Goal: Information Seeking & Learning: Learn about a topic

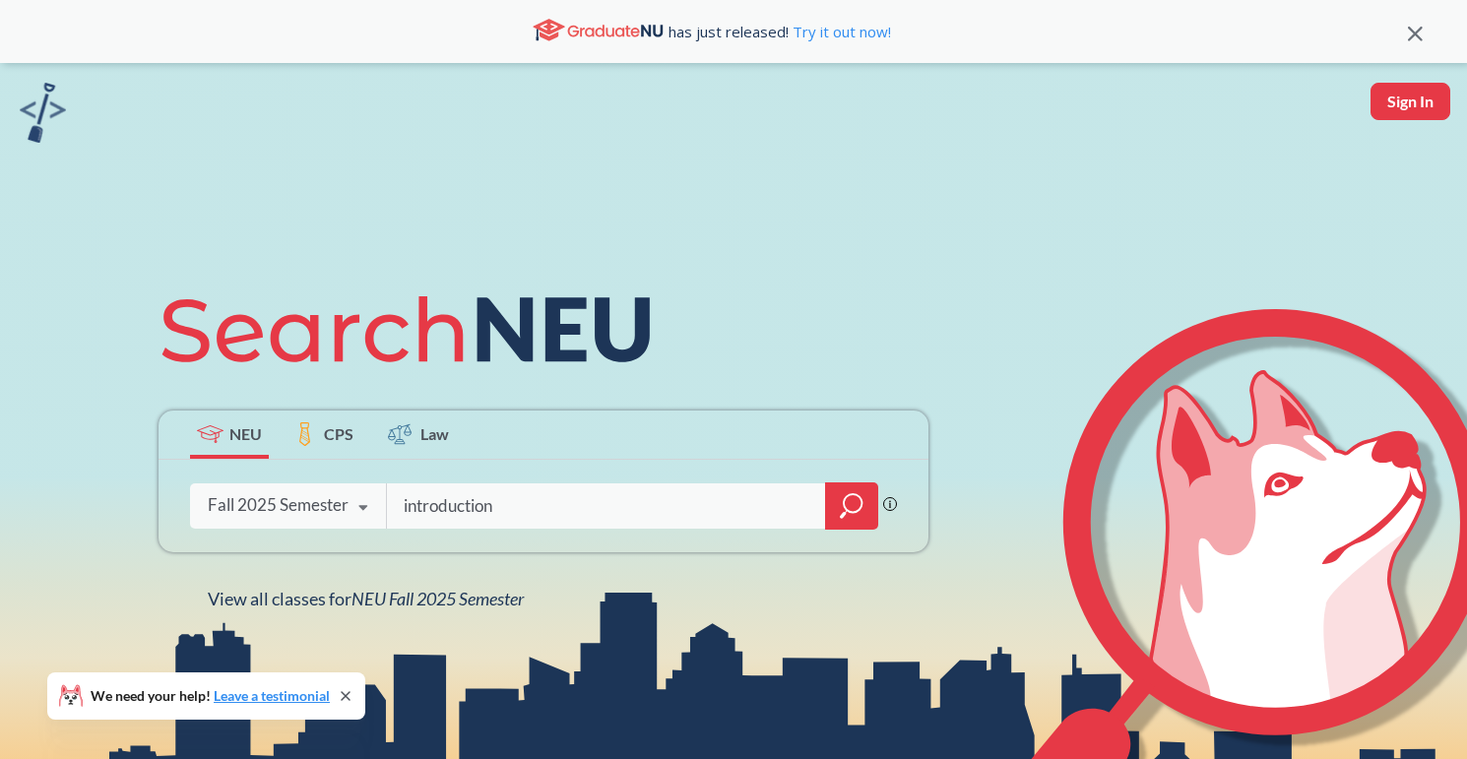
type input "introduction"
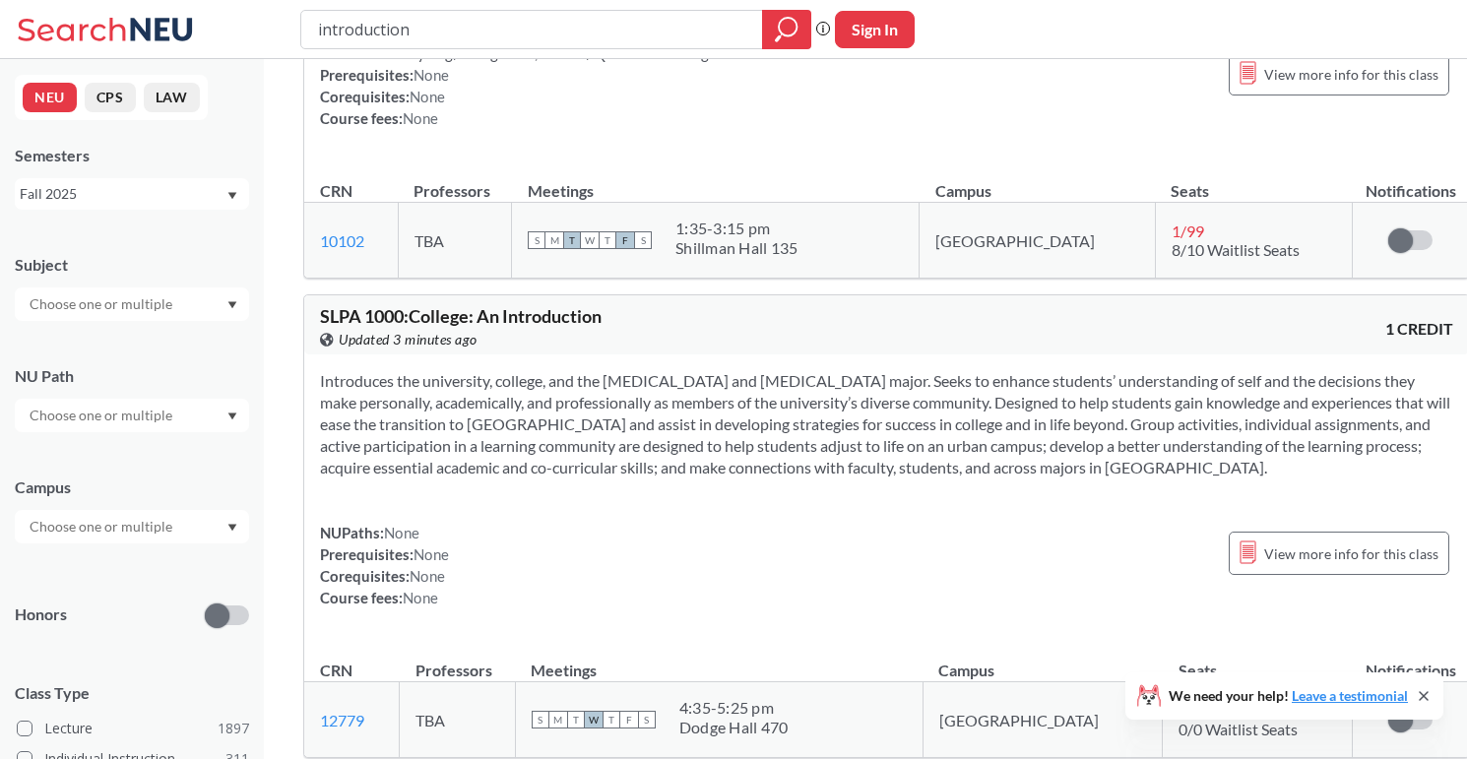
scroll to position [793, 0]
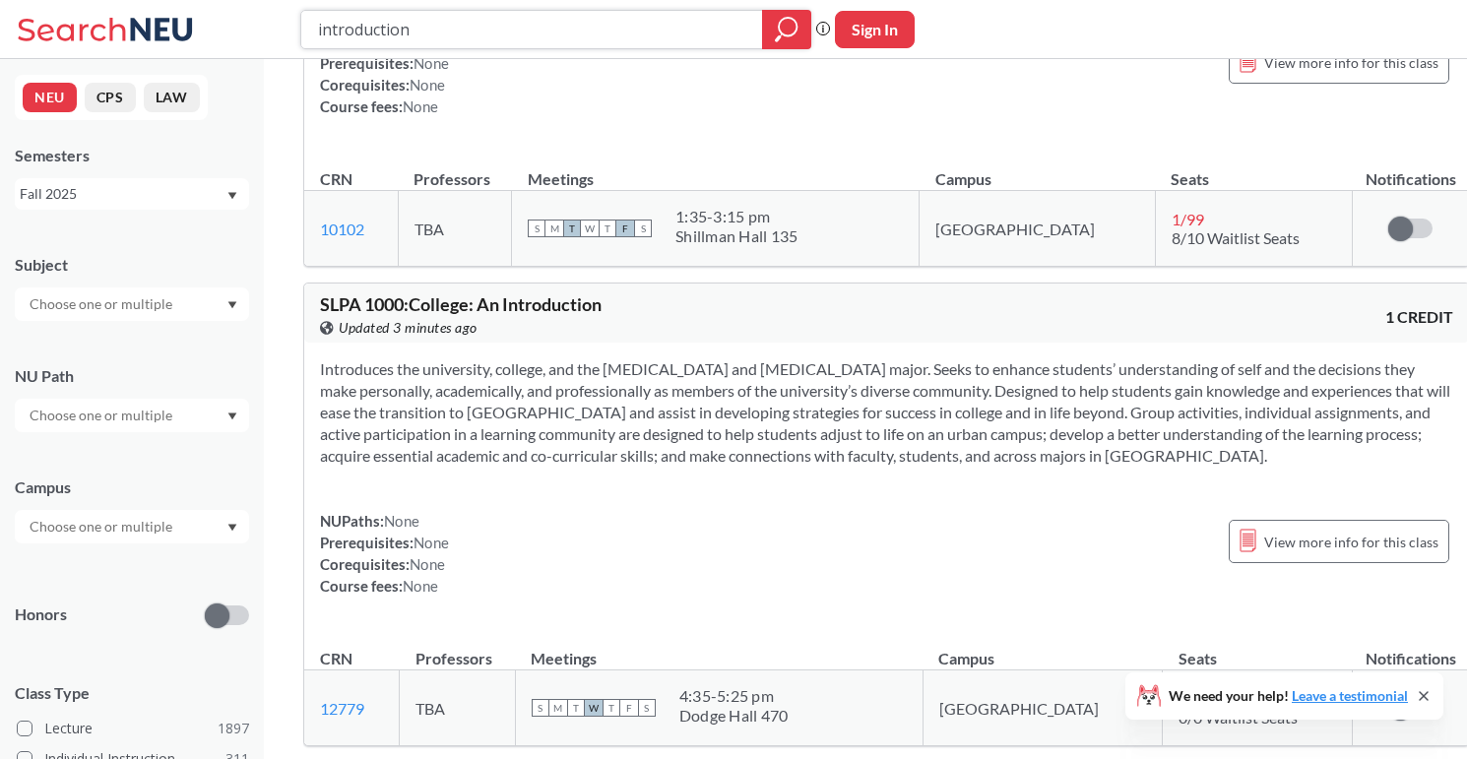
drag, startPoint x: 568, startPoint y: 36, endPoint x: 182, endPoint y: 26, distance: 386.1
click at [181, 26] on div "introduction Phrase search guarantees the exact search appears in the results. …" at bounding box center [733, 29] width 1467 height 59
type input "socl"
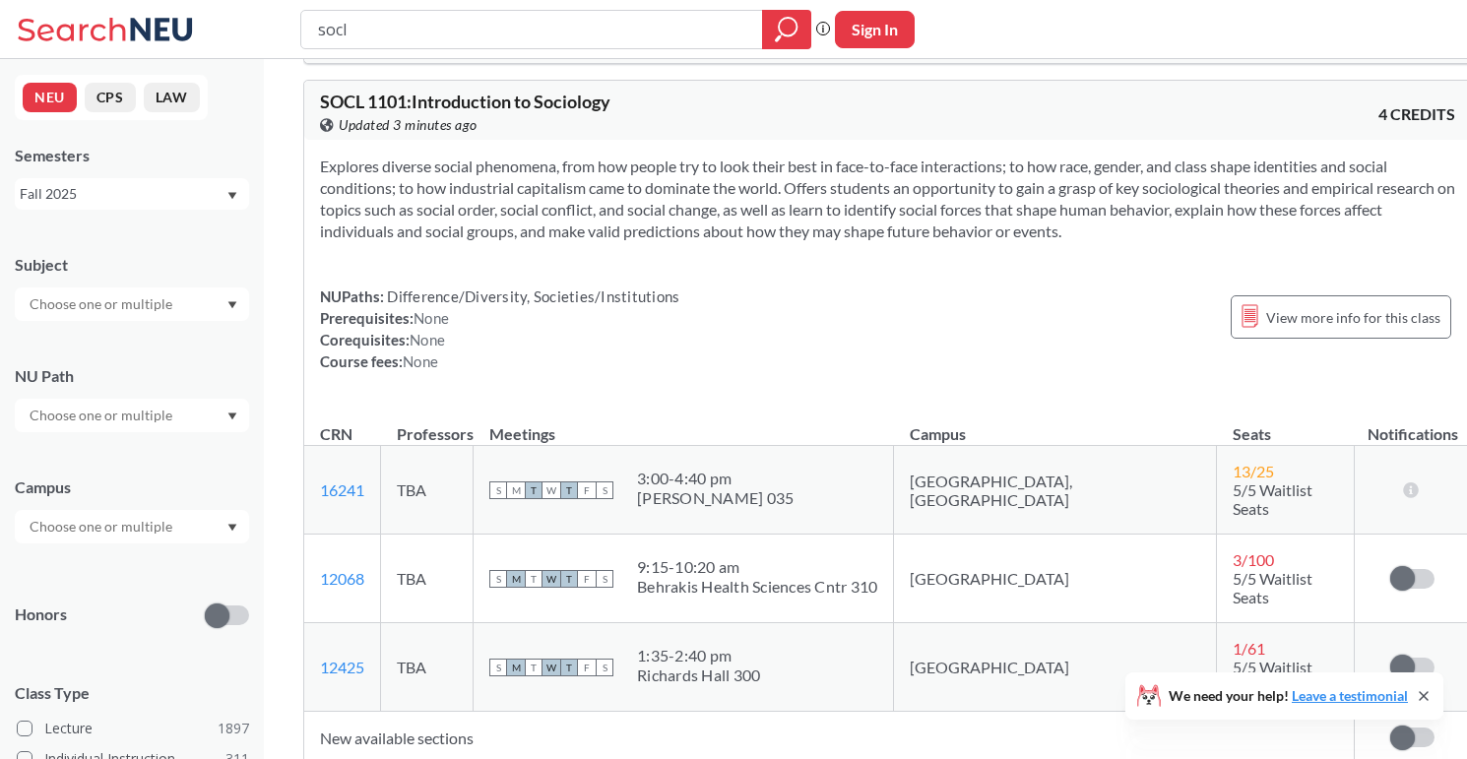
scroll to position [2719, 0]
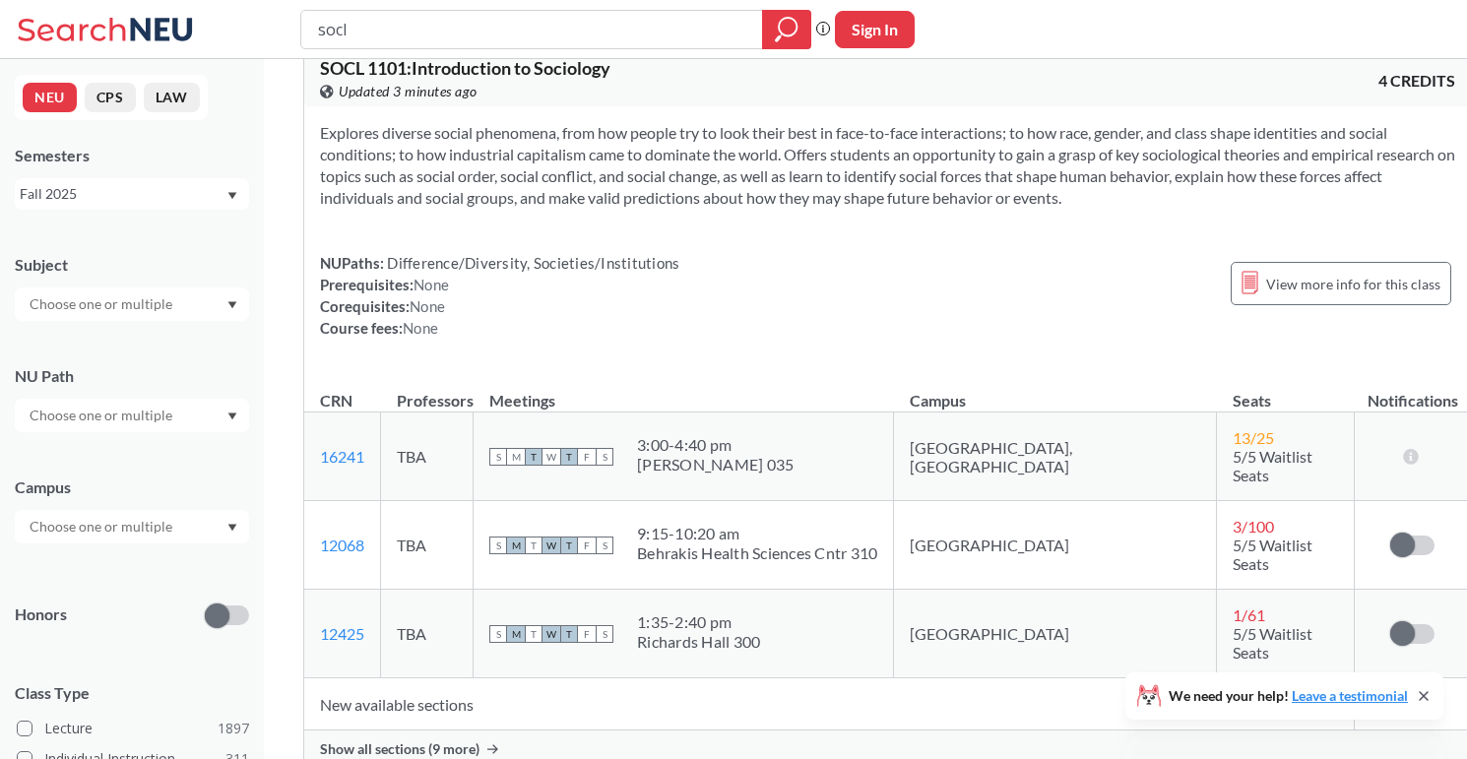
click at [384, 740] on span "Show all sections (9 more)" at bounding box center [399, 749] width 159 height 18
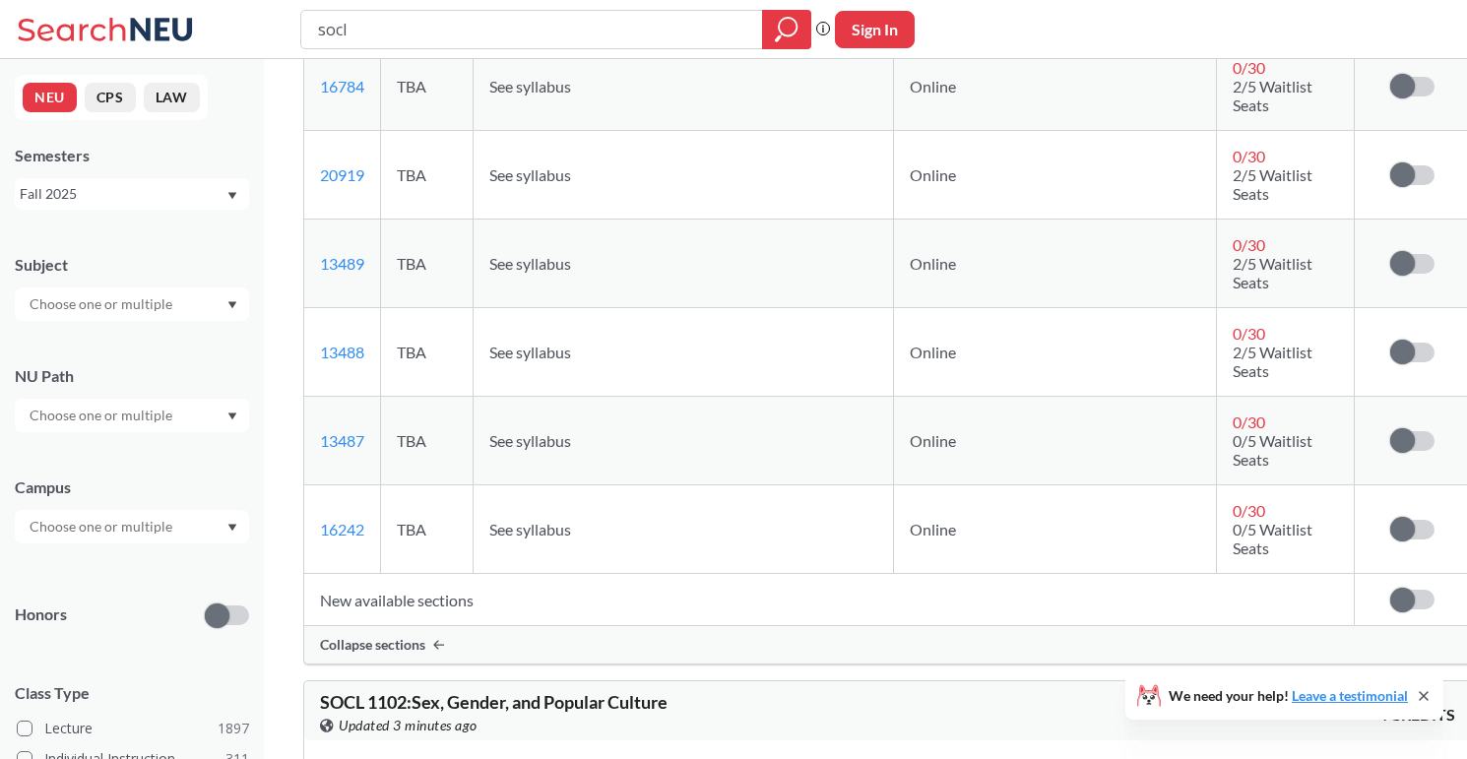
scroll to position [3620, 0]
click at [525, 35] on input "socl" at bounding box center [532, 29] width 432 height 33
type input "musc"
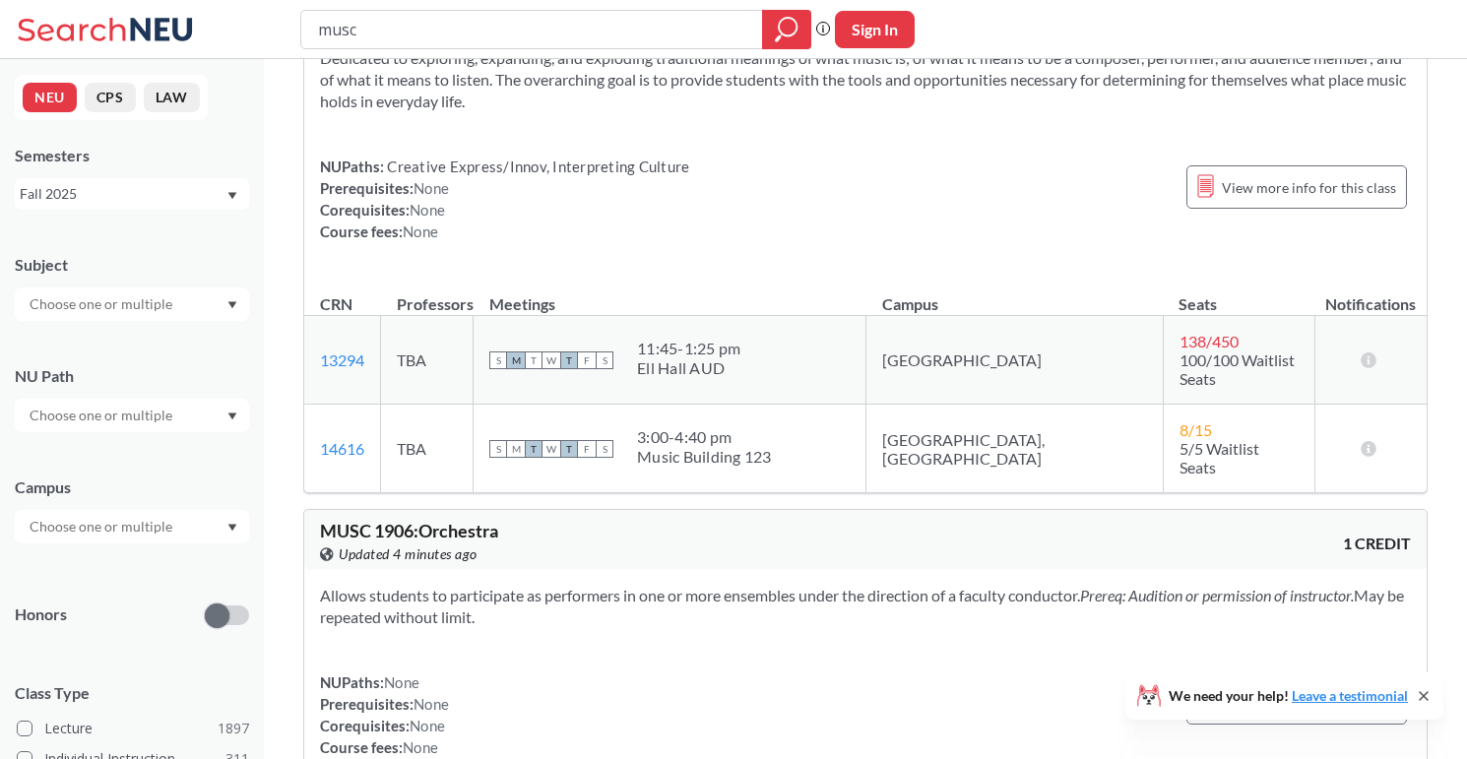
scroll to position [484, 0]
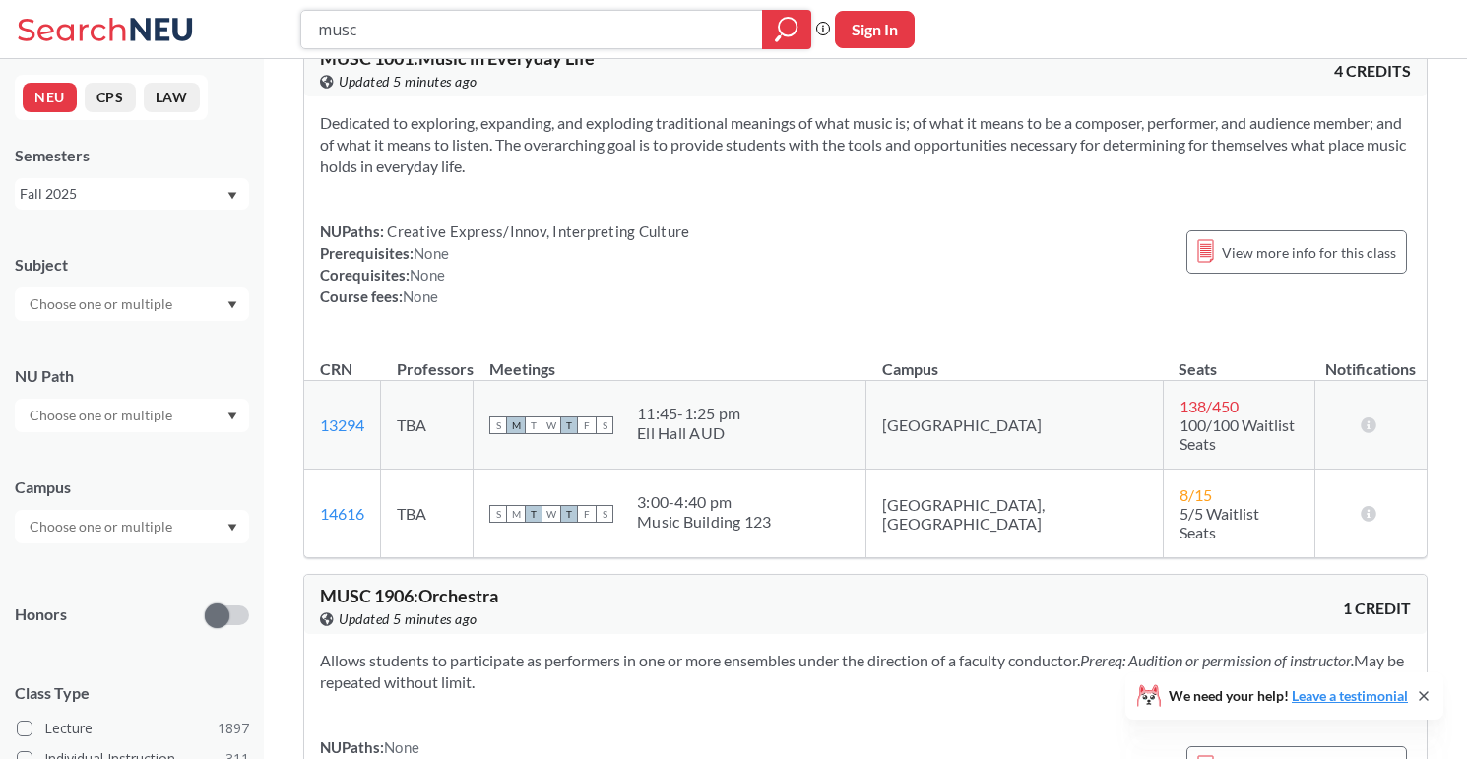
click at [619, 28] on input "musc" at bounding box center [532, 29] width 432 height 33
type input "psyc"
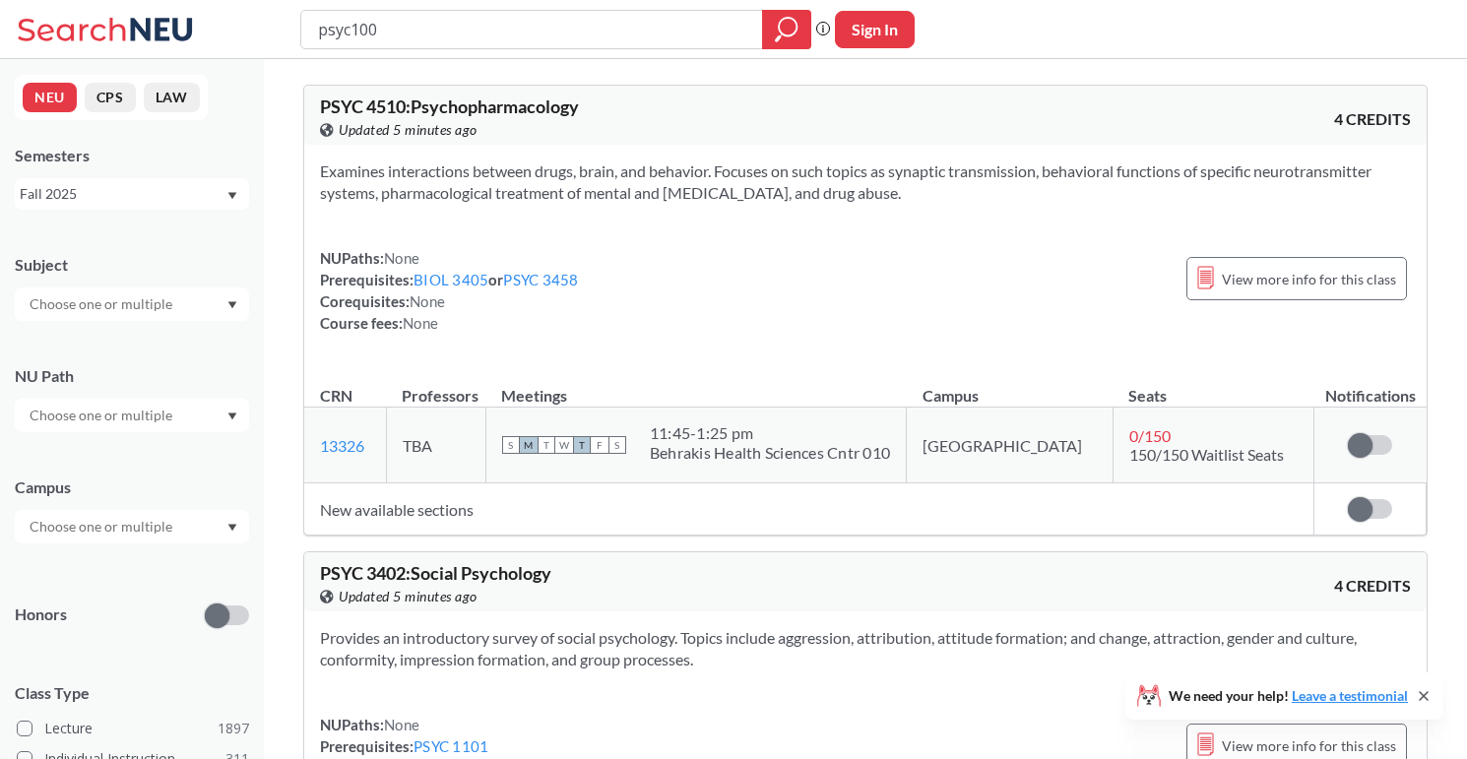
type input "psyc1000"
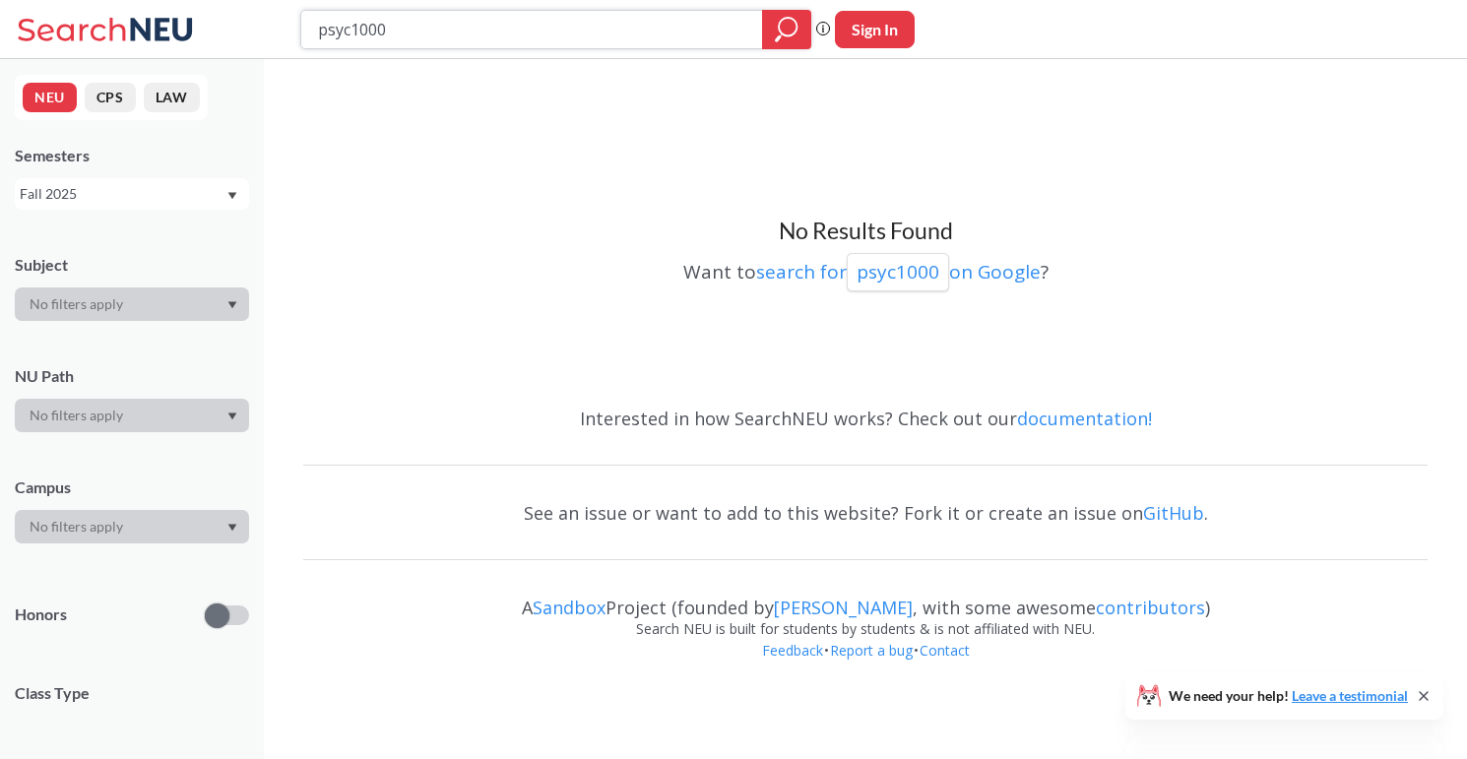
click at [580, 32] on input "psyc1000" at bounding box center [532, 29] width 432 height 33
type input "mscr"
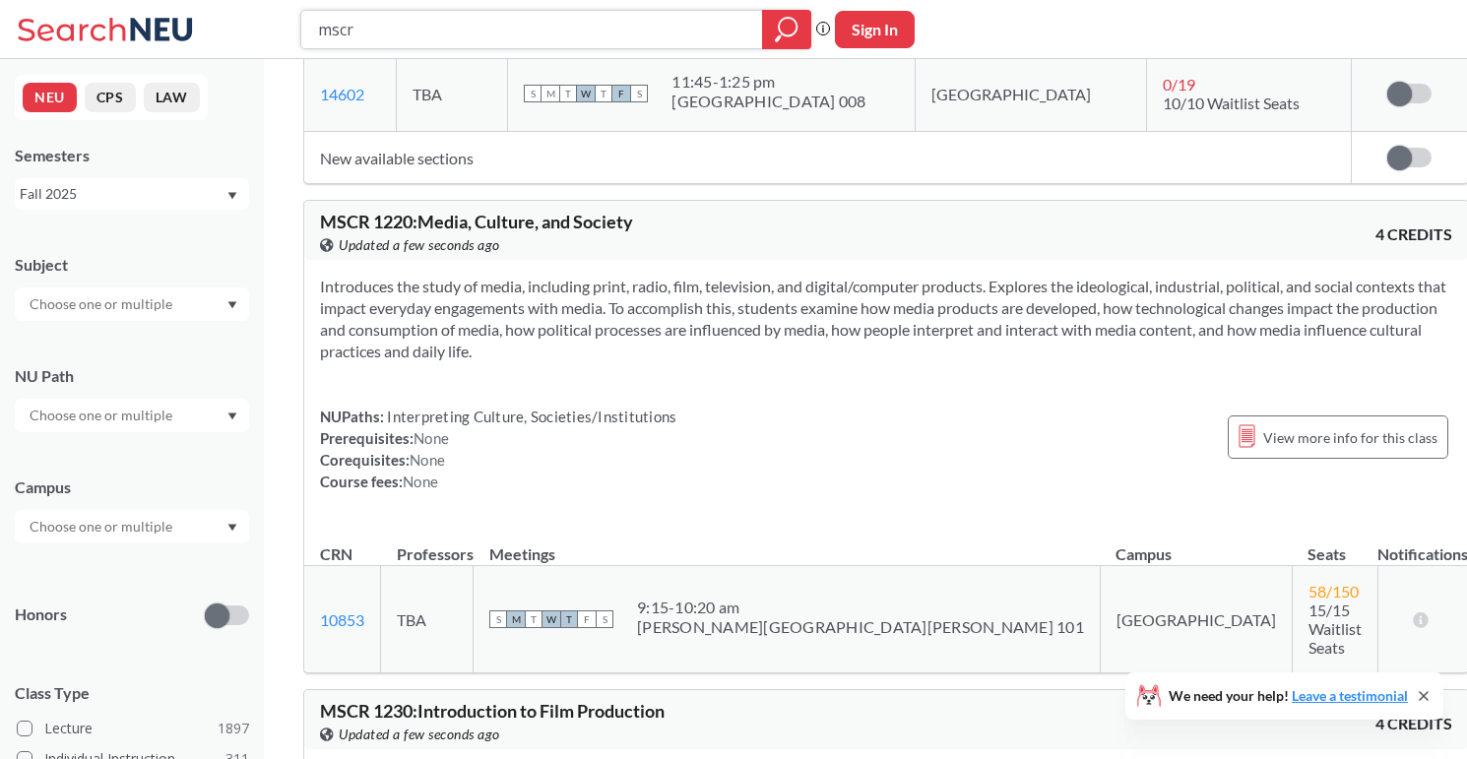
scroll to position [1714, 0]
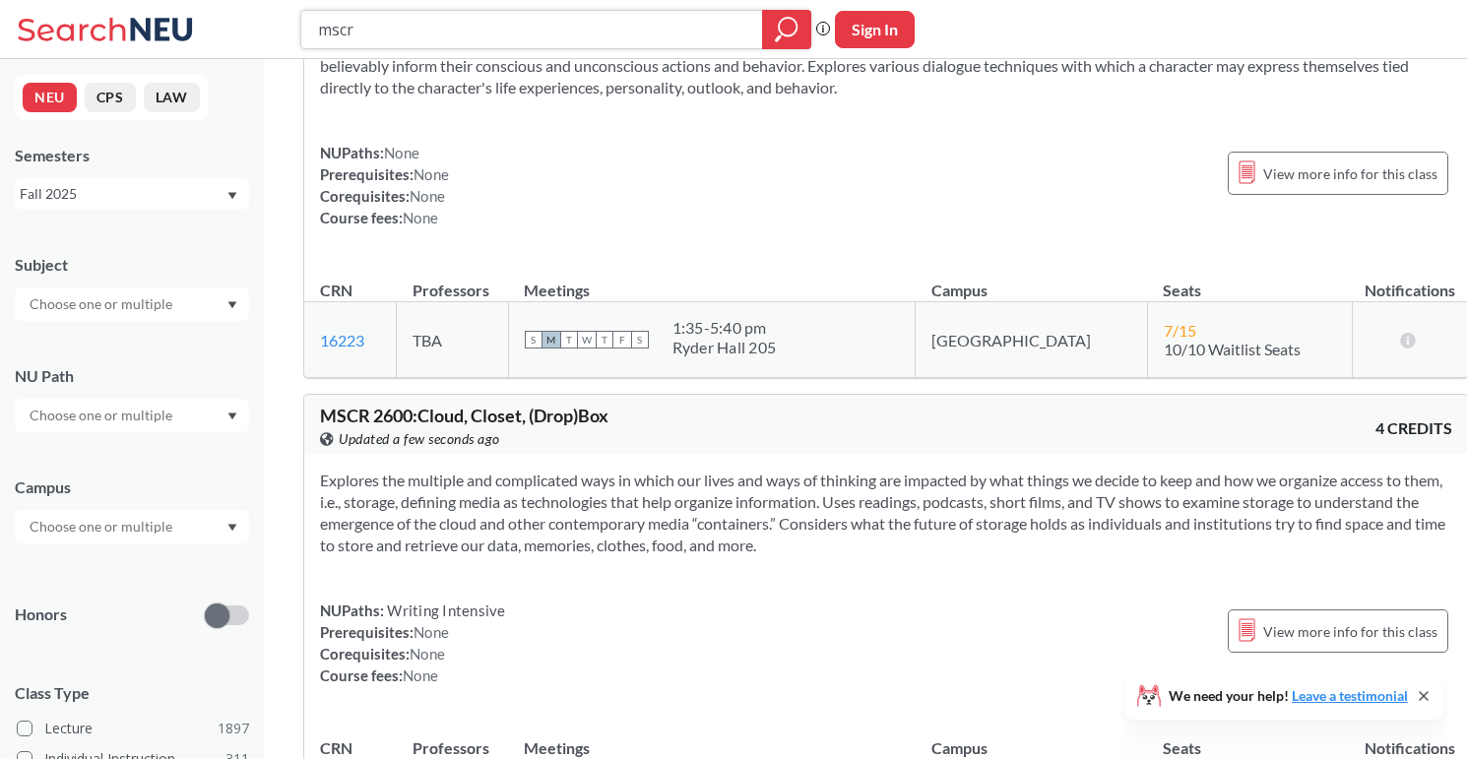
click at [549, 36] on input "mscr" at bounding box center [532, 29] width 432 height 33
type input "public speaking"
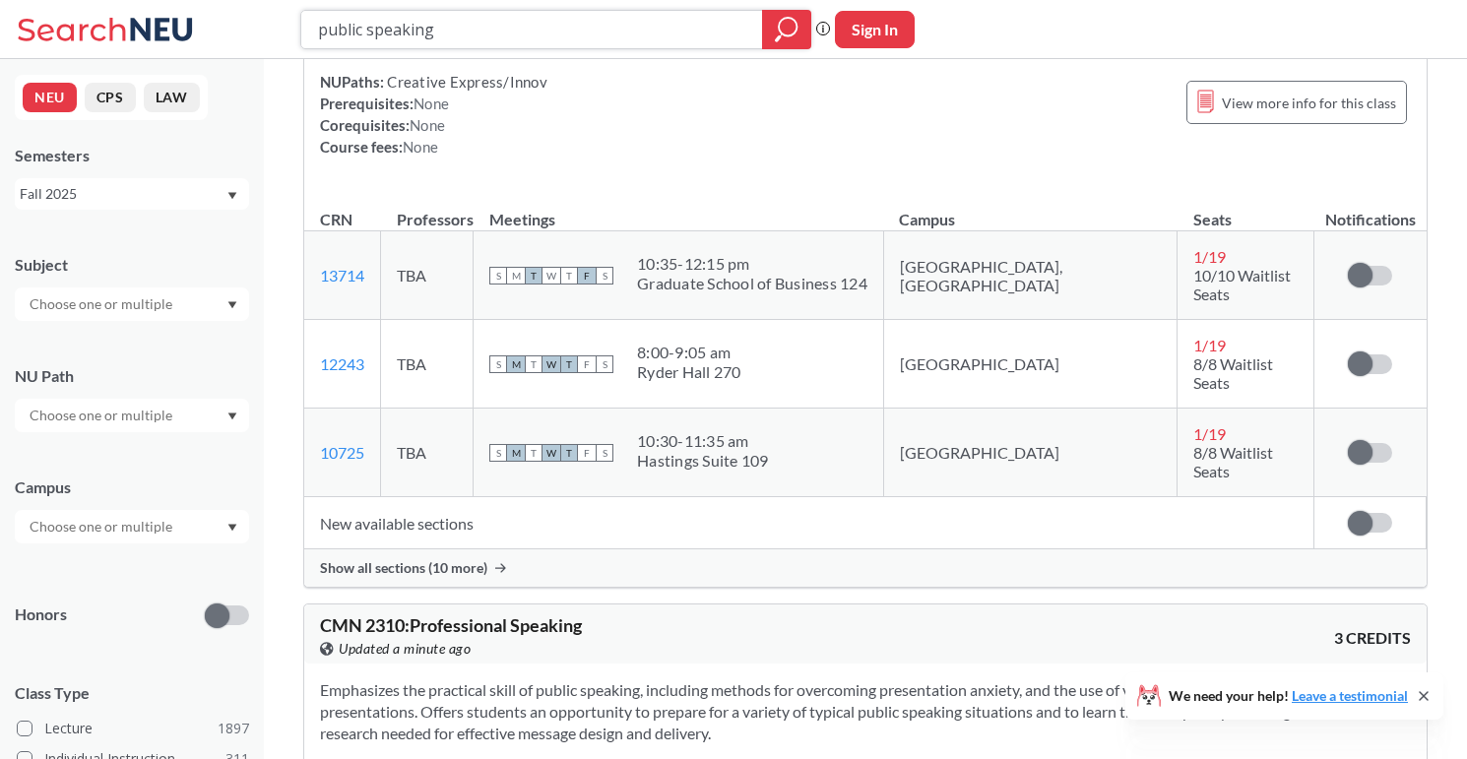
scroll to position [217, 0]
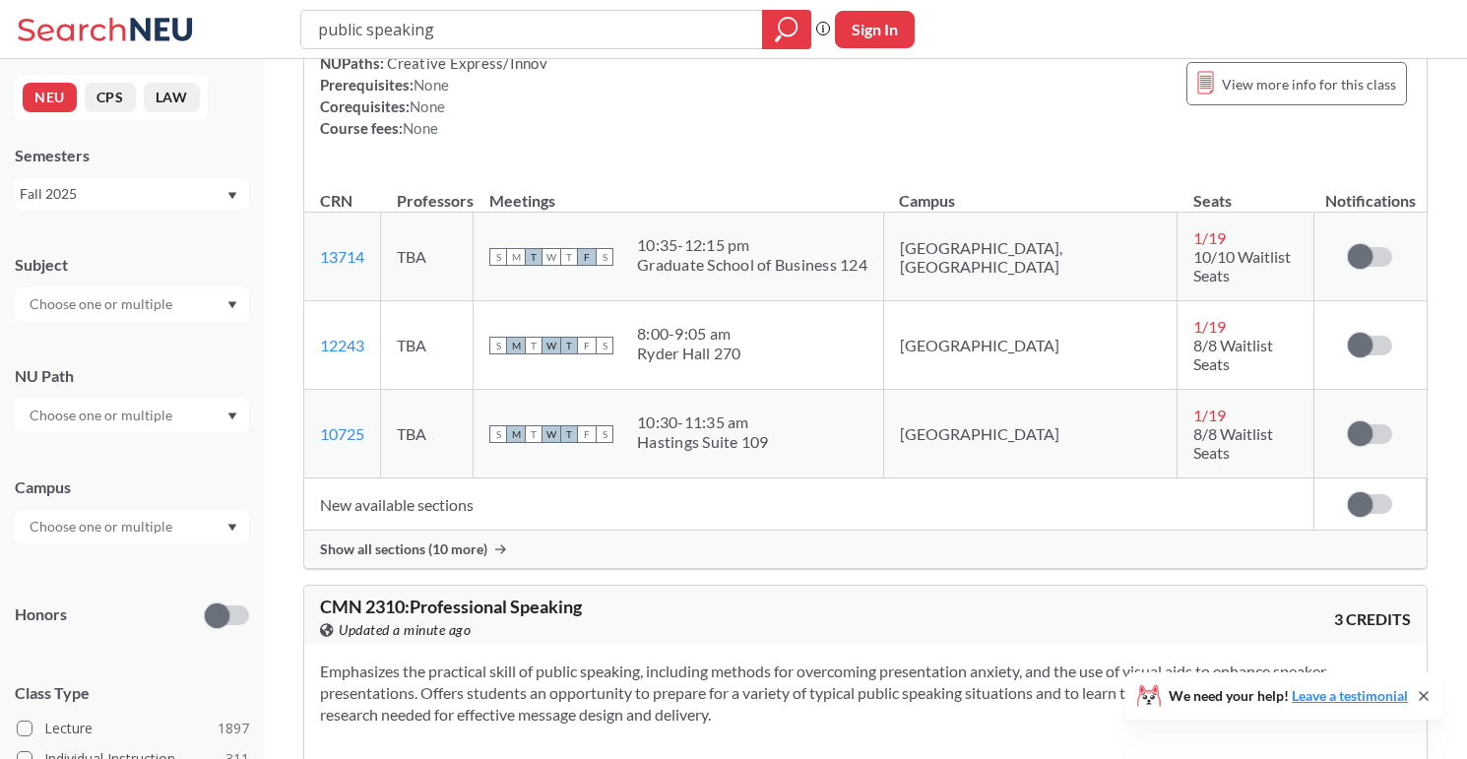
click at [463, 540] on span "Show all sections (10 more)" at bounding box center [403, 549] width 167 height 18
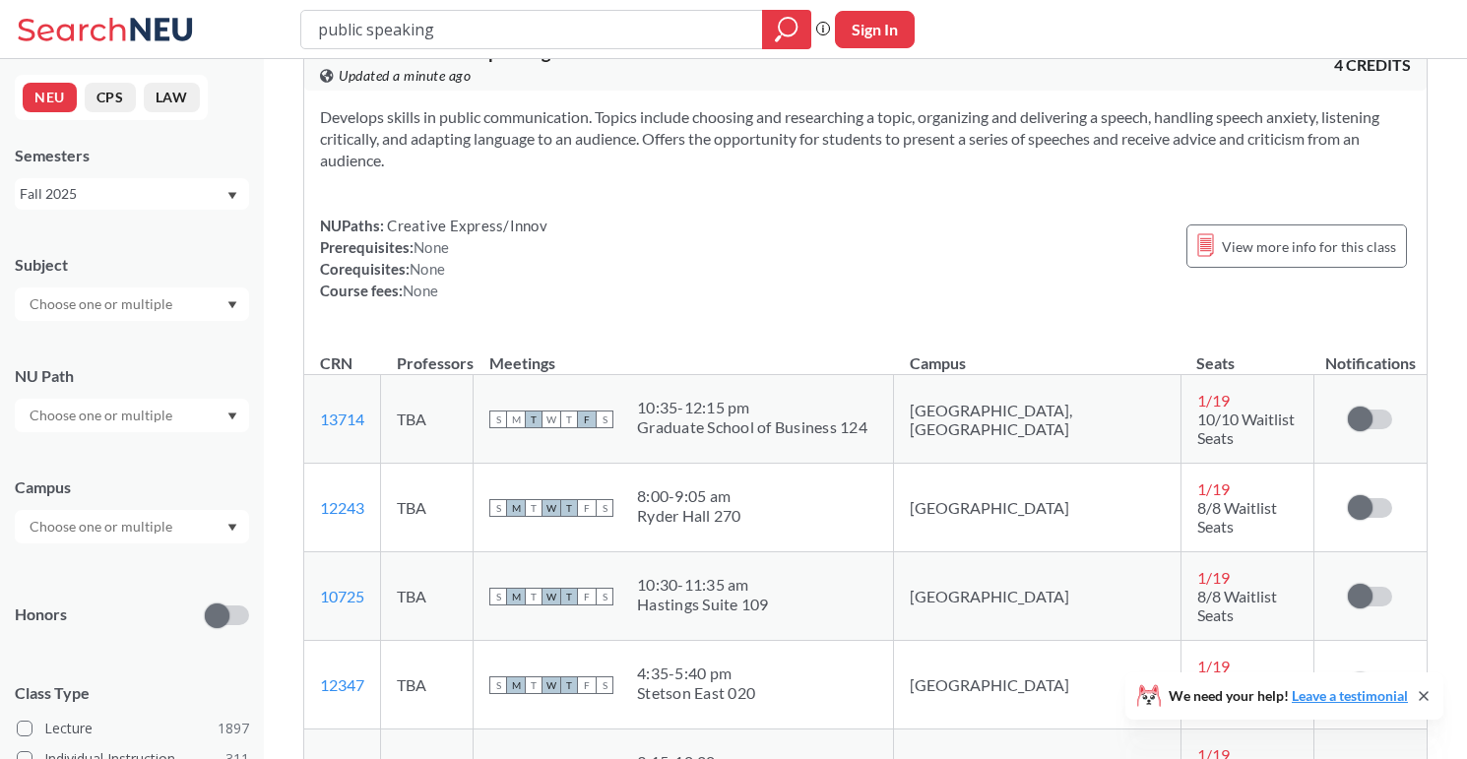
scroll to position [0, 0]
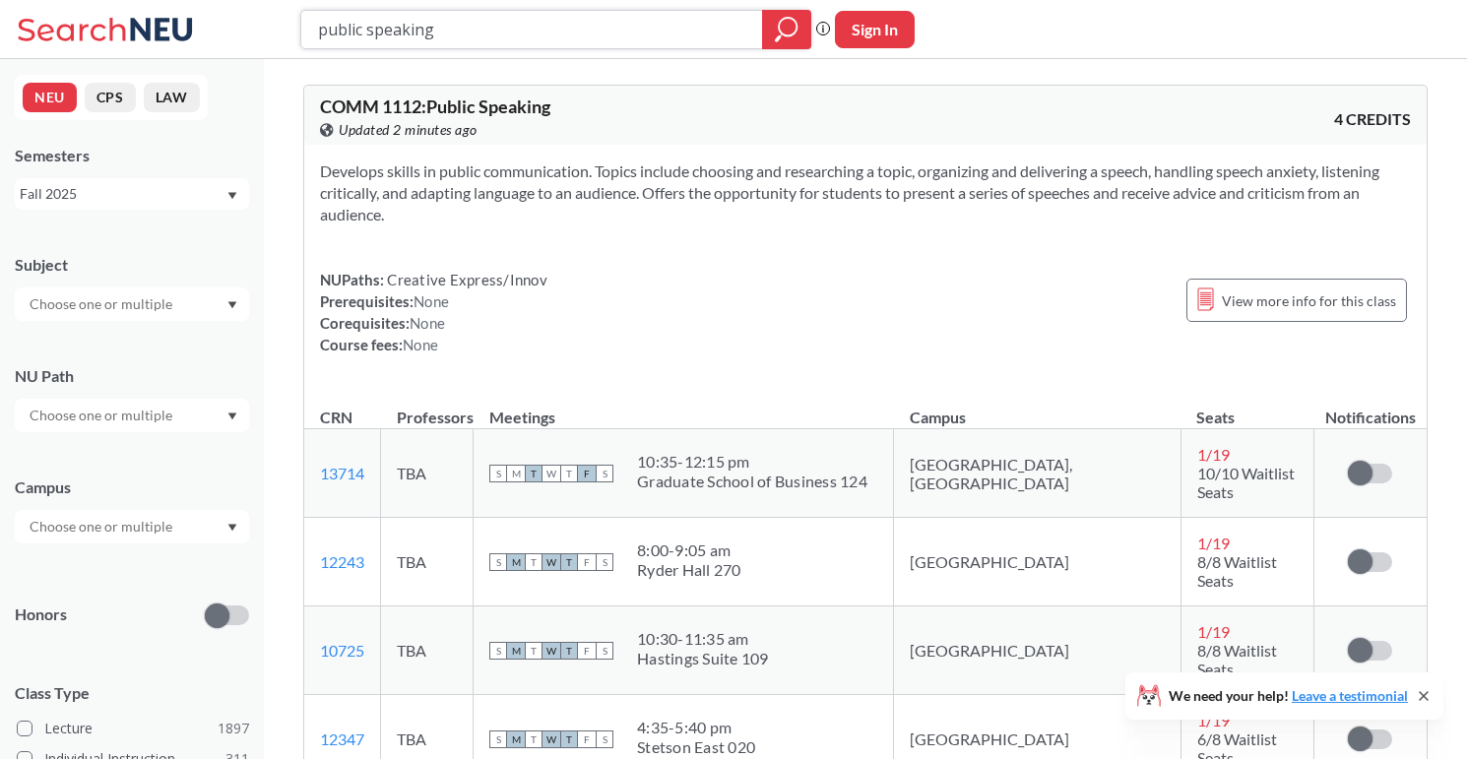
drag, startPoint x: 628, startPoint y: 24, endPoint x: 289, endPoint y: 24, distance: 338.7
click at [288, 24] on div "public speaking Phrase search guarantees the exact search appears in the result…" at bounding box center [733, 29] width 1467 height 59
type input "arch 1450"
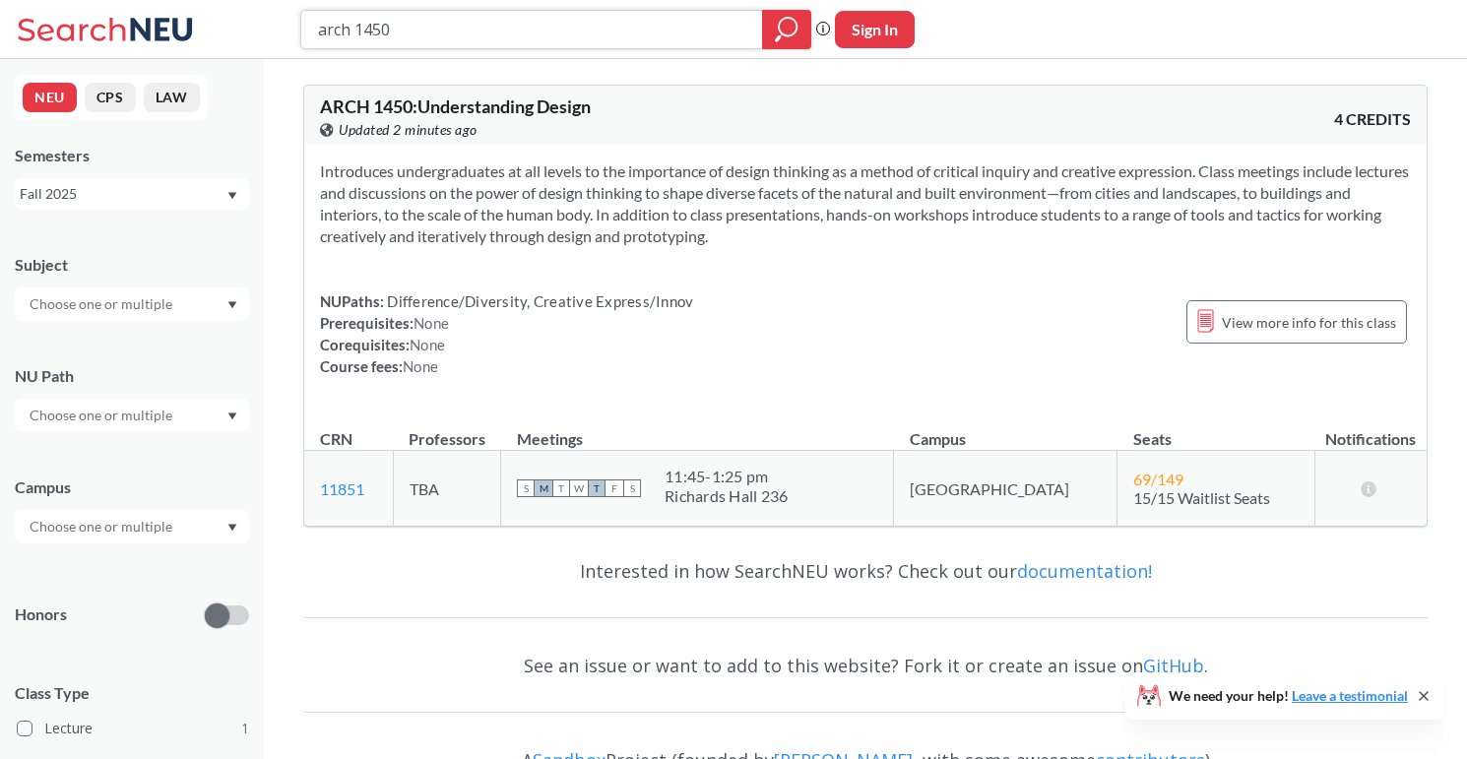
drag, startPoint x: 524, startPoint y: 32, endPoint x: 274, endPoint y: 26, distance: 250.2
click at [274, 26] on div "arch 1450 Phrase search guarantees the exact search appears in the results. Ex.…" at bounding box center [733, 29] width 1467 height 59
type input "artd"
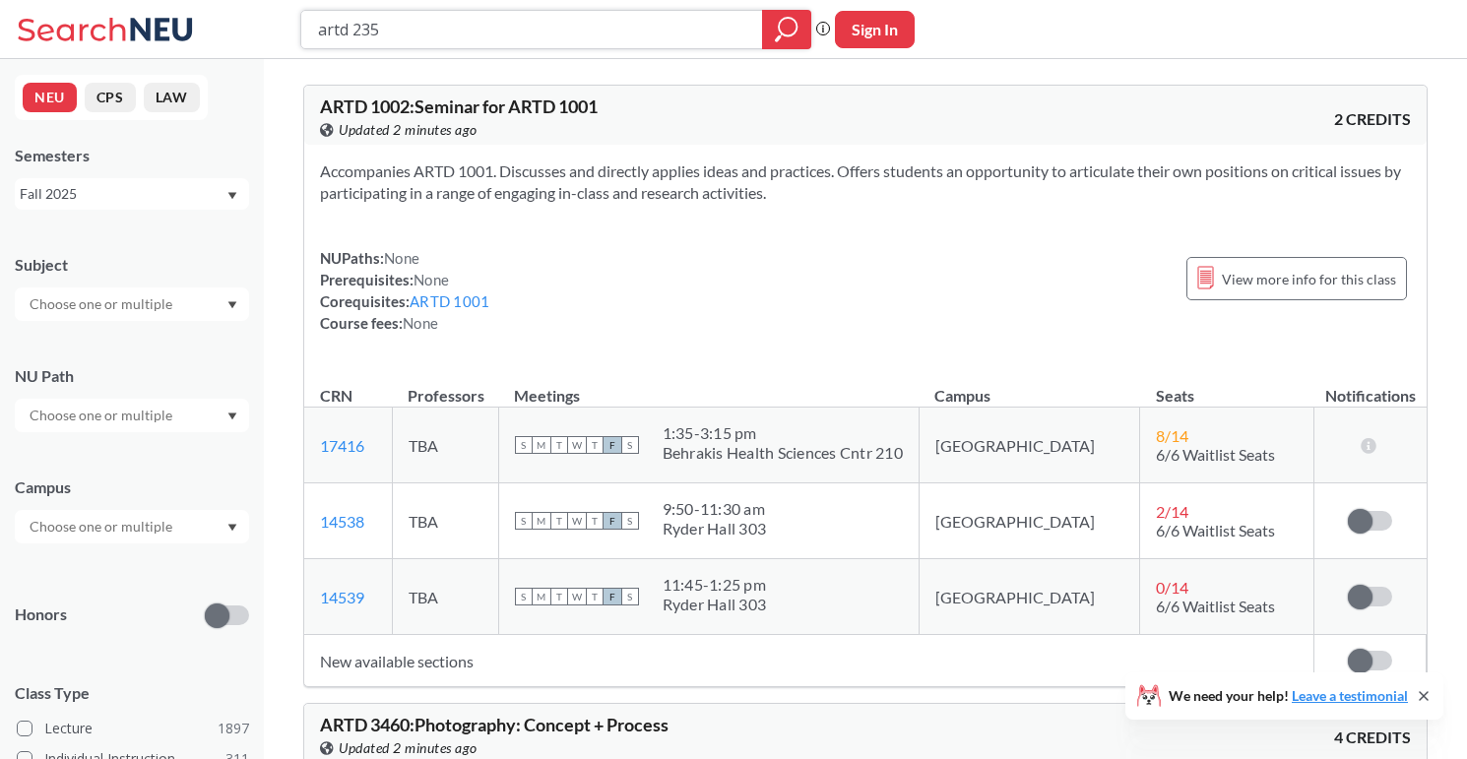
type input "artd 2350"
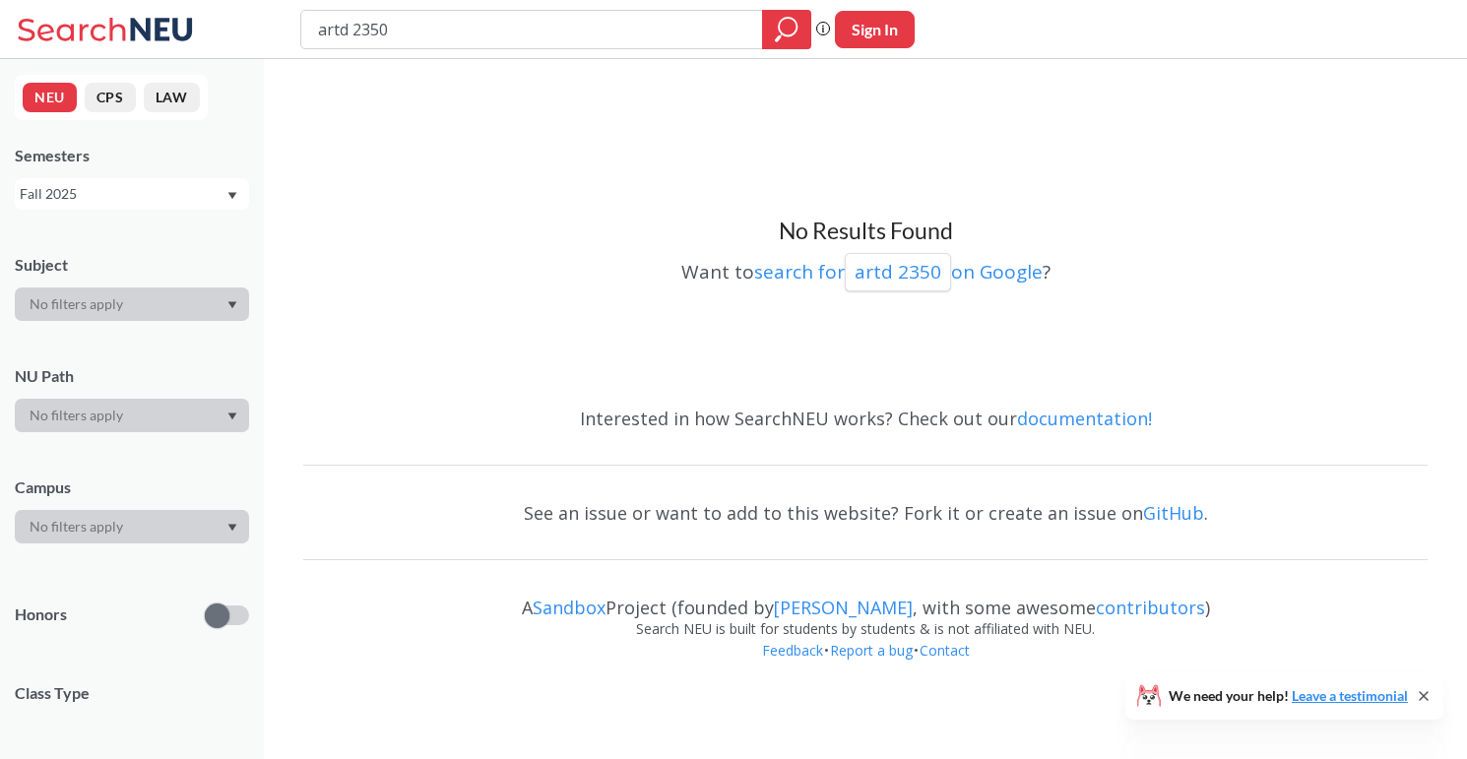
click at [154, 189] on div "Fall 2025" at bounding box center [123, 194] width 206 height 22
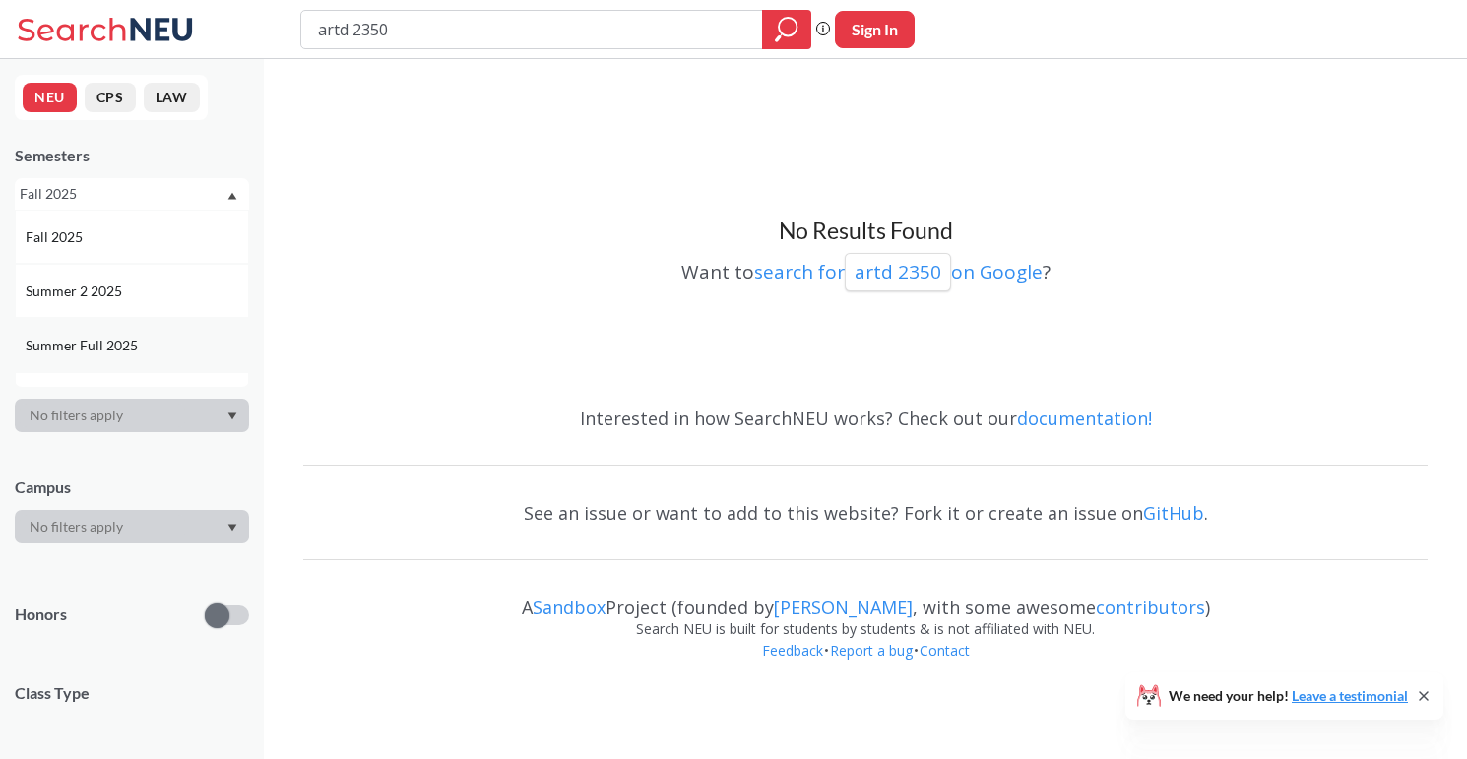
scroll to position [69, 0]
click at [115, 371] on div "Spring 2025" at bounding box center [132, 384] width 234 height 54
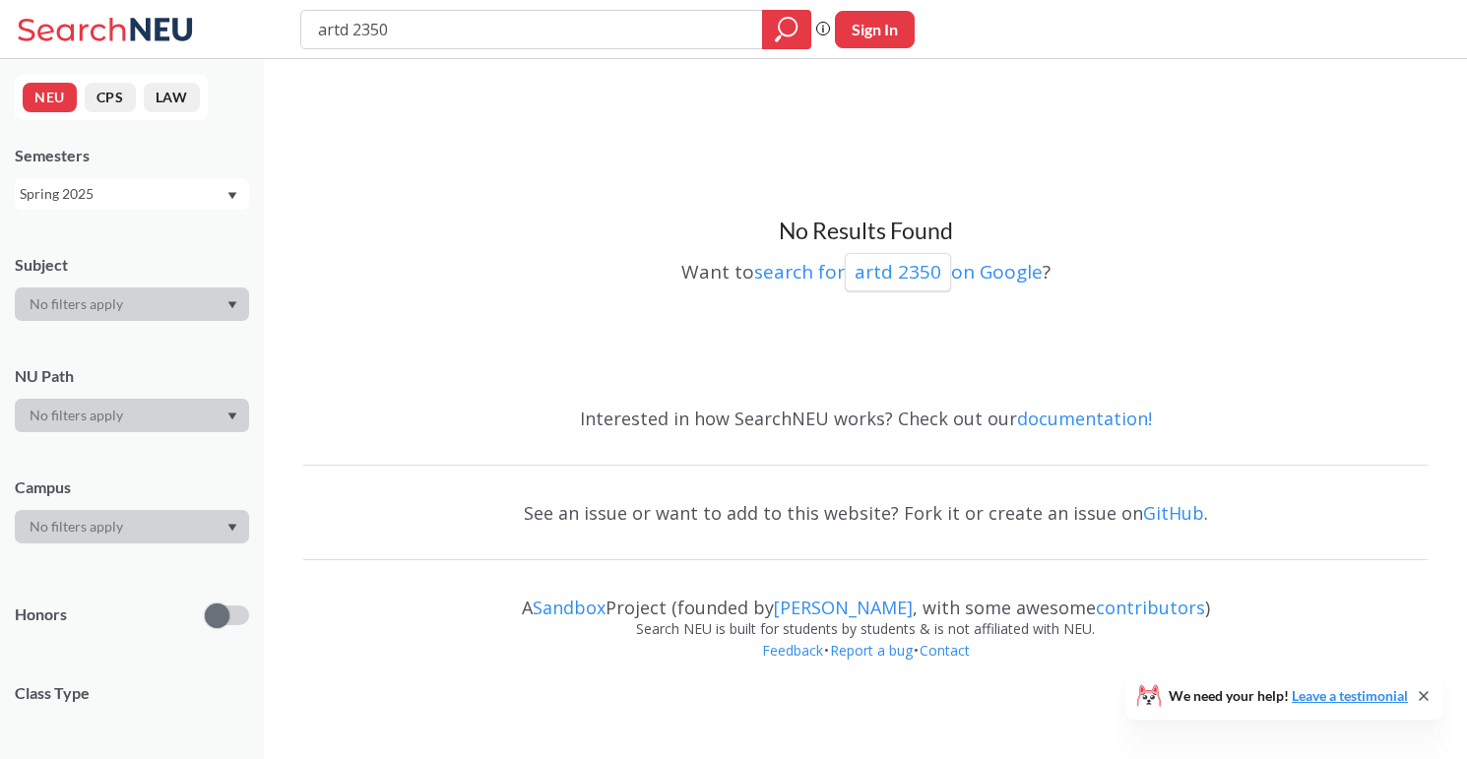
click at [611, 23] on input "artd 2350" at bounding box center [532, 29] width 432 height 33
click at [94, 197] on div "Spring 2025" at bounding box center [123, 194] width 206 height 22
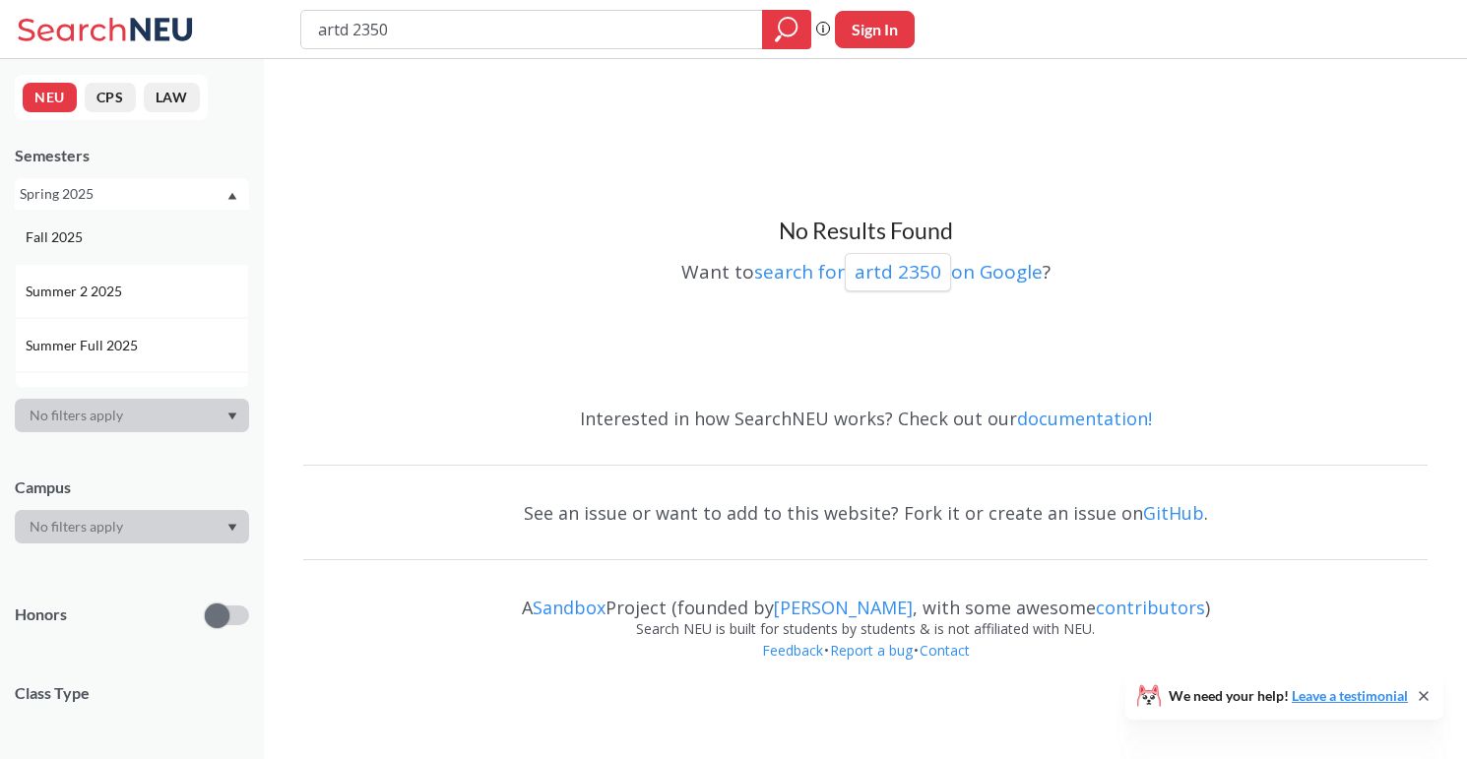
click at [106, 236] on div "Fall 2025" at bounding box center [137, 237] width 222 height 22
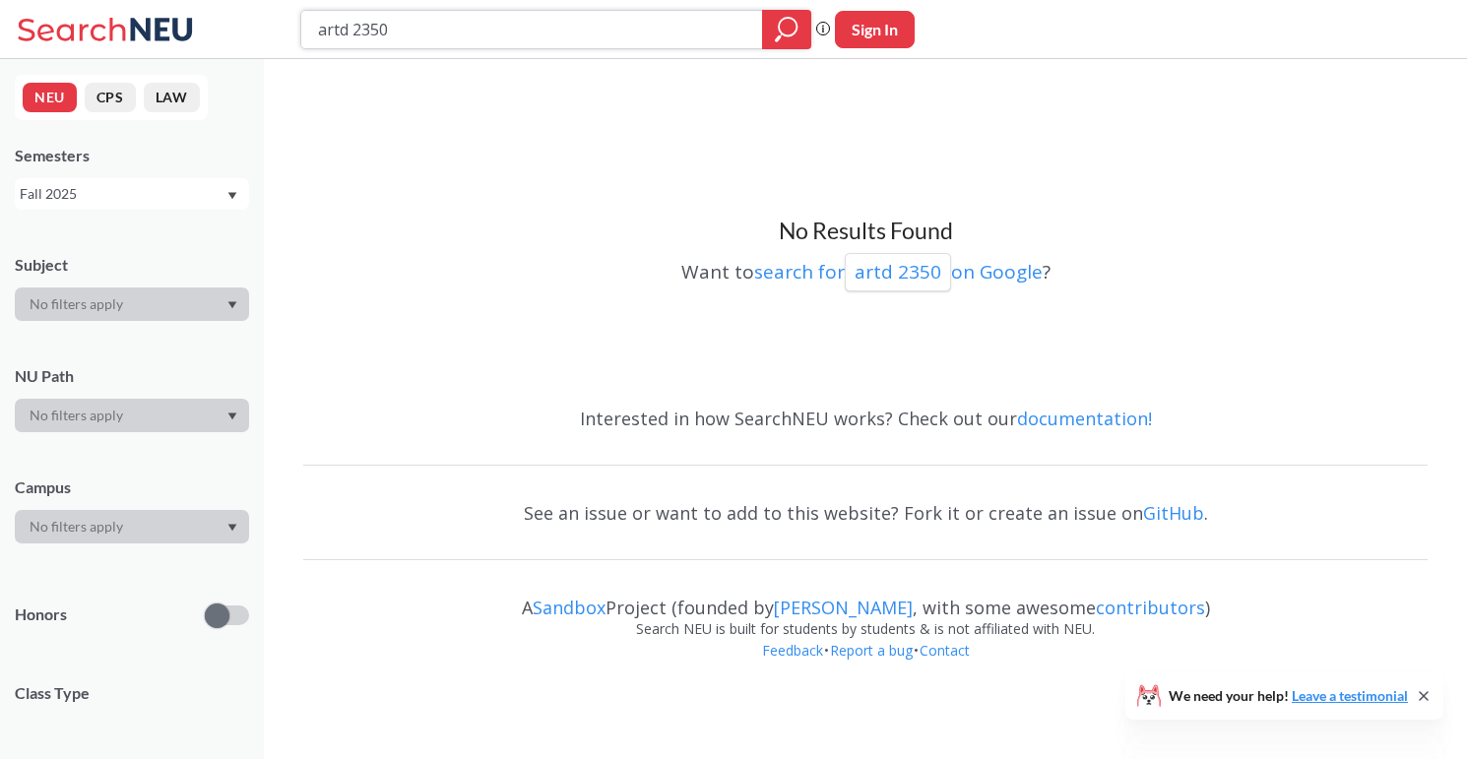
drag, startPoint x: 435, startPoint y: 31, endPoint x: 299, endPoint y: 27, distance: 135.9
click at [299, 27] on div "artd 2350 Phrase search guarantees the exact search appears in the results. Ex.…" at bounding box center [733, 29] width 1467 height 59
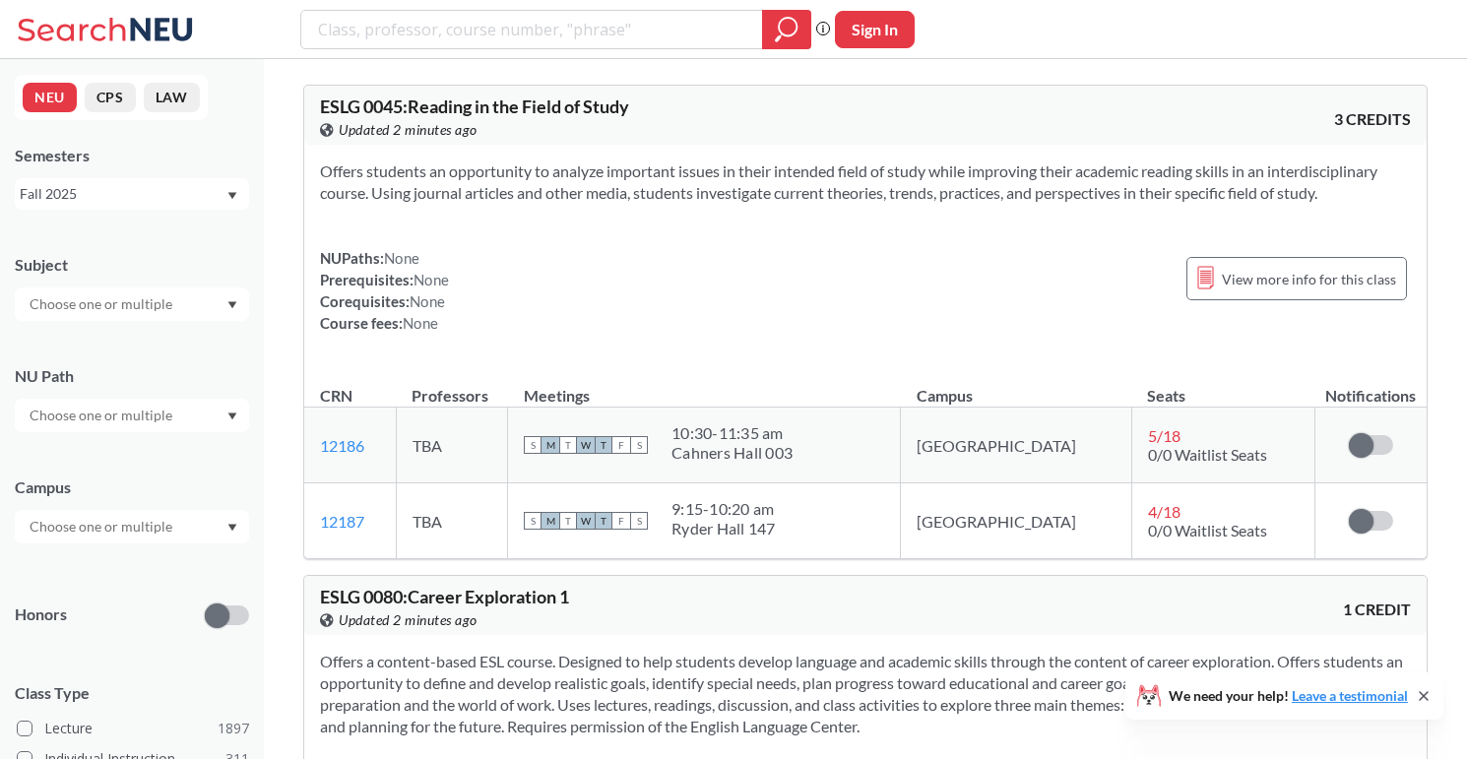
click at [139, 302] on input "text" at bounding box center [102, 304] width 165 height 24
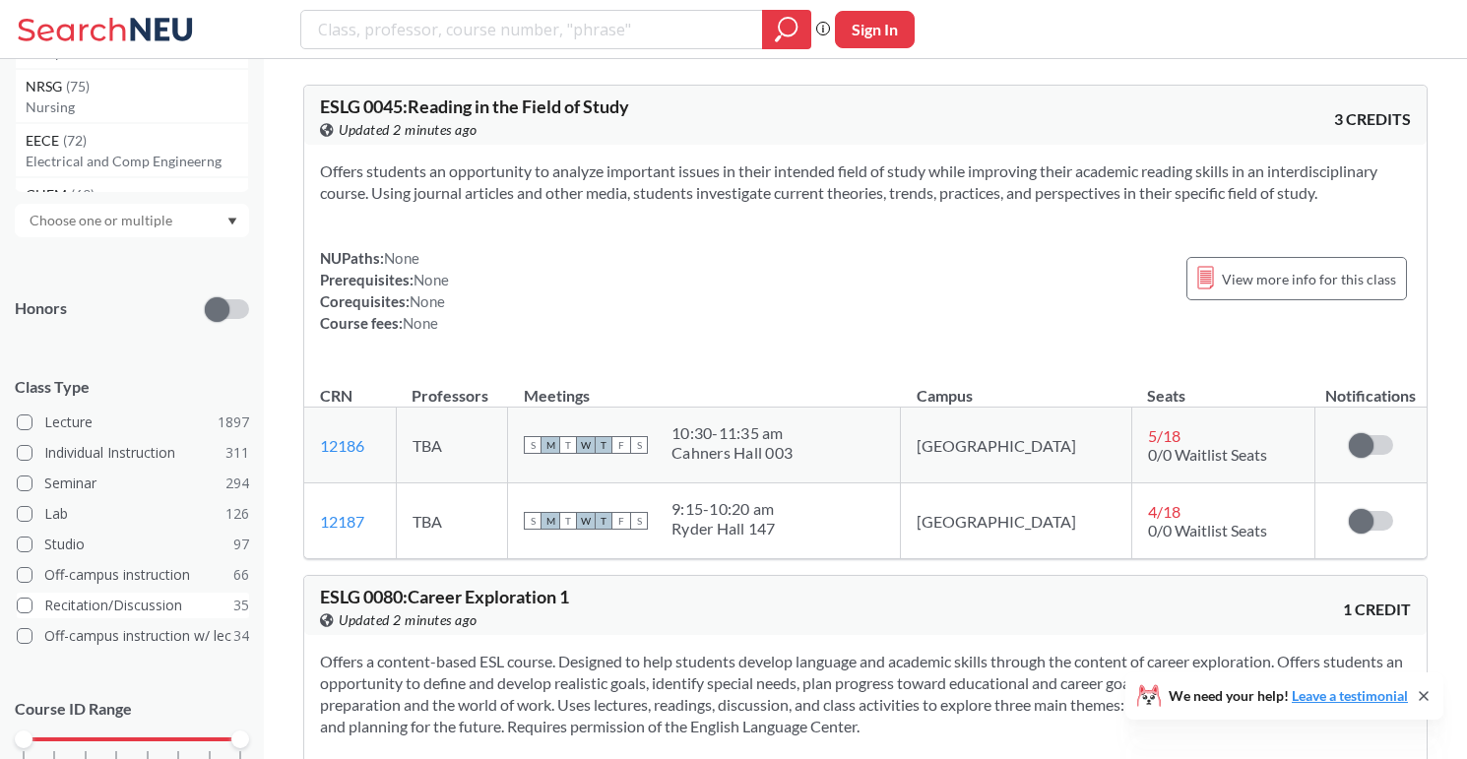
scroll to position [325, 0]
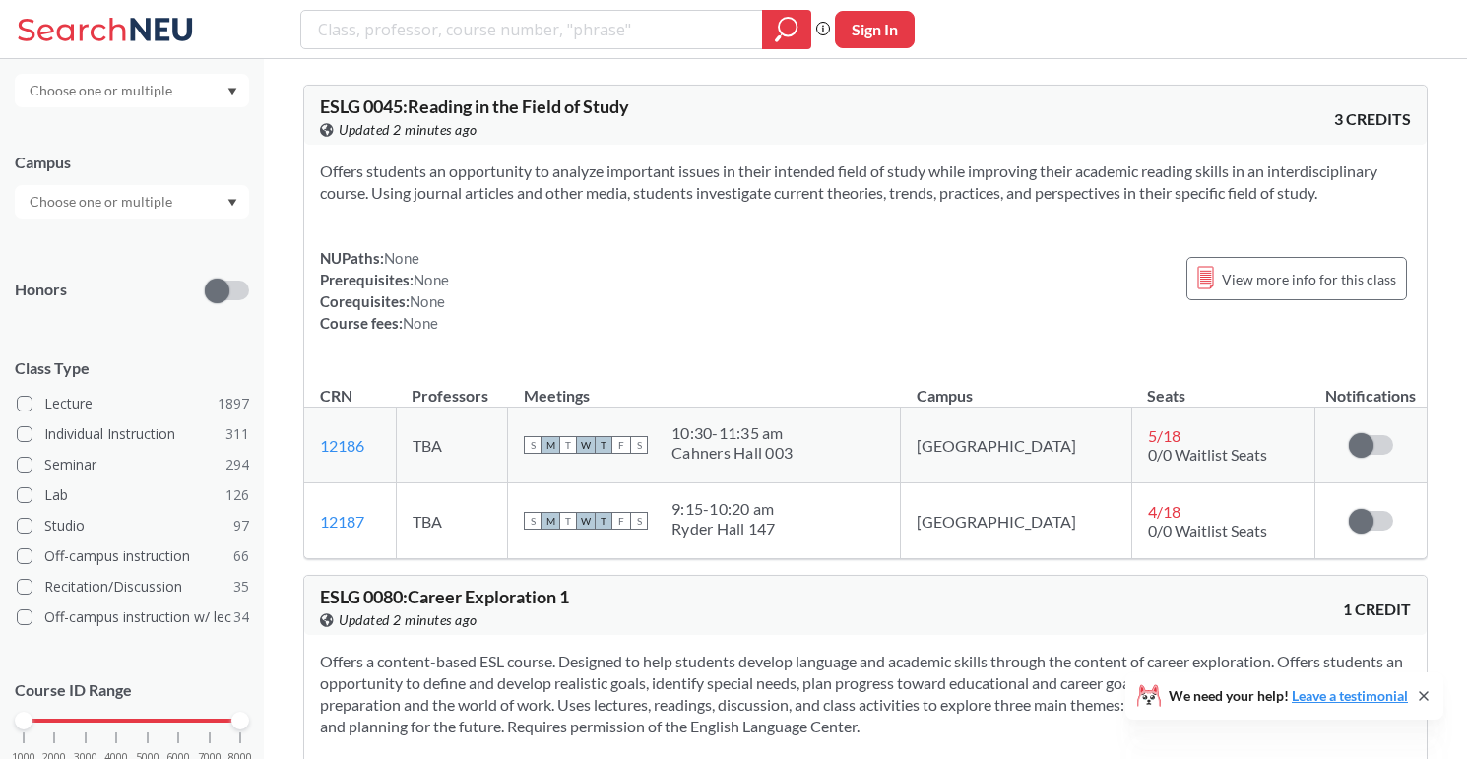
click at [114, 663] on div "Course ID Range 1000 2000 3000 4000 5000 6000 7000 8000" at bounding box center [132, 731] width 234 height 143
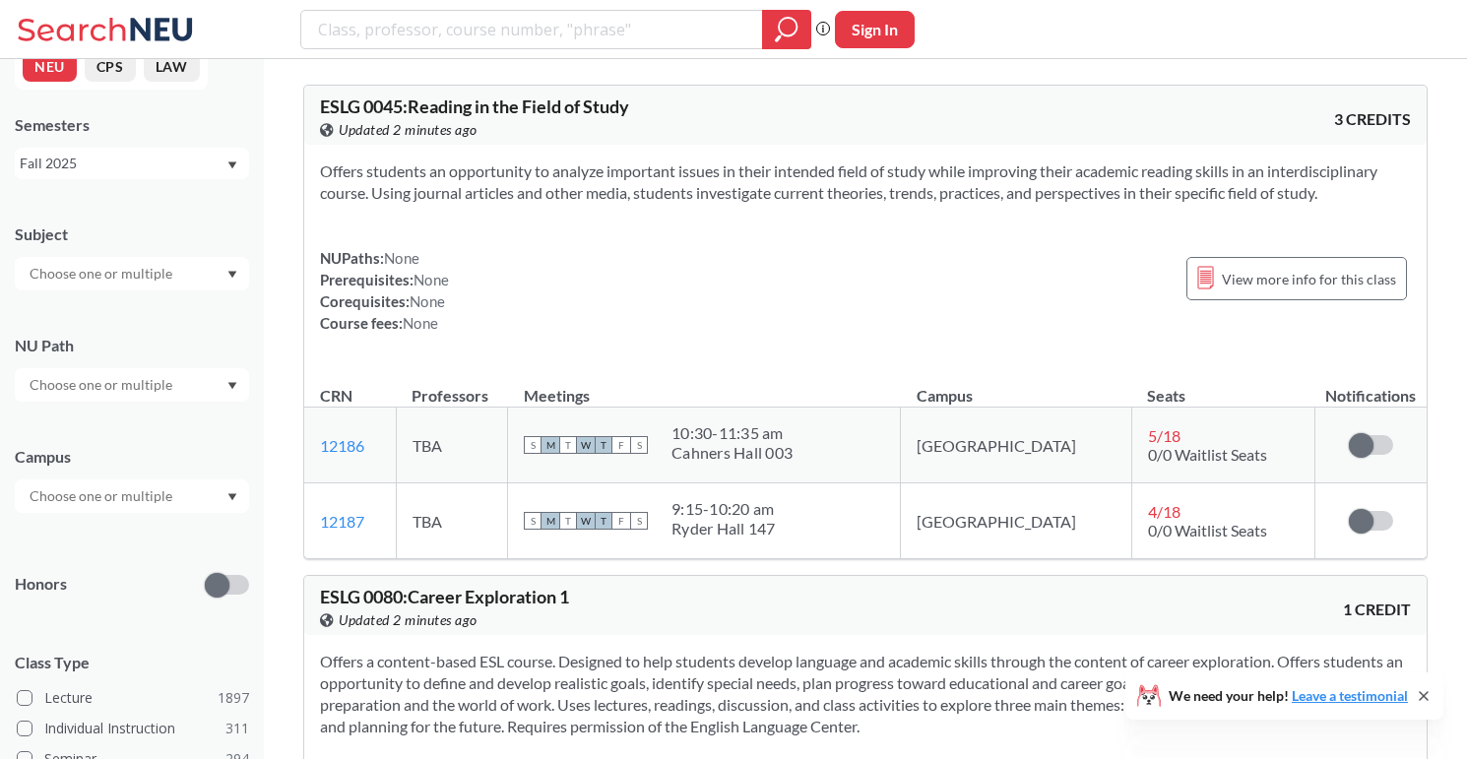
scroll to position [0, 0]
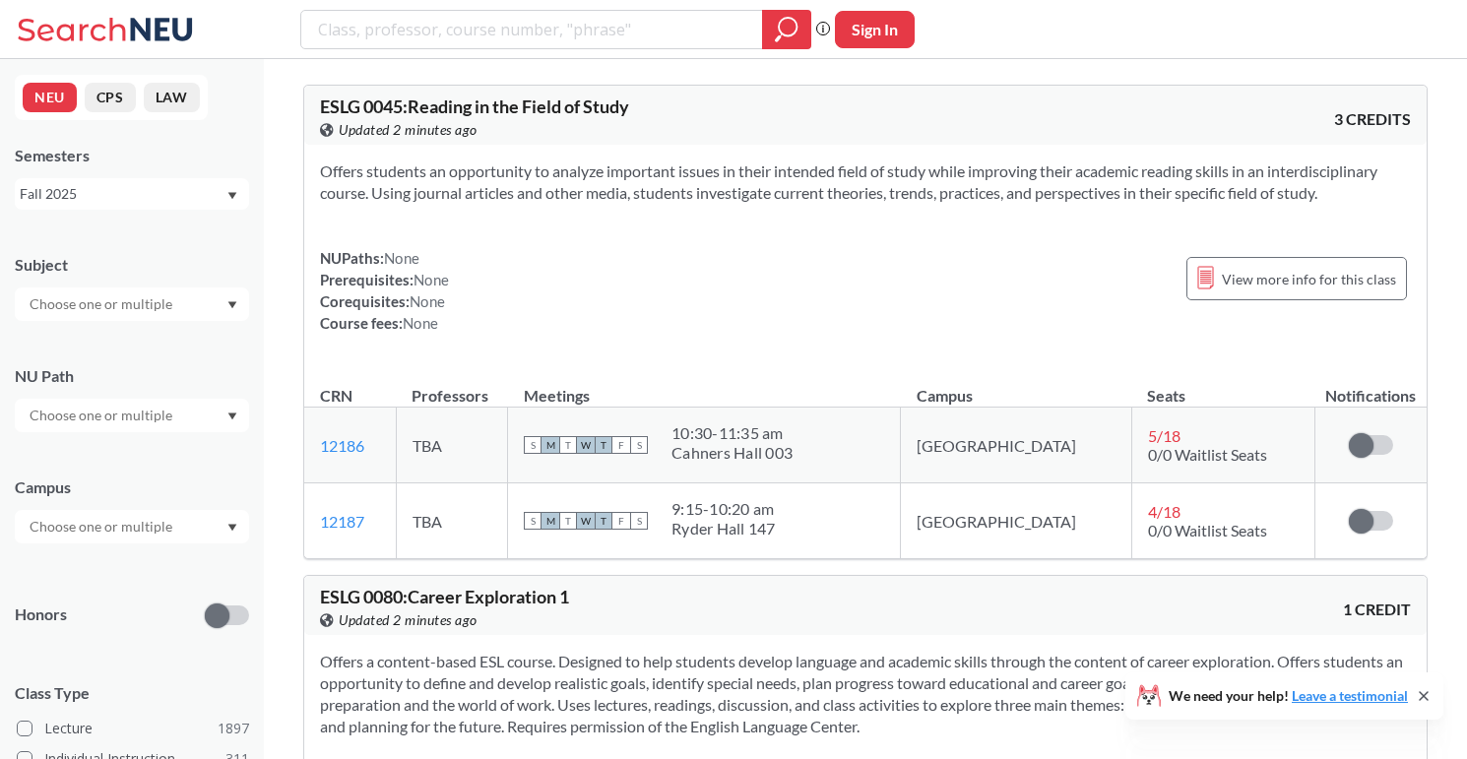
click at [144, 304] on input "text" at bounding box center [102, 304] width 165 height 24
click at [157, 278] on div "Subject CS ( 114 ) Computer Science NRSG ( 75 ) Nursing EECE ( 72 ) Electrical …" at bounding box center [132, 277] width 234 height 87
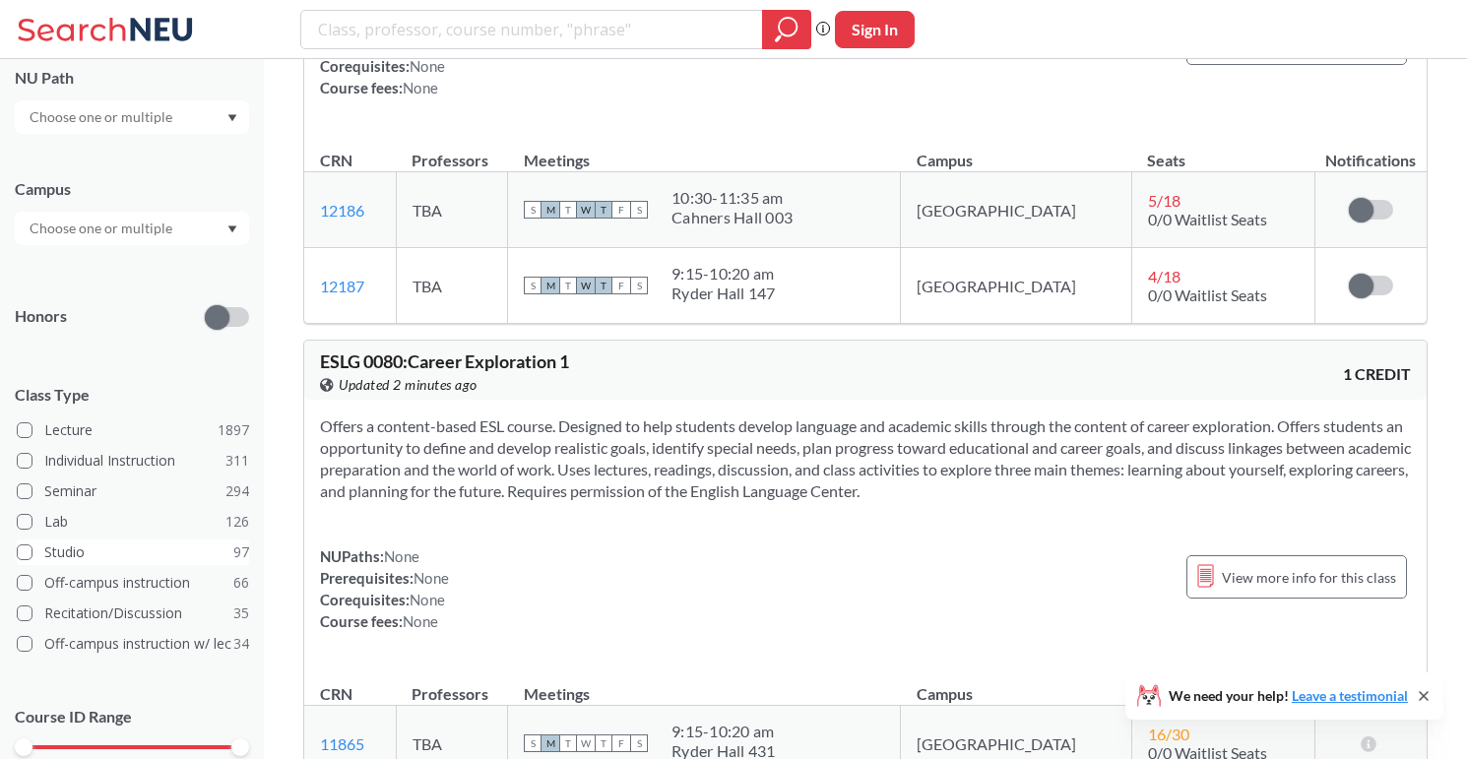
scroll to position [252, 0]
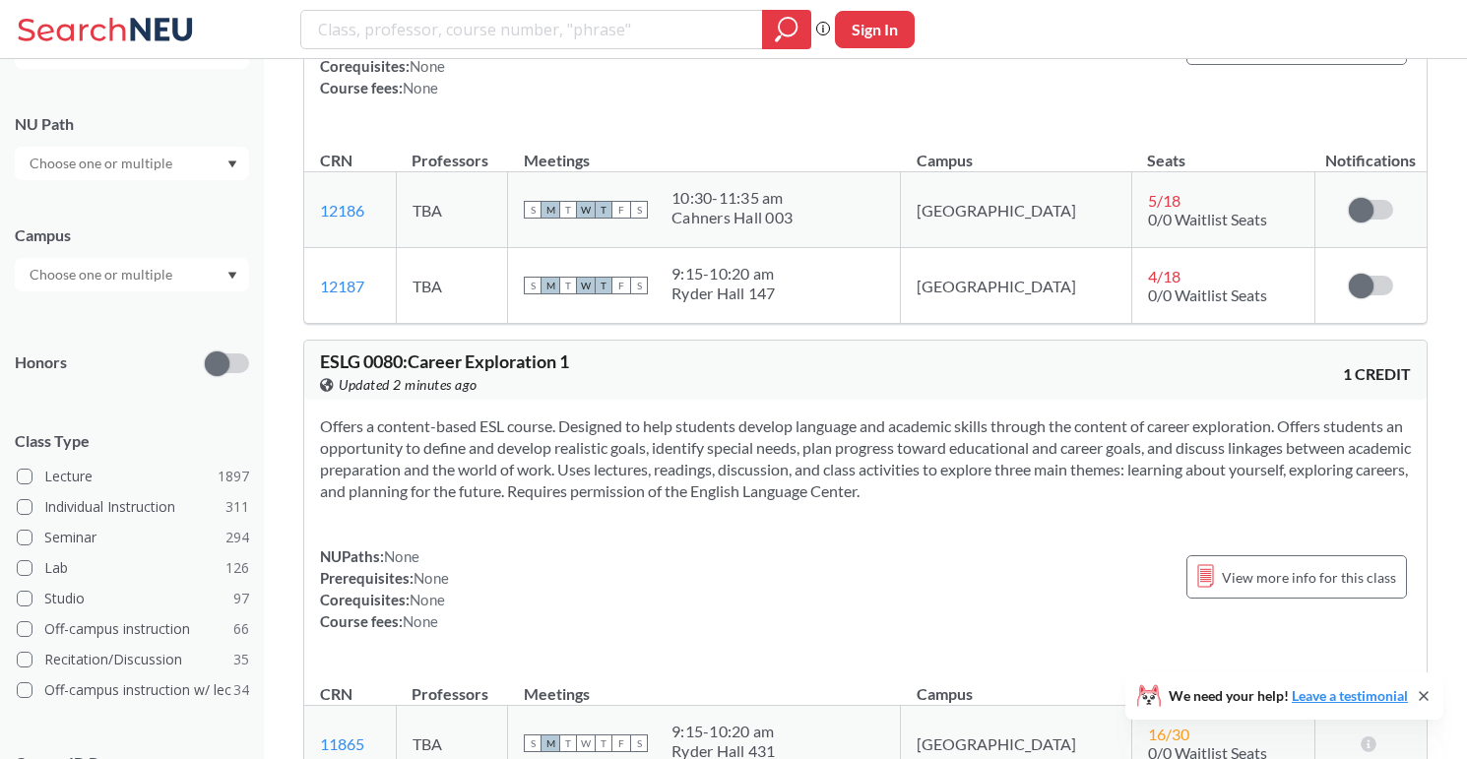
click at [176, 267] on input "text" at bounding box center [102, 275] width 165 height 24
click at [124, 377] on div "Online ( 684 )" at bounding box center [137, 373] width 222 height 22
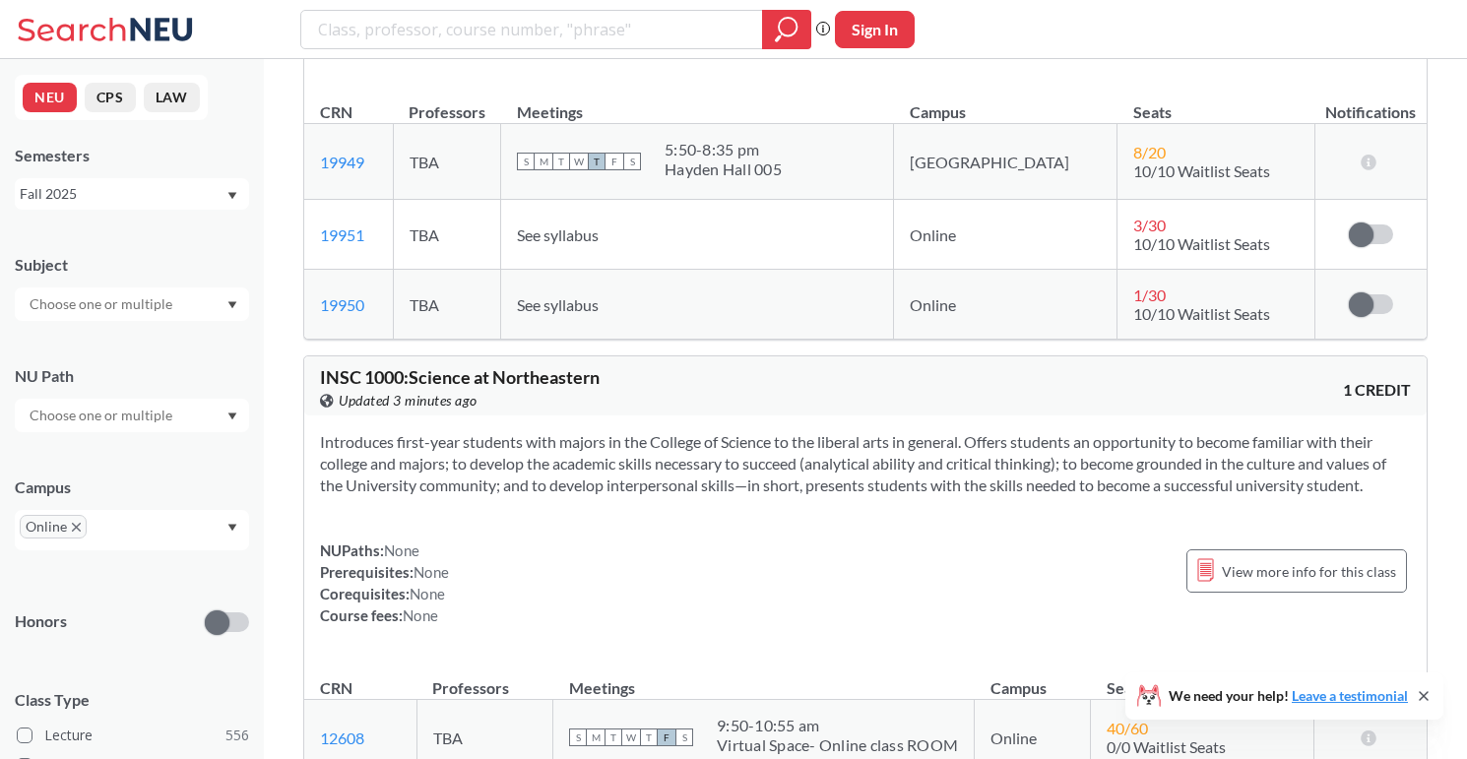
click at [181, 305] on div at bounding box center [132, 303] width 234 height 33
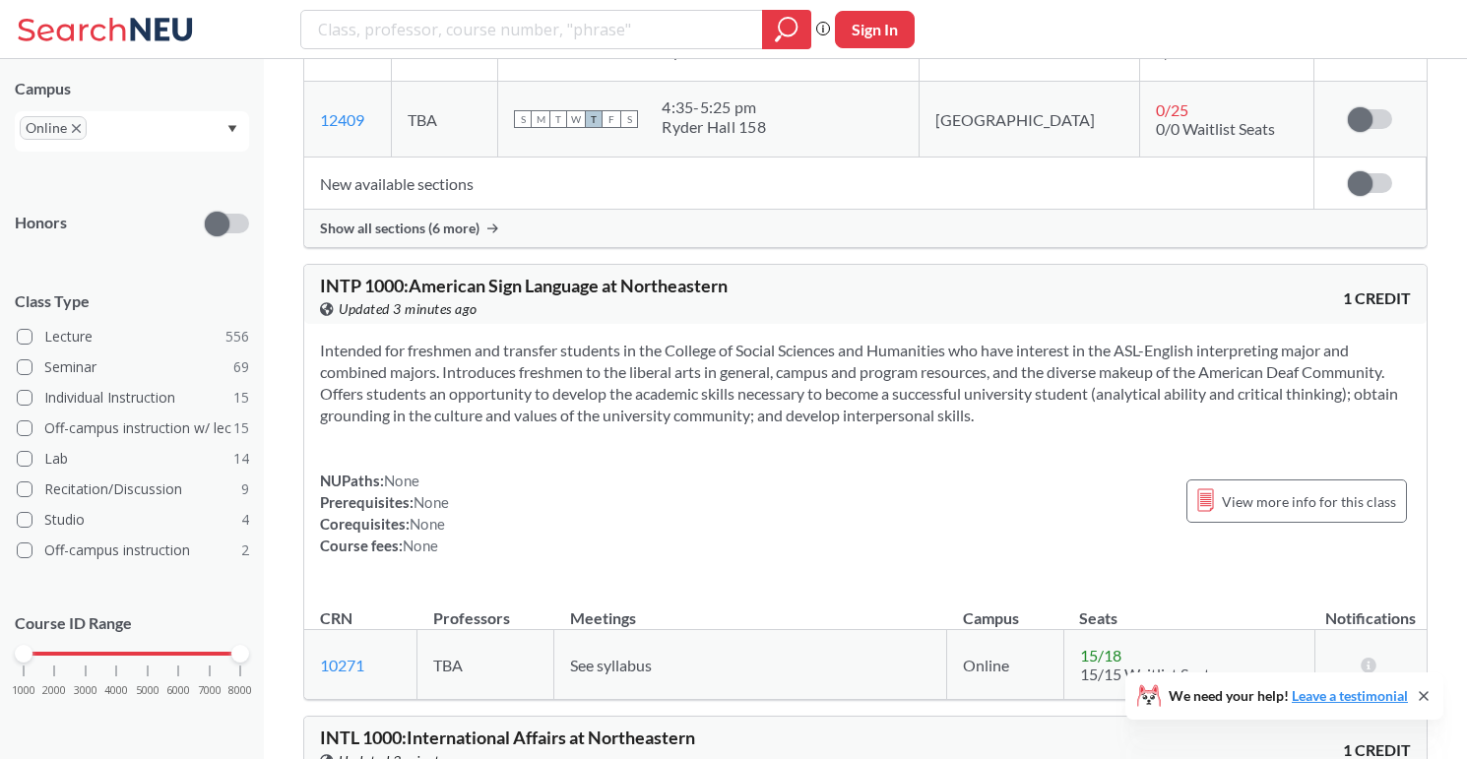
scroll to position [1942, 0]
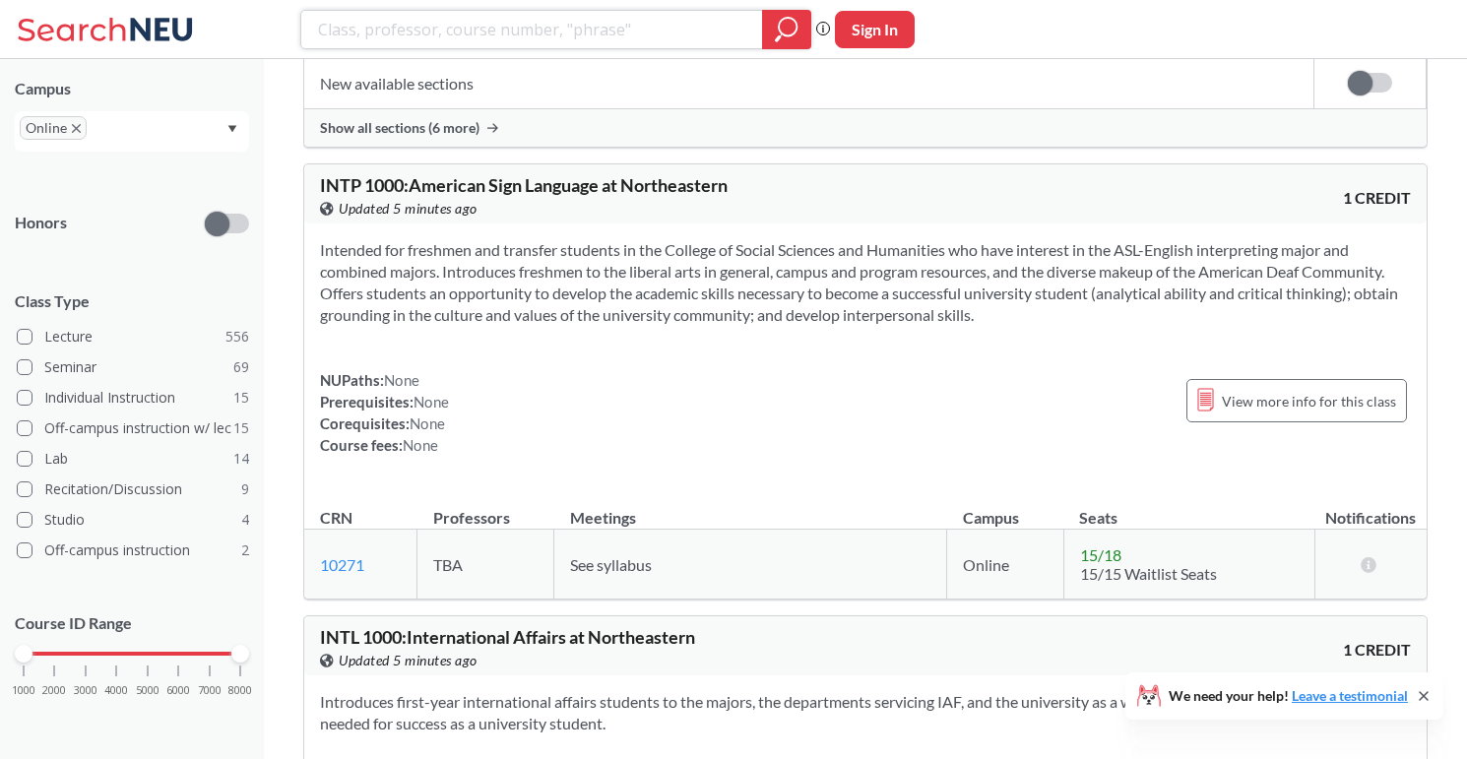
click at [452, 34] on input "search" at bounding box center [532, 29] width 432 height 33
type input "french"
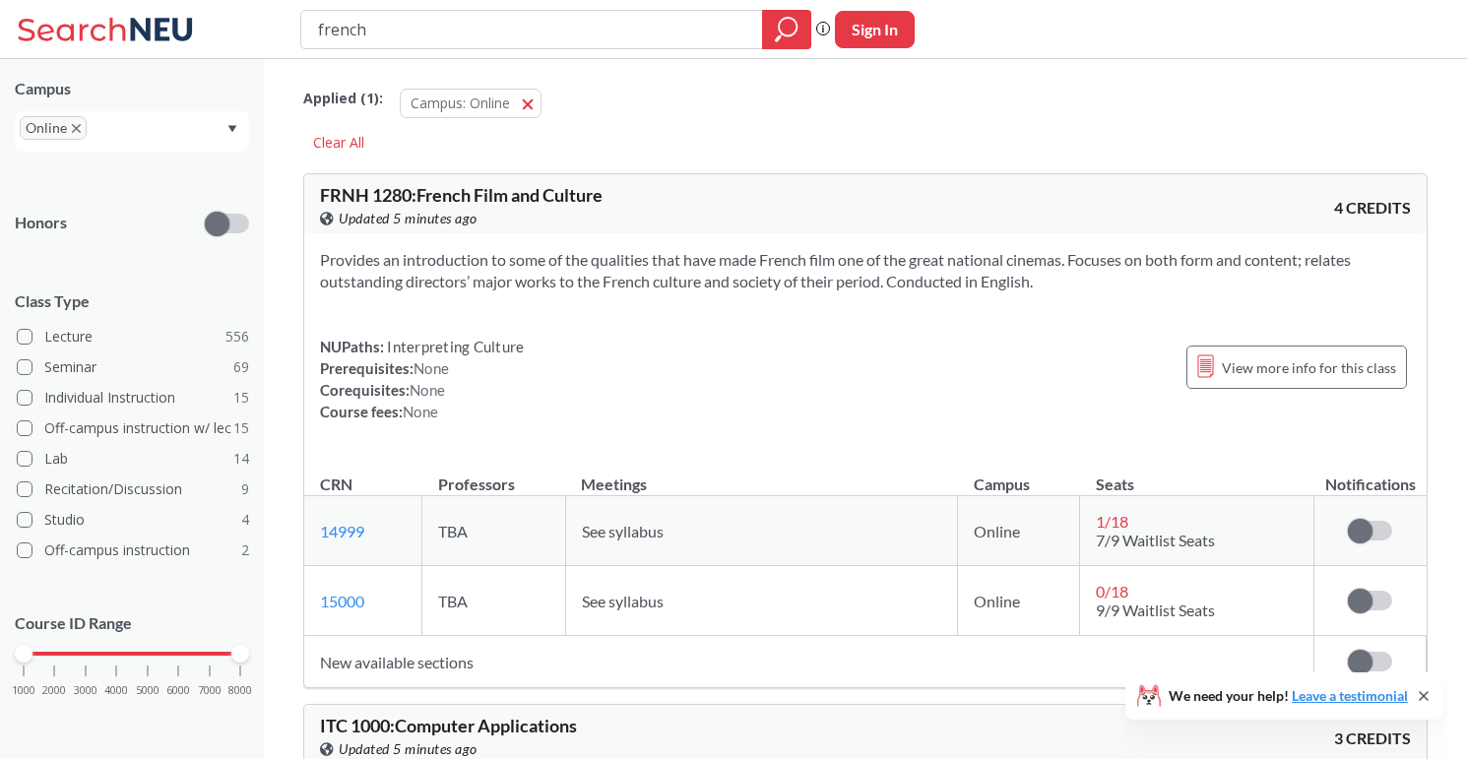
click at [72, 126] on icon "X to remove pill" at bounding box center [76, 128] width 9 height 9
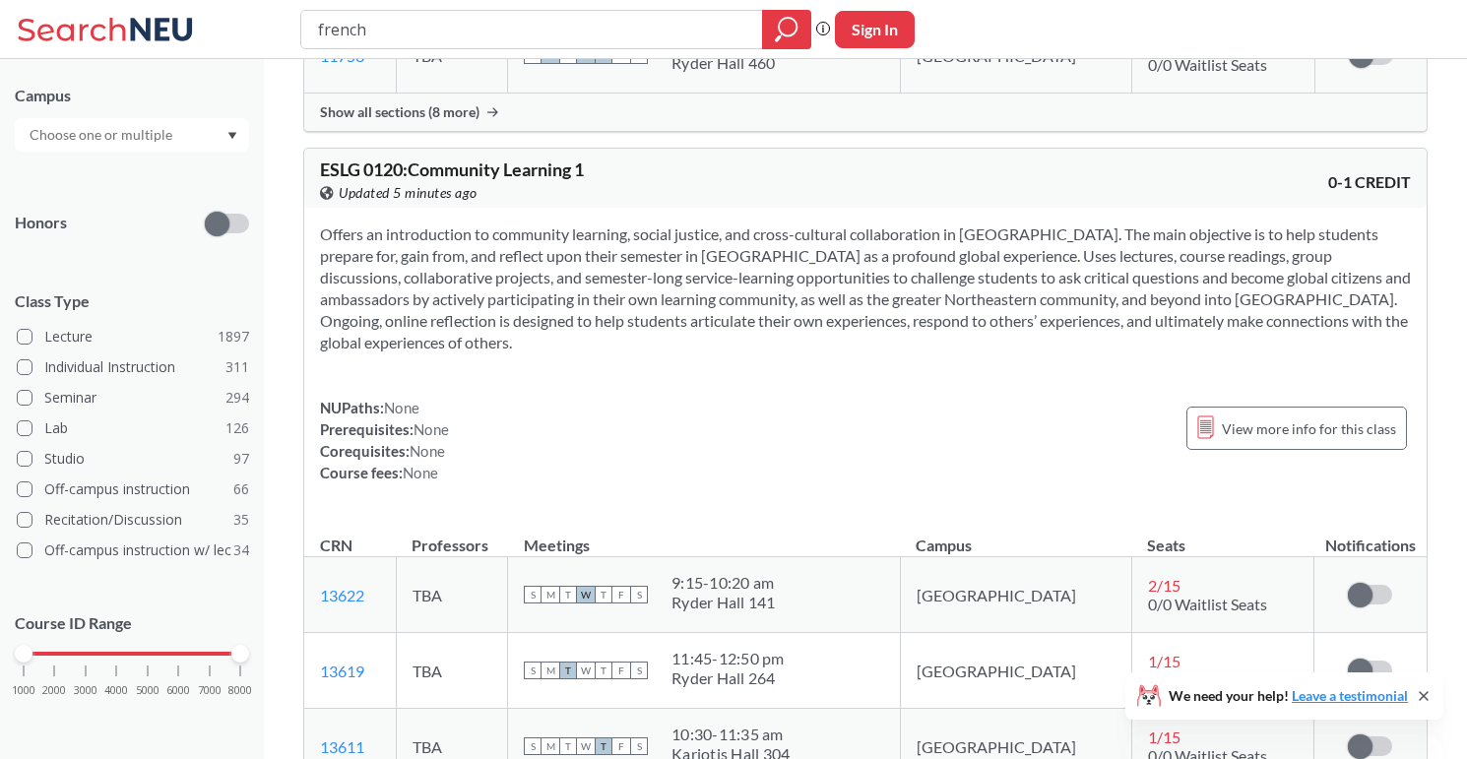
scroll to position [5716, 0]
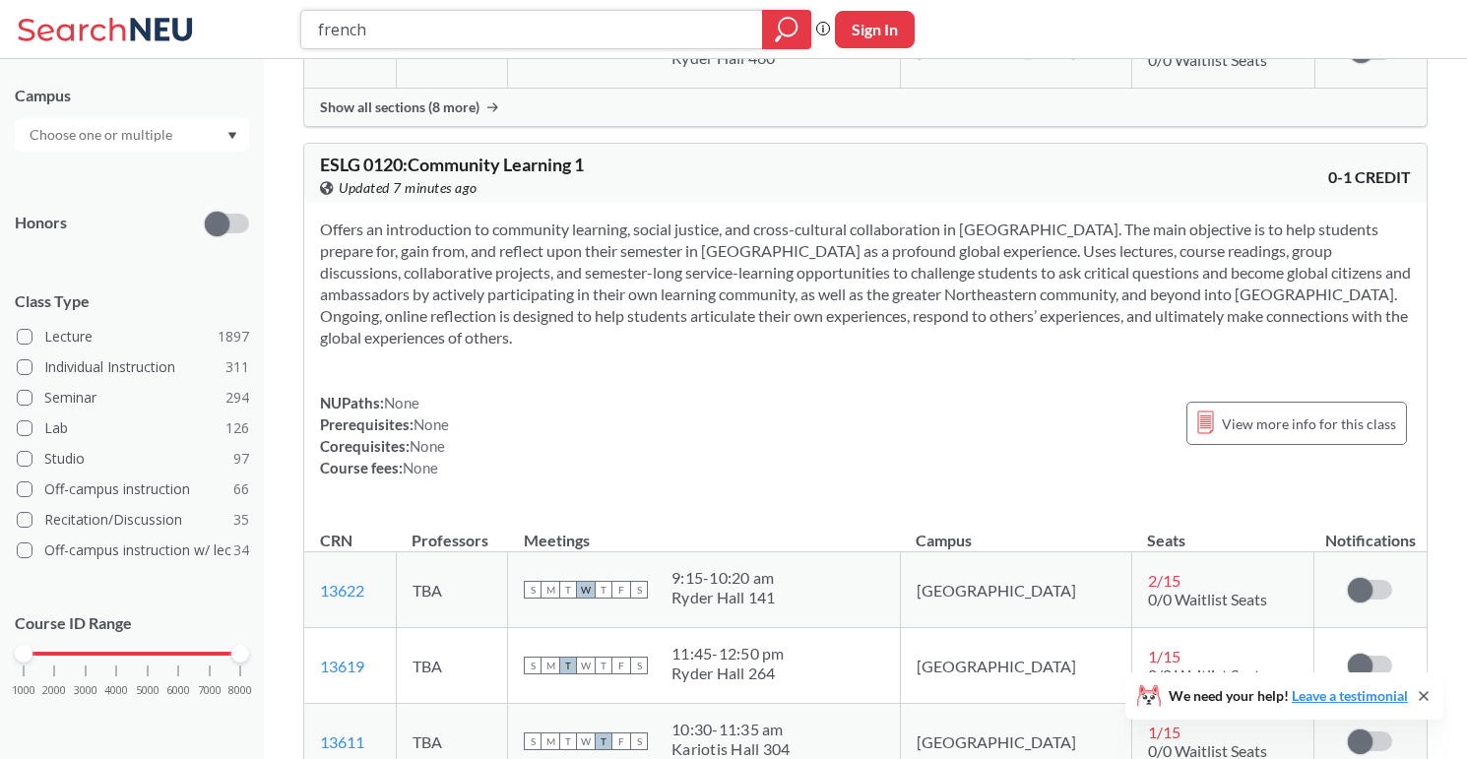
click at [686, 32] on input "french" at bounding box center [532, 29] width 432 height 33
type input "engineering"
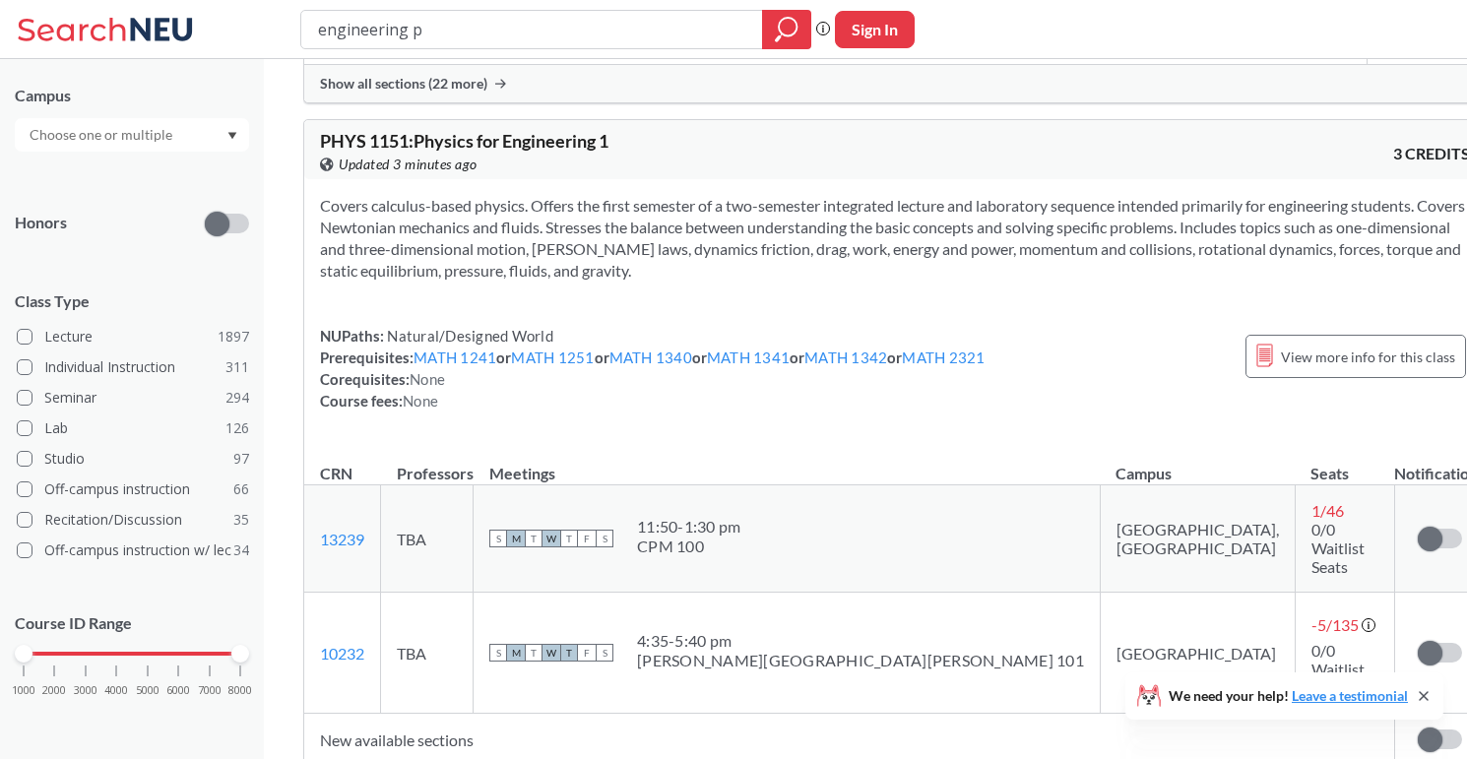
scroll to position [16998, 0]
type input "engineering problem"
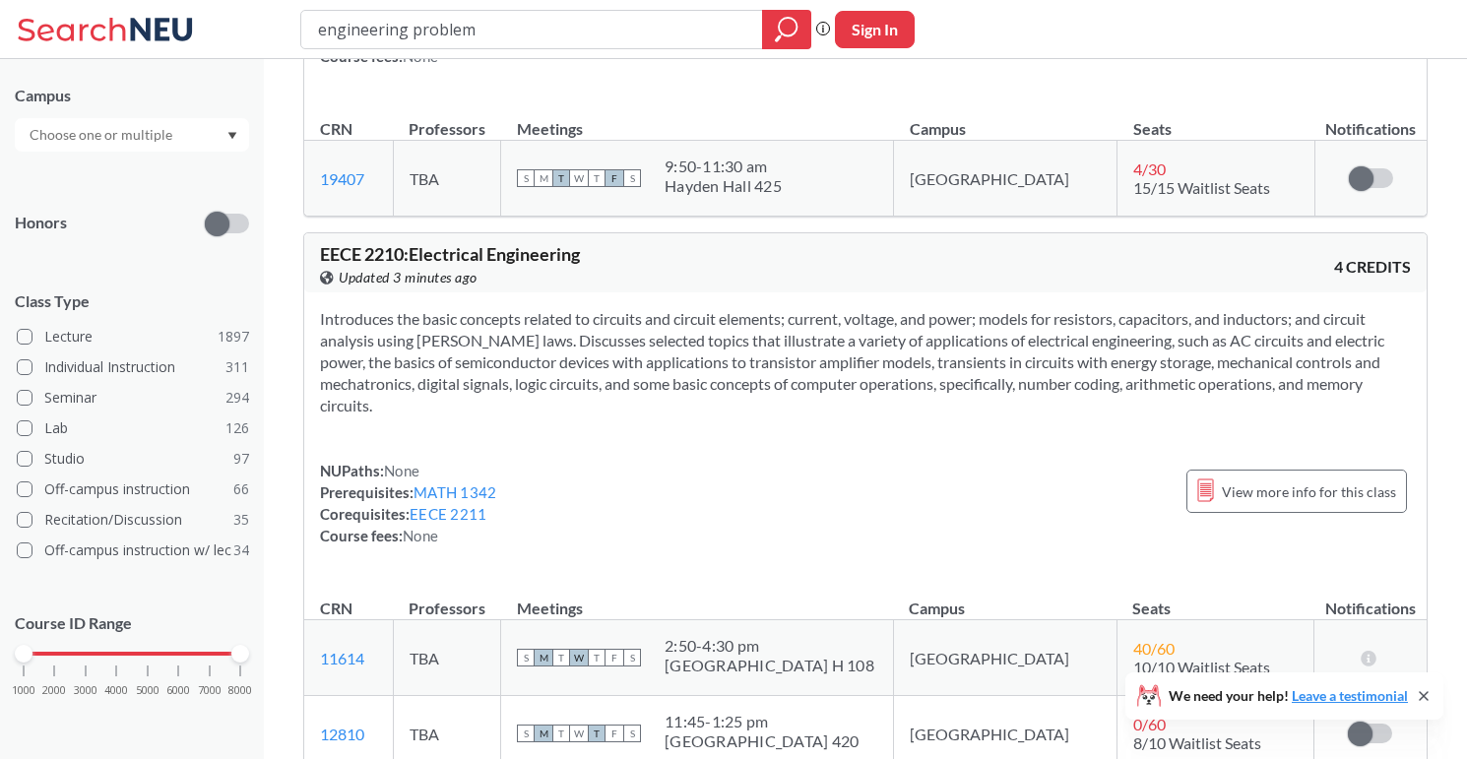
scroll to position [6887, 0]
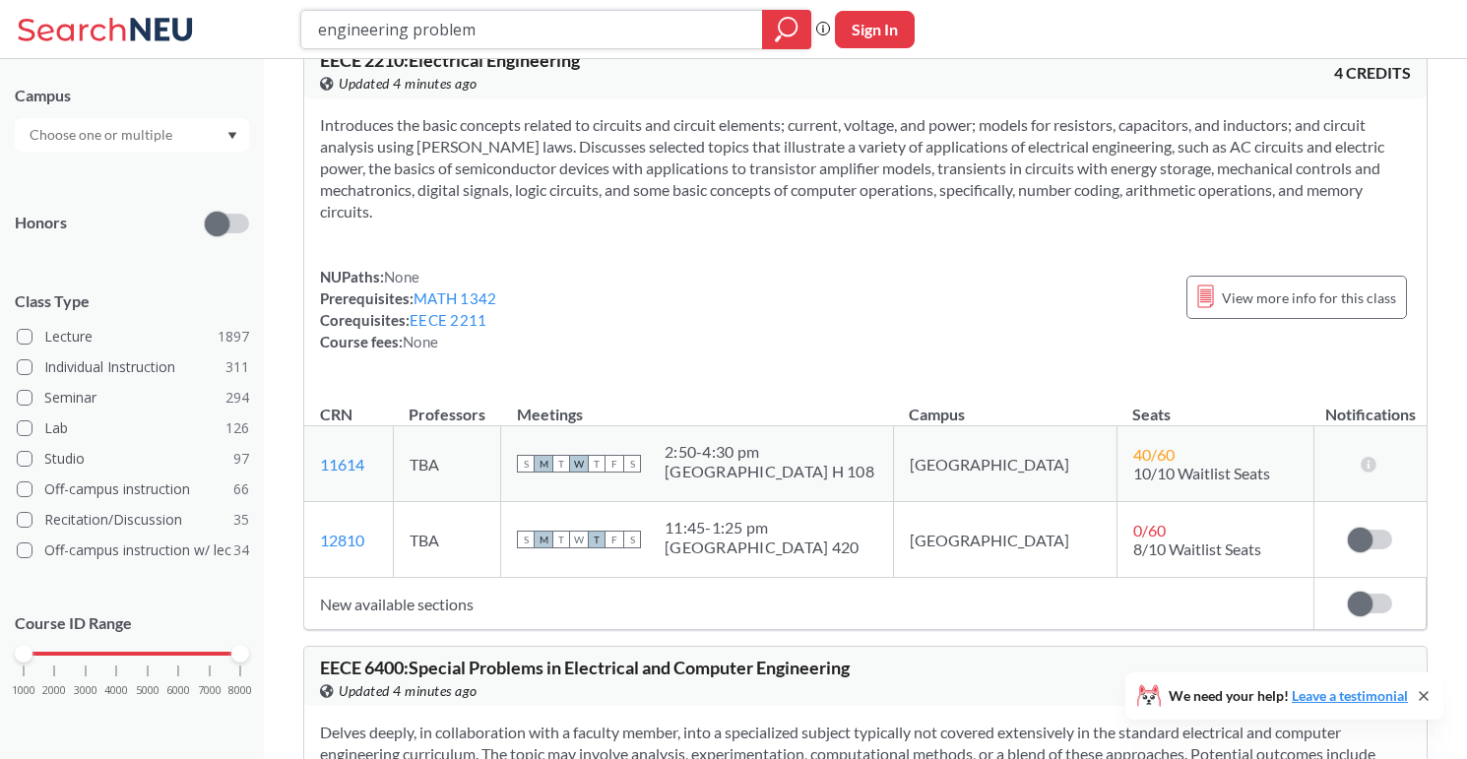
drag, startPoint x: 510, startPoint y: 32, endPoint x: 271, endPoint y: 8, distance: 240.4
click at [271, 8] on div "engineering problem Phrase search guarantees the exact search appears in the re…" at bounding box center [733, 29] width 1467 height 59
type input "mobile appl"
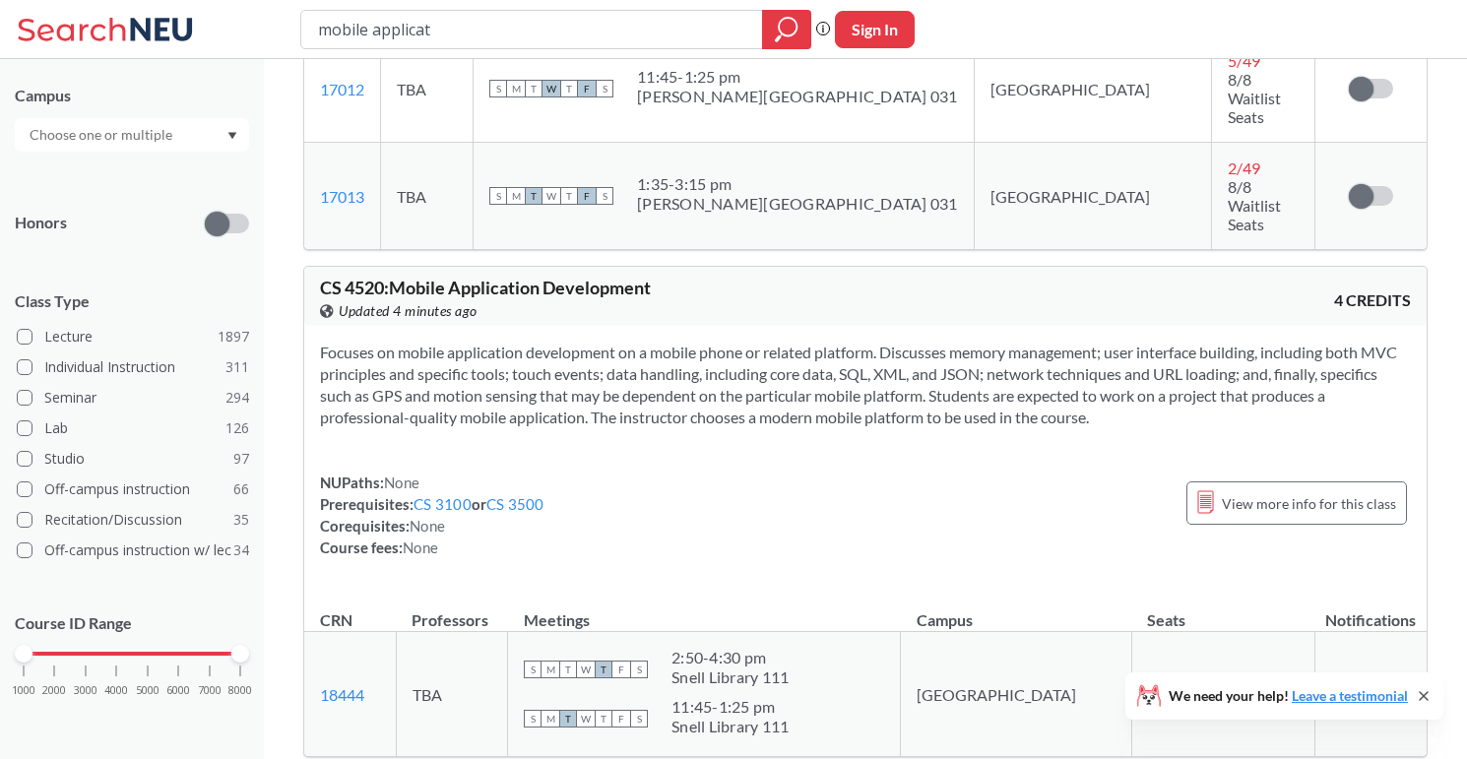
scroll to position [502, 0]
drag, startPoint x: 456, startPoint y: 40, endPoint x: 217, endPoint y: 19, distance: 240.2
click at [217, 19] on div "mobile applicat Phrase search guarantees the exact search appears in the result…" at bounding box center [733, 29] width 1467 height 59
type input "computer systems"
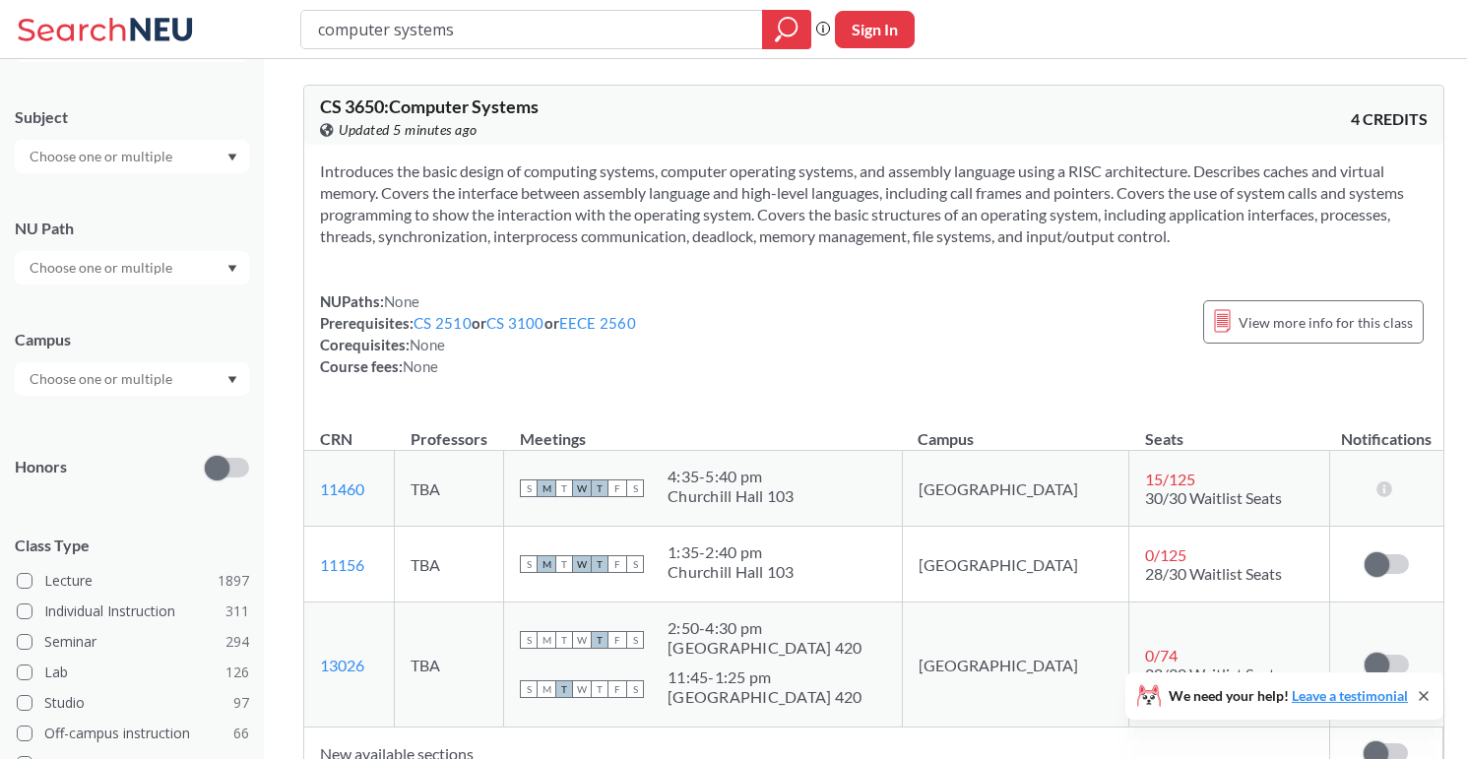
scroll to position [392, 0]
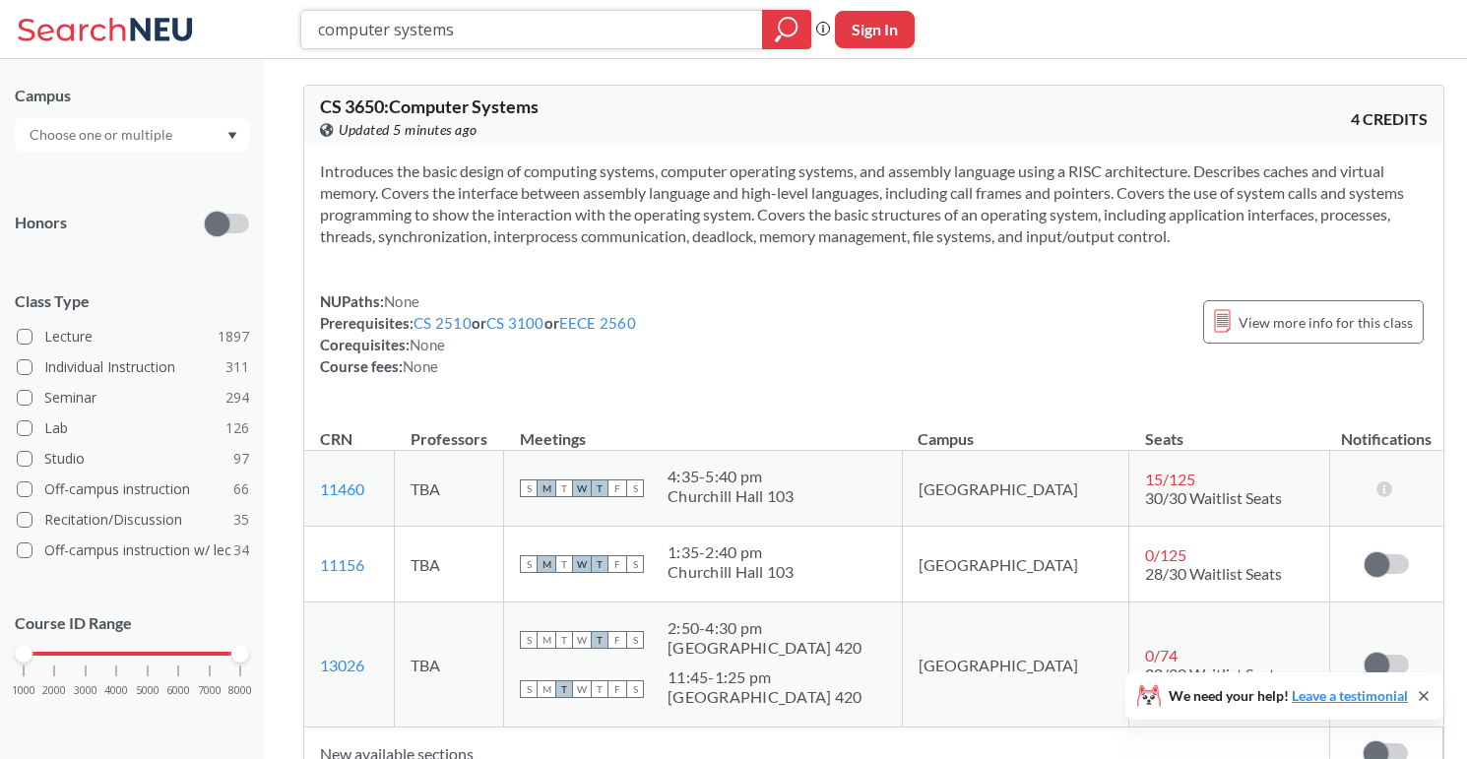
drag, startPoint x: 493, startPoint y: 21, endPoint x: 231, endPoint y: 1, distance: 262.6
click at [230, 1] on div "computer systems Phrase search guarantees the exact search appears in the resul…" at bounding box center [733, 29] width 1467 height 59
type input "web development"
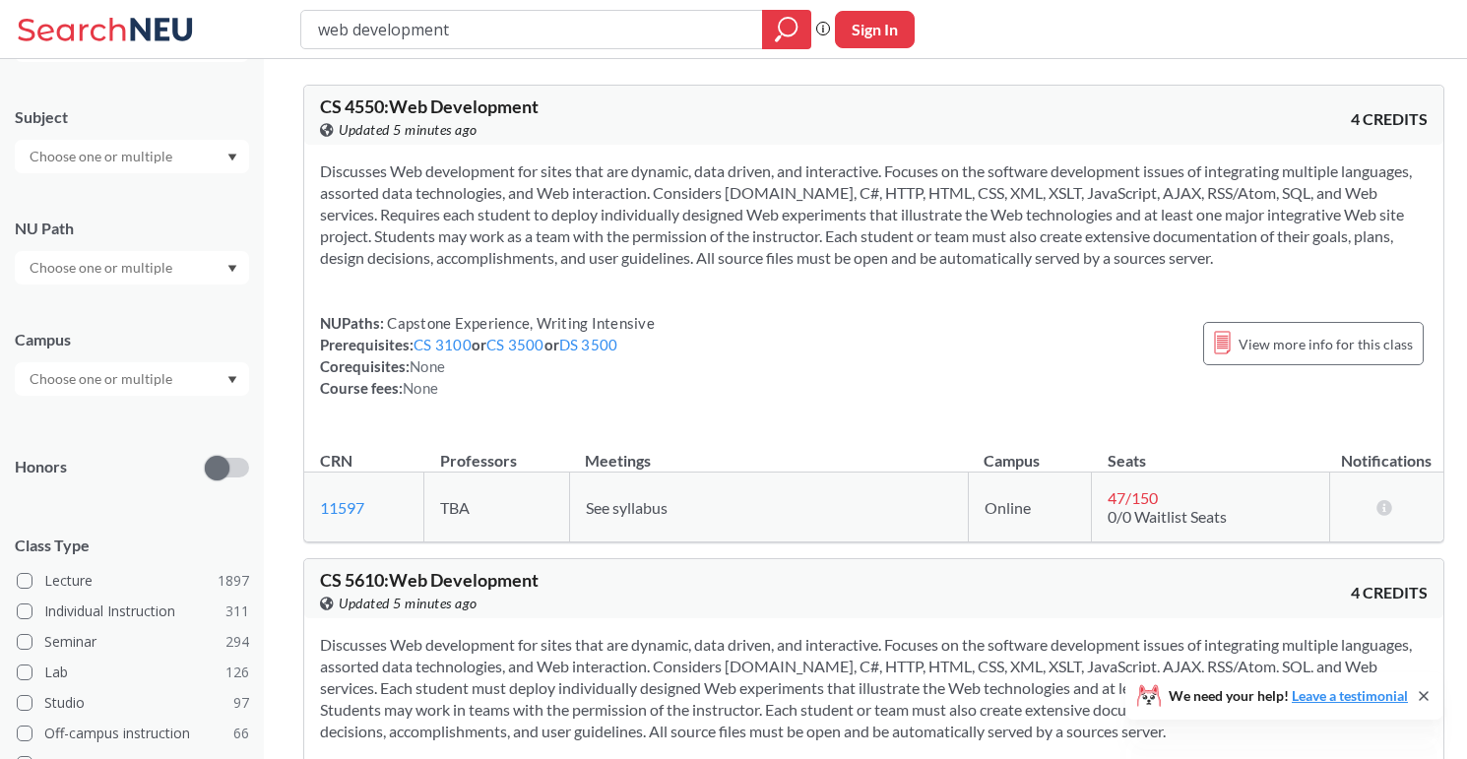
scroll to position [392, 0]
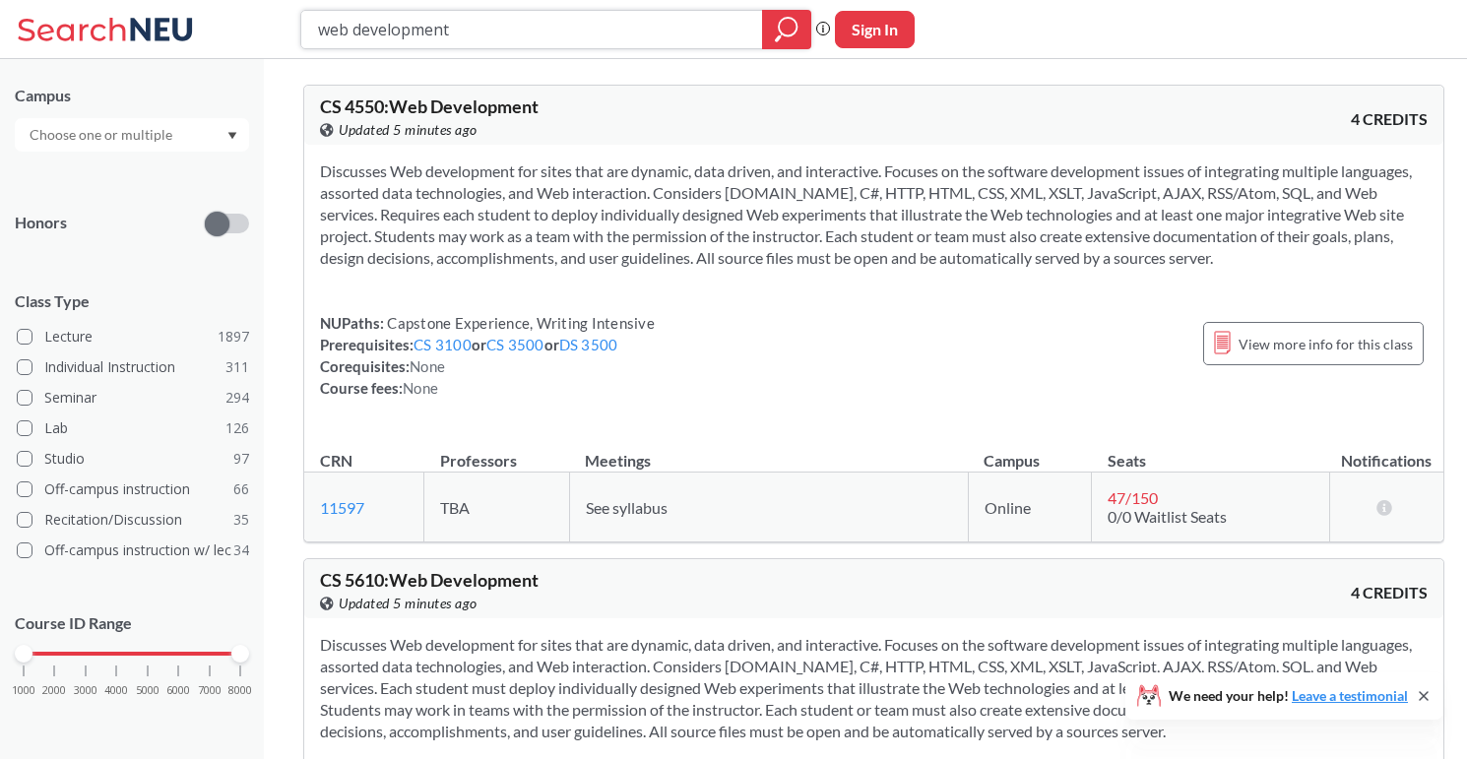
drag, startPoint x: 508, startPoint y: 13, endPoint x: 536, endPoint y: 31, distance: 32.8
click at [536, 31] on input "web development" at bounding box center [532, 29] width 432 height 33
type input "fundamentals of comp"
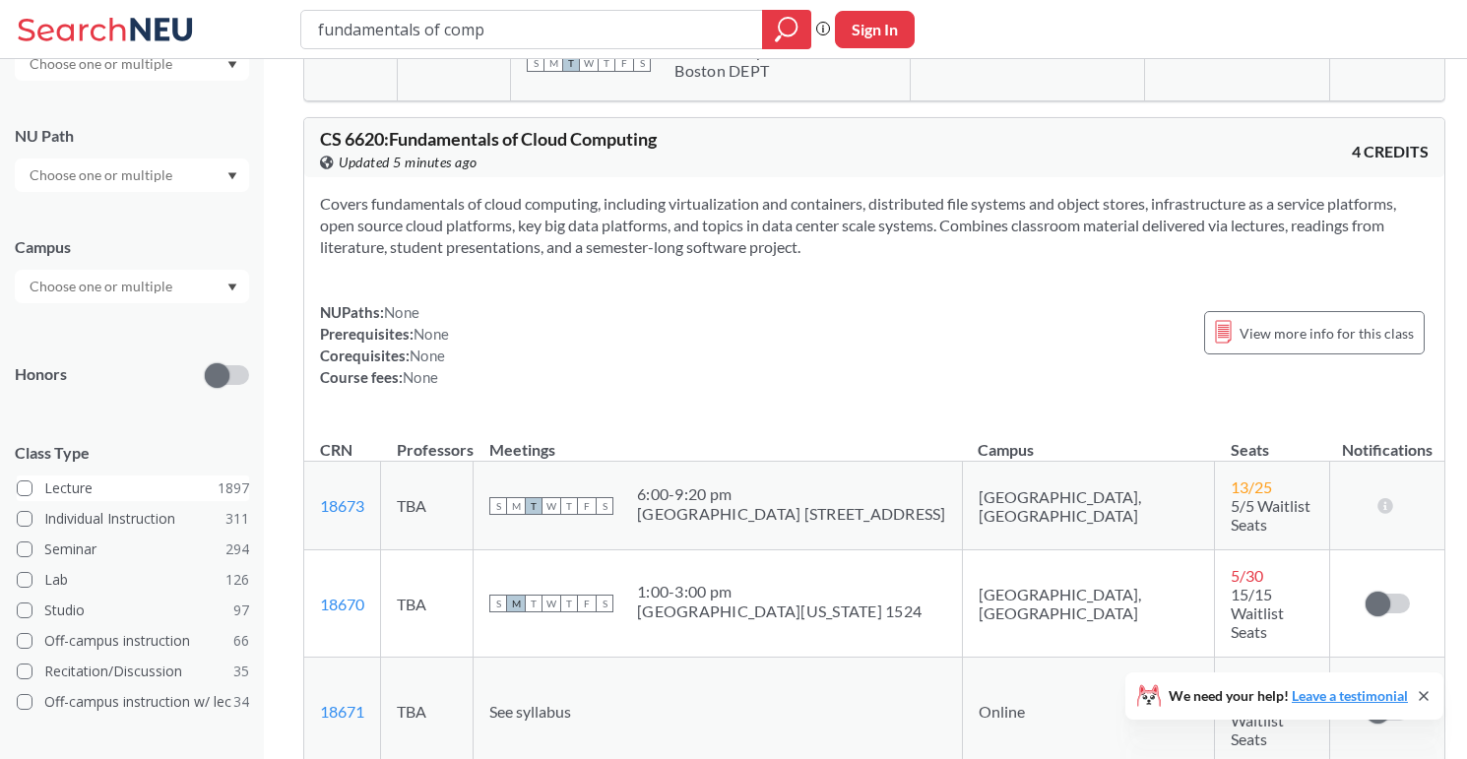
scroll to position [124, 0]
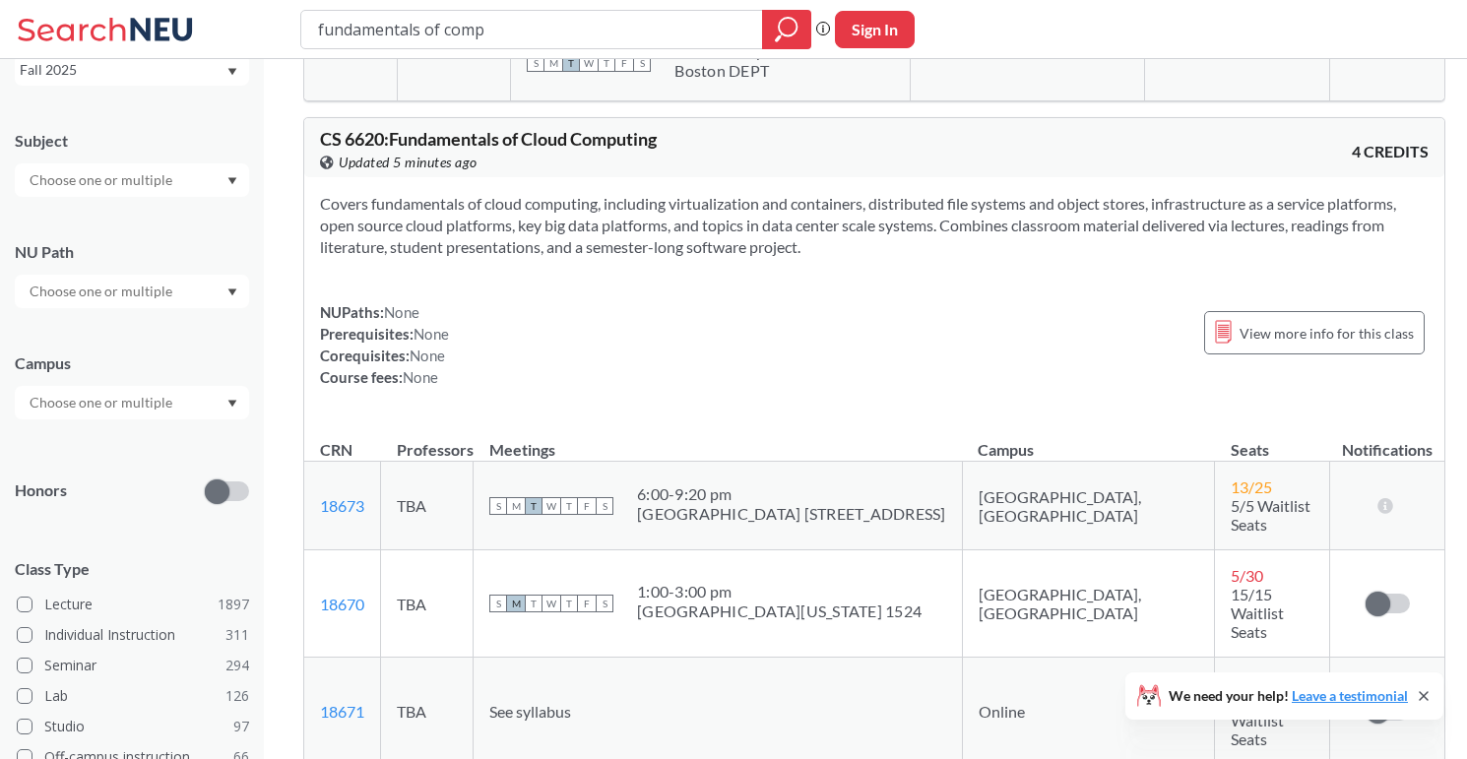
click at [94, 410] on input "text" at bounding box center [102, 403] width 165 height 24
click at [92, 508] on span "( 684 )" at bounding box center [87, 500] width 32 height 17
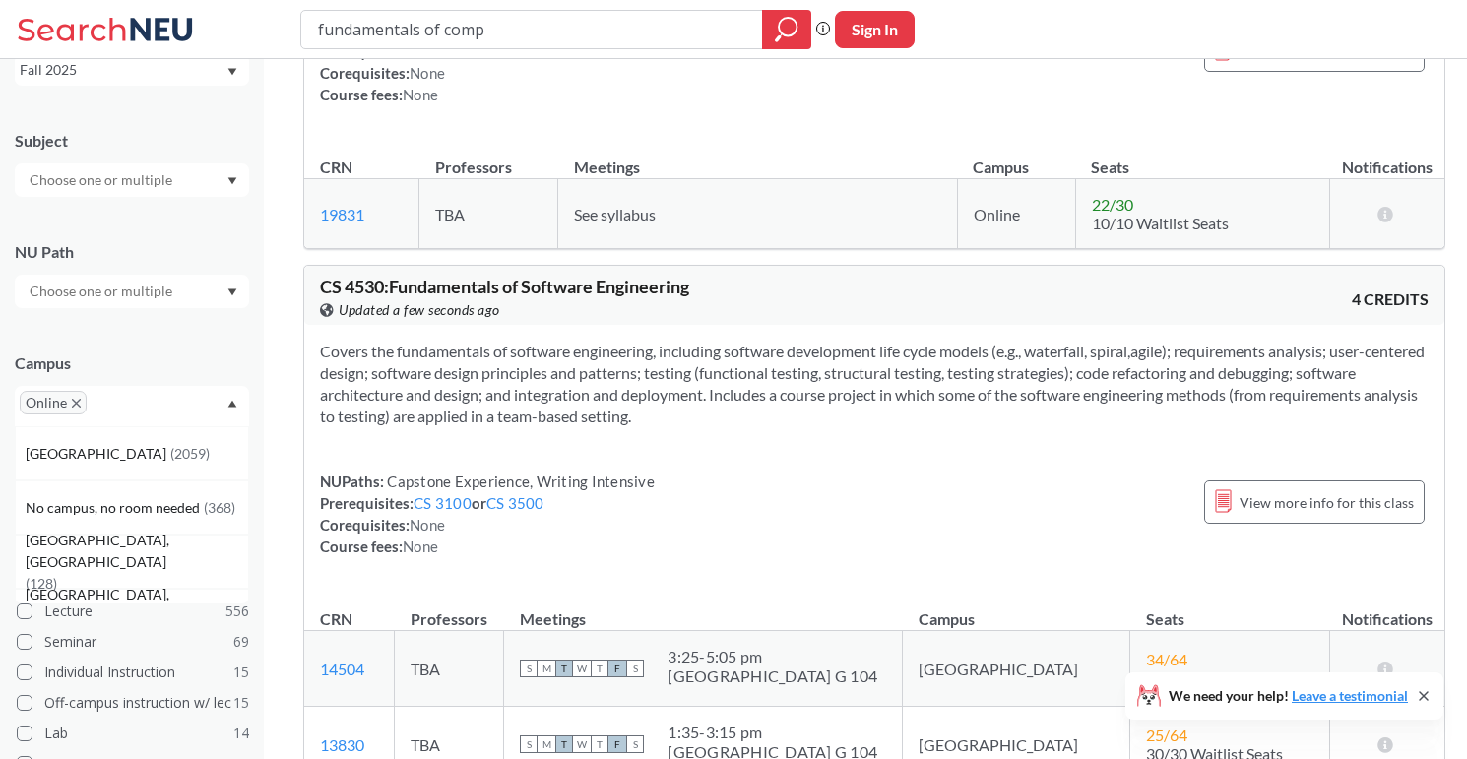
scroll to position [3045, 0]
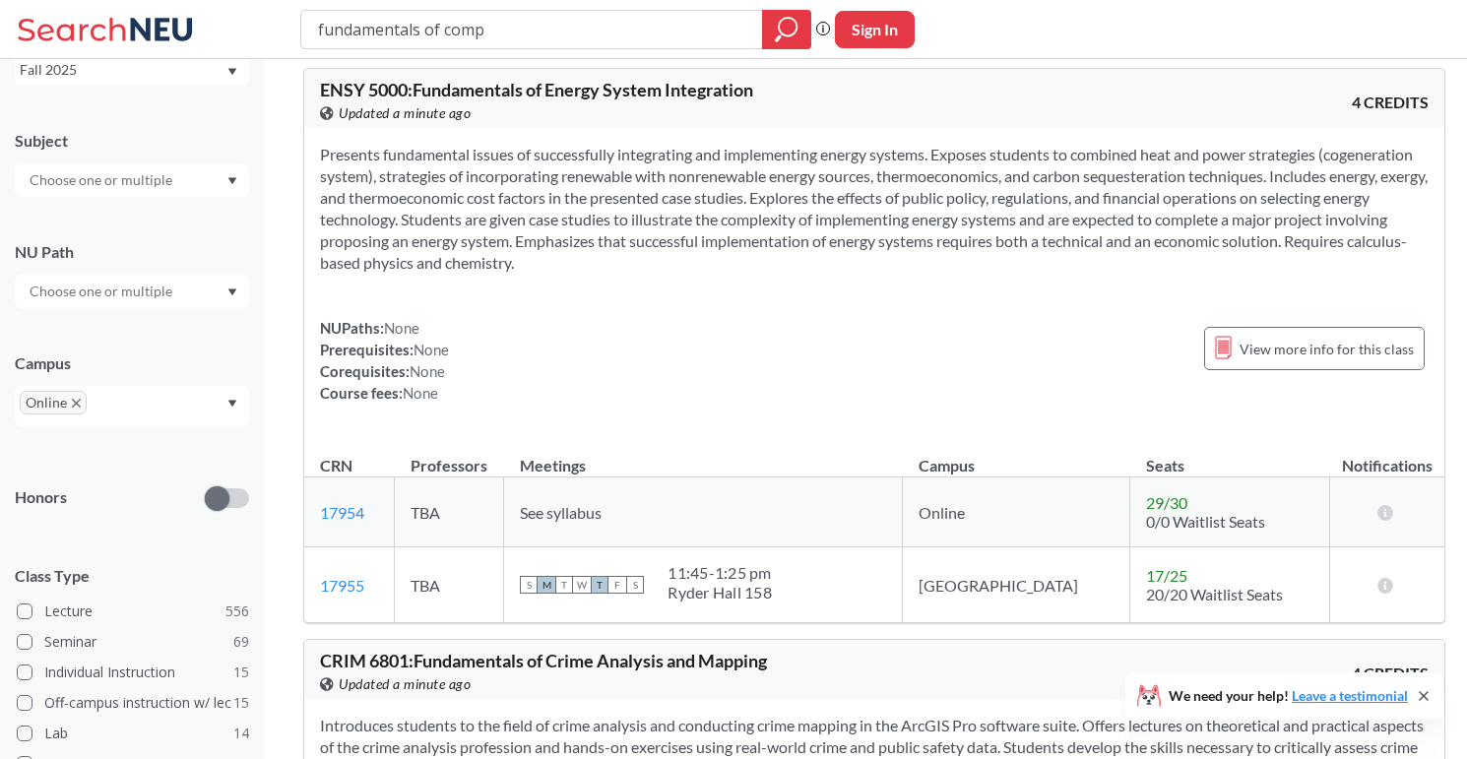
scroll to position [5273, 0]
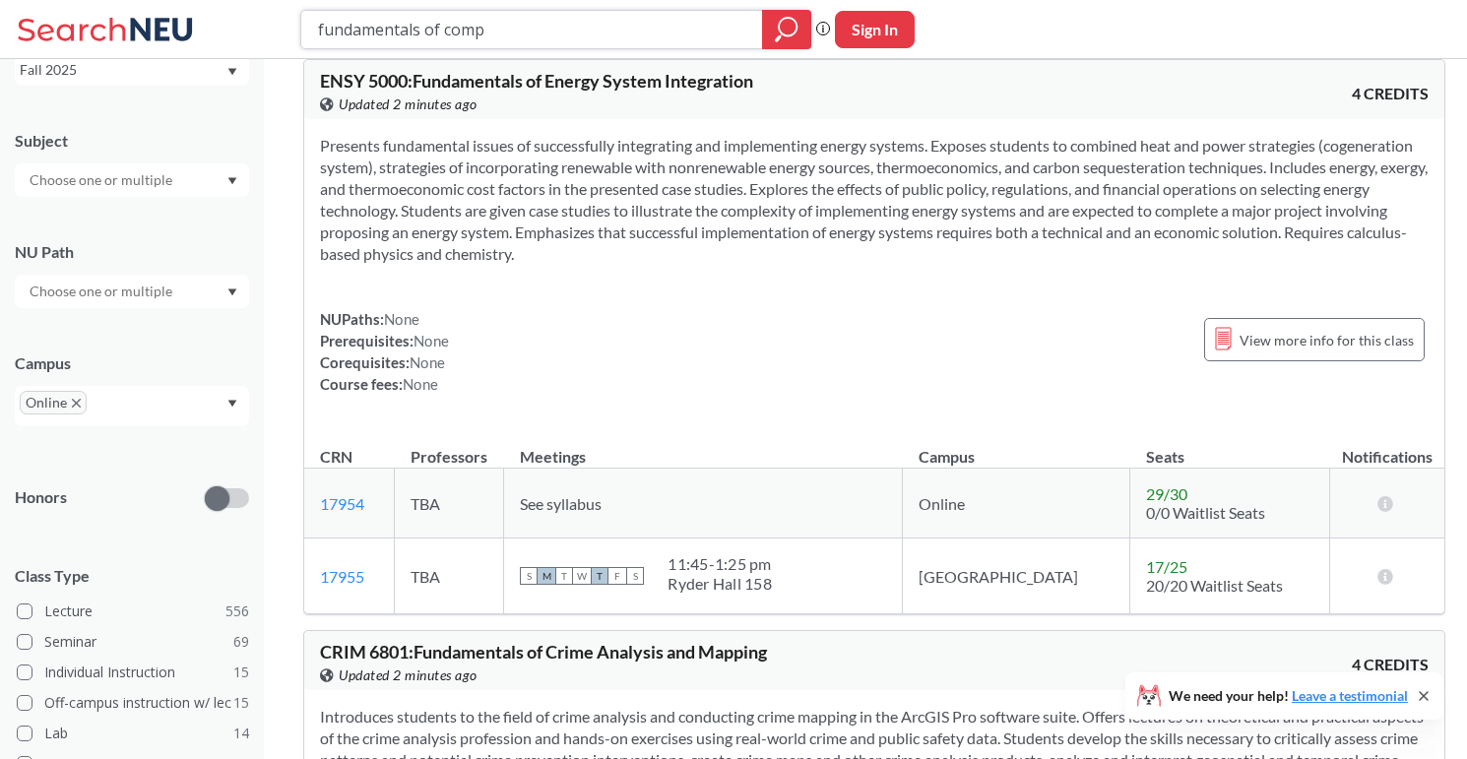
drag, startPoint x: 588, startPoint y: 29, endPoint x: 231, endPoint y: 21, distance: 356.5
click at [231, 21] on div "fundamentals of comp Phrase search guarantees the exact search appears in the r…" at bounding box center [733, 29] width 1467 height 59
type input "crime"
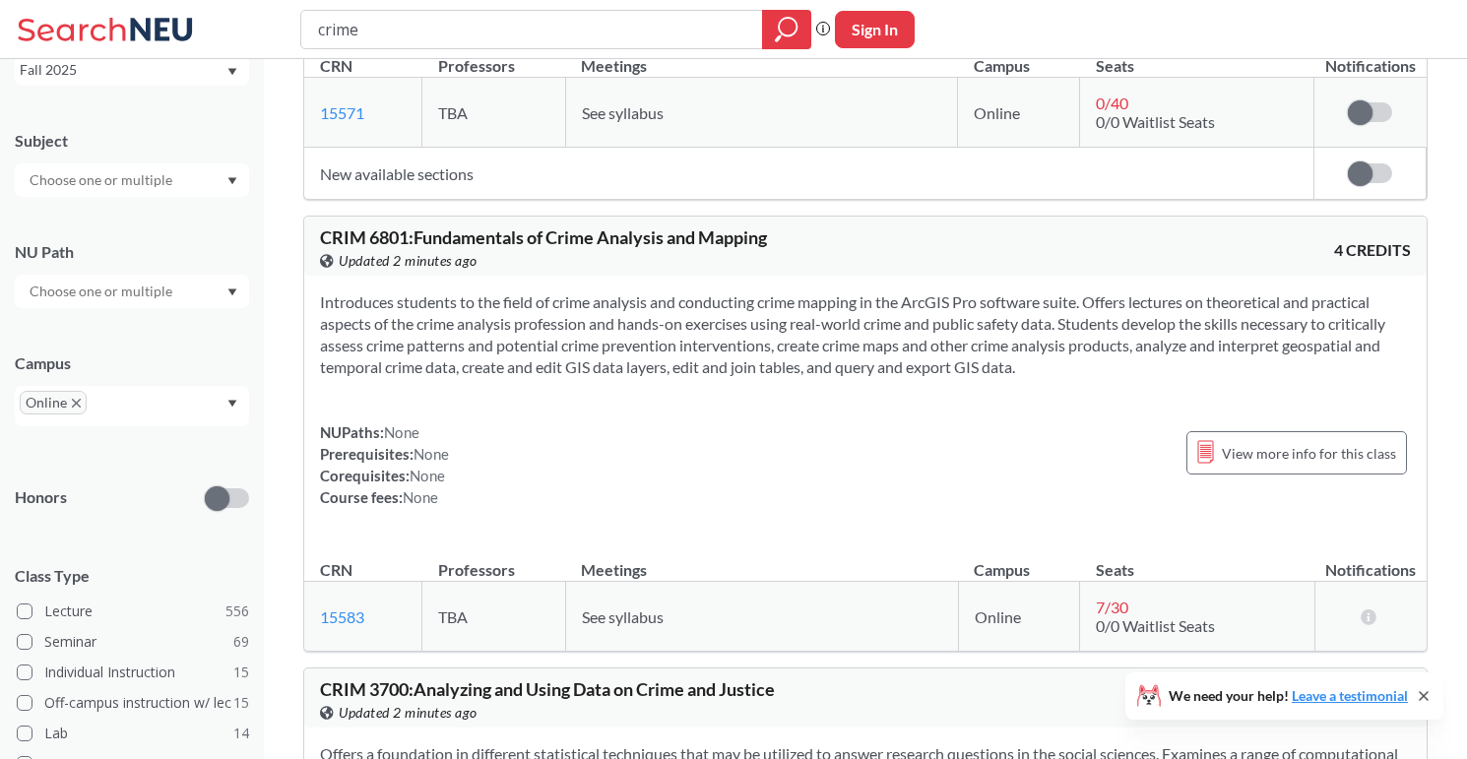
scroll to position [1063, 0]
drag, startPoint x: 410, startPoint y: 235, endPoint x: 311, endPoint y: 234, distance: 98.5
click at [310, 234] on div "[PERSON_NAME] 6801 : Fundamentals of Crime Analysis and Mapping View this cours…" at bounding box center [865, 245] width 1122 height 59
copy span "[PERSON_NAME] 6801"
drag, startPoint x: 385, startPoint y: 616, endPoint x: 312, endPoint y: 616, distance: 72.9
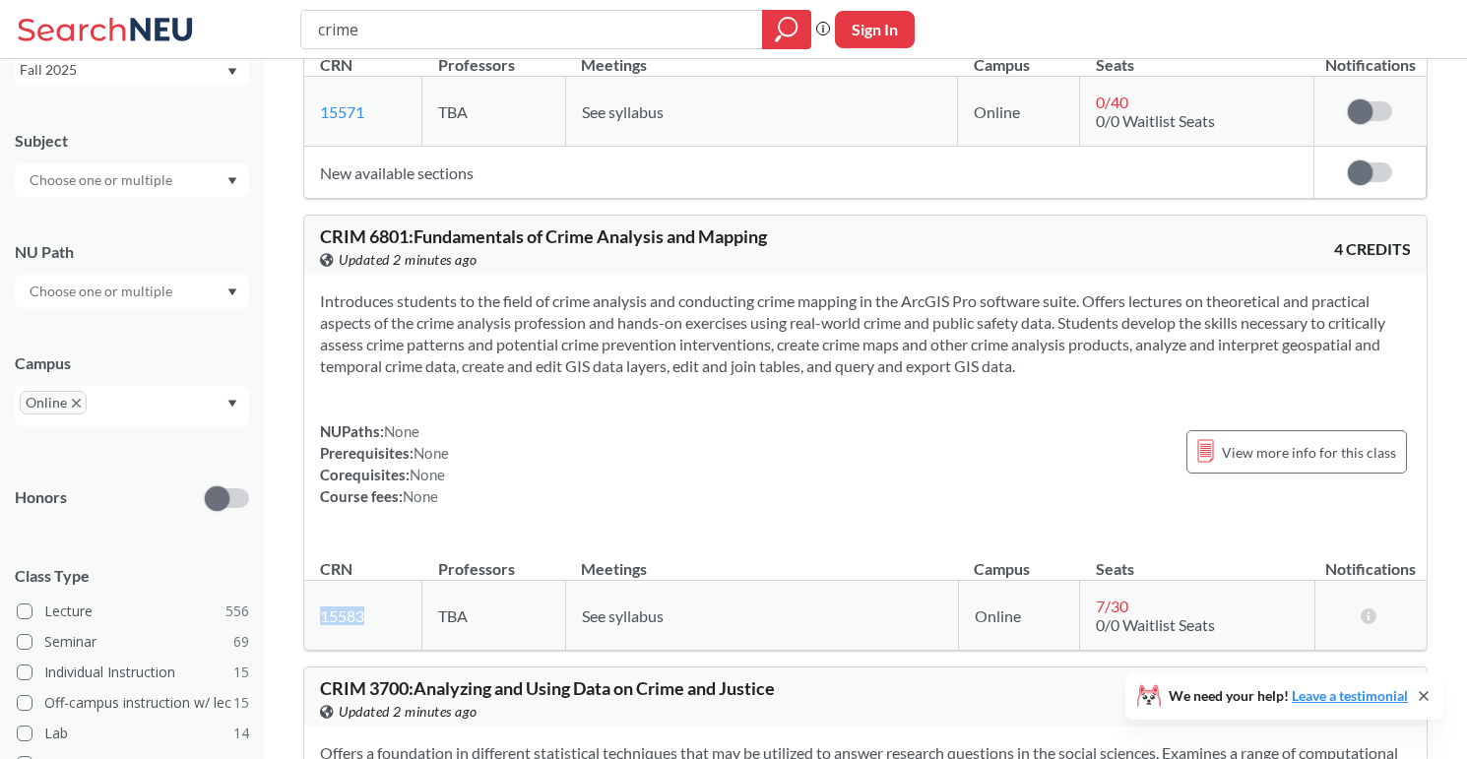
click at [312, 616] on td "15583 View this section on Banner." at bounding box center [363, 616] width 118 height 70
copy link "15583"
click at [631, 622] on span "See syllabus" at bounding box center [623, 615] width 82 height 19
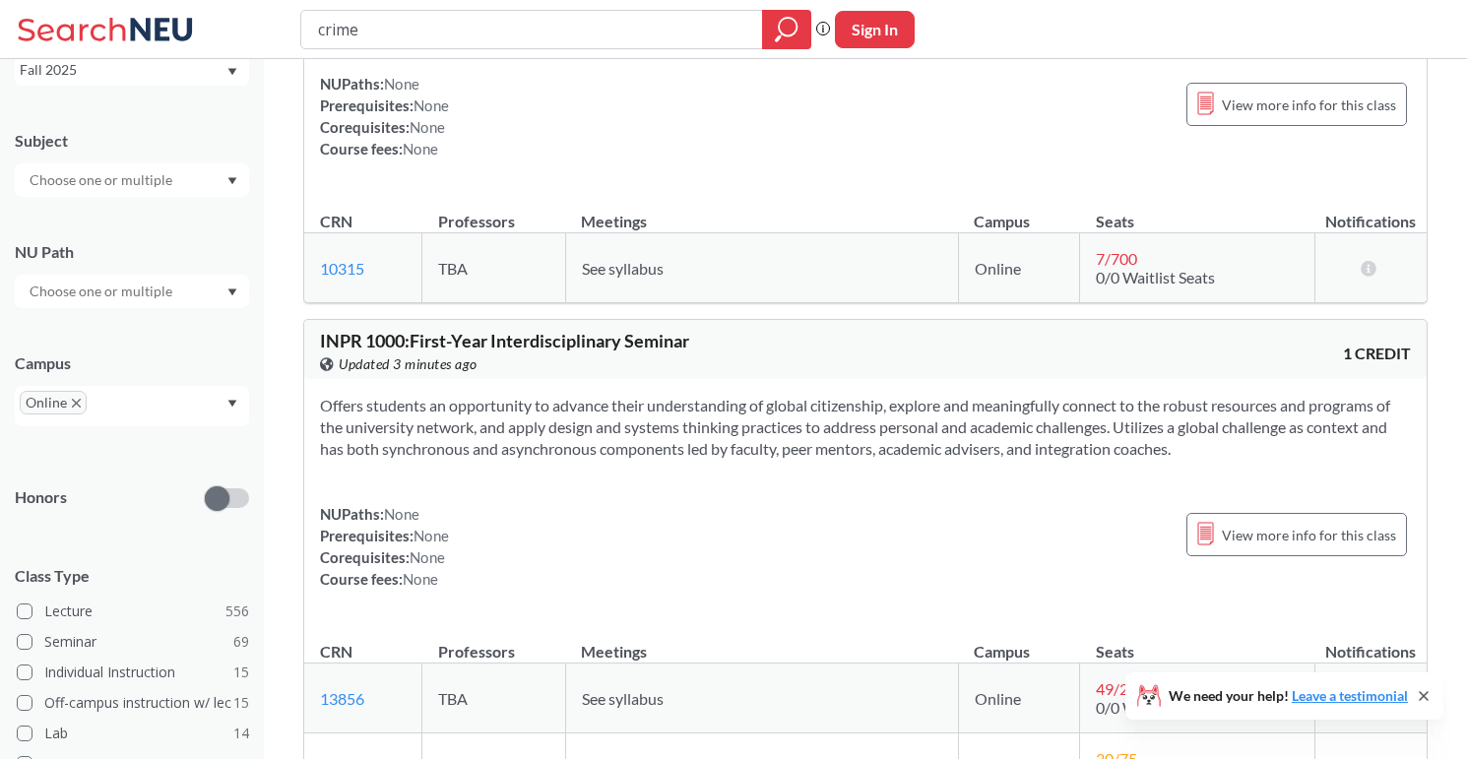
scroll to position [6183, 0]
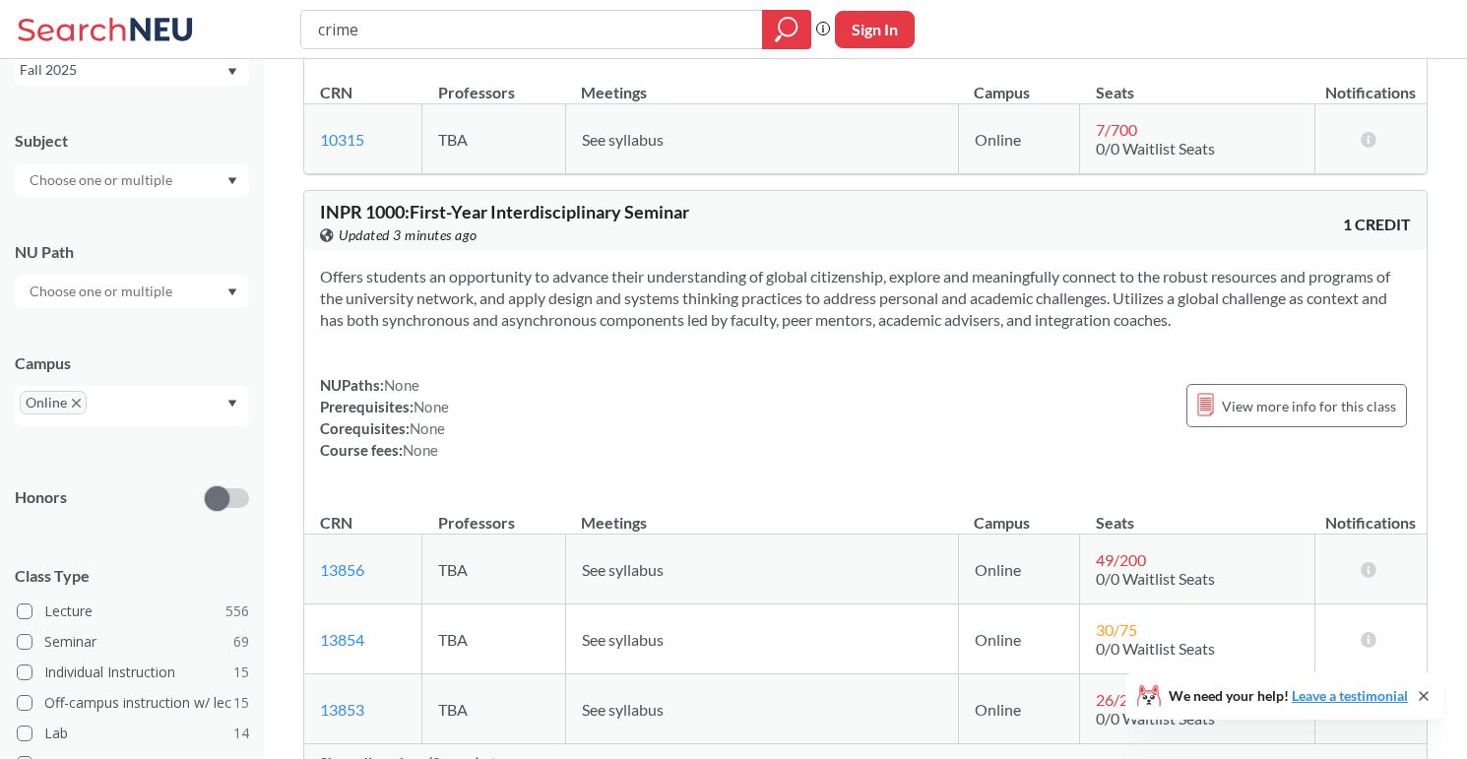
click at [438, 46] on div "crime" at bounding box center [555, 29] width 511 height 39
click at [441, 29] on input "crime" at bounding box center [532, 29] width 432 height 33
type input "criminology"
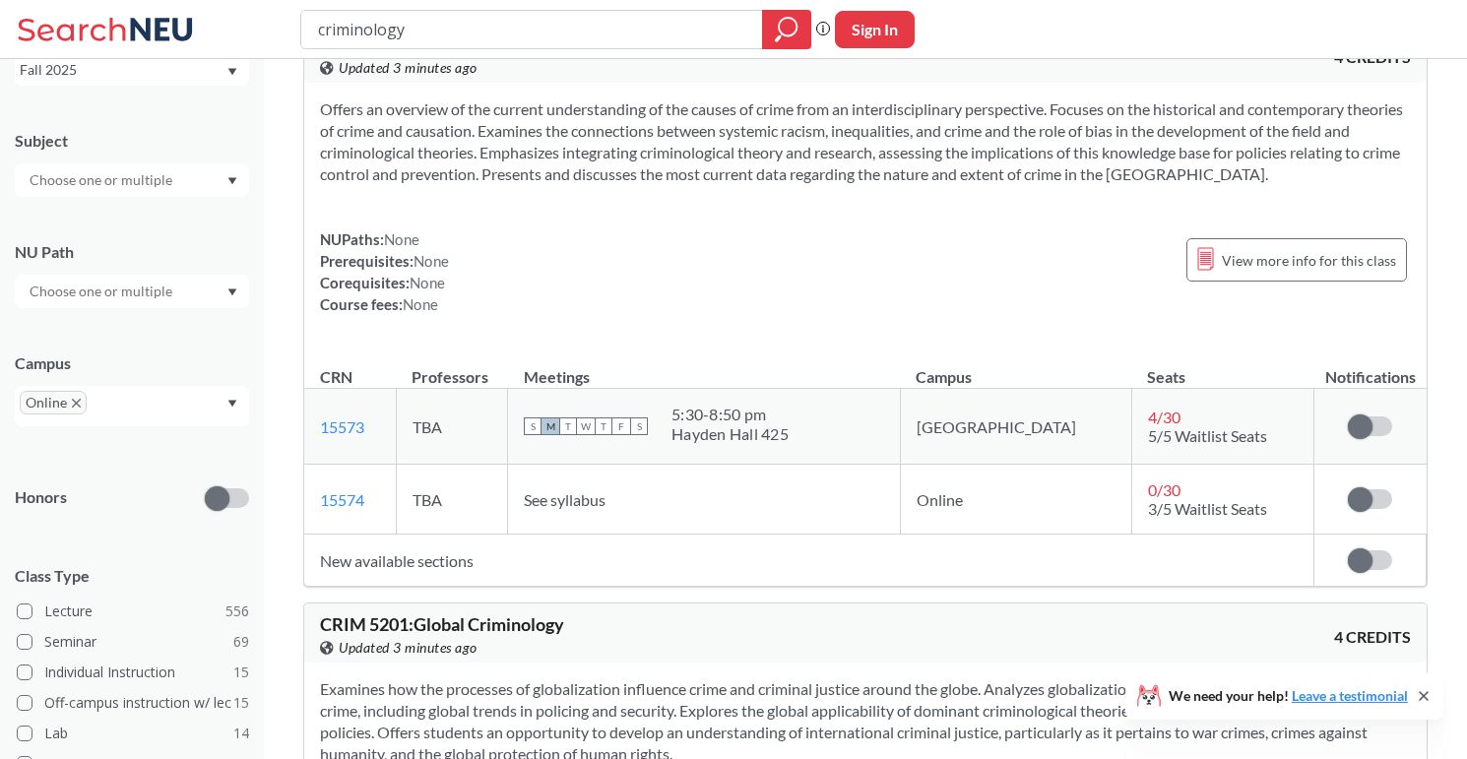
scroll to position [149, 0]
drag, startPoint x: 388, startPoint y: 426, endPoint x: 319, endPoint y: 432, distance: 69.2
click at [319, 432] on td "15573 View this section on Banner." at bounding box center [350, 429] width 92 height 76
copy link "15573"
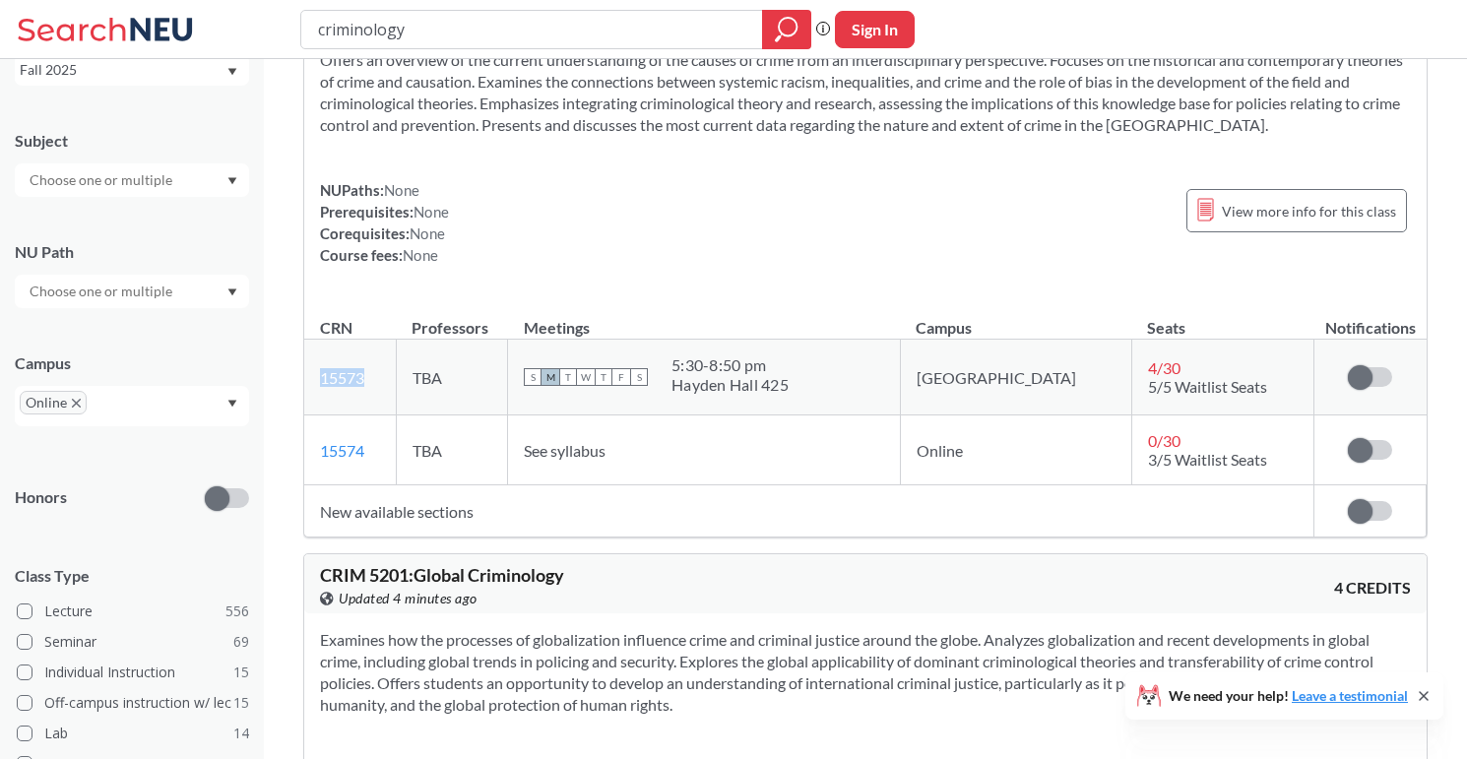
scroll to position [137, 0]
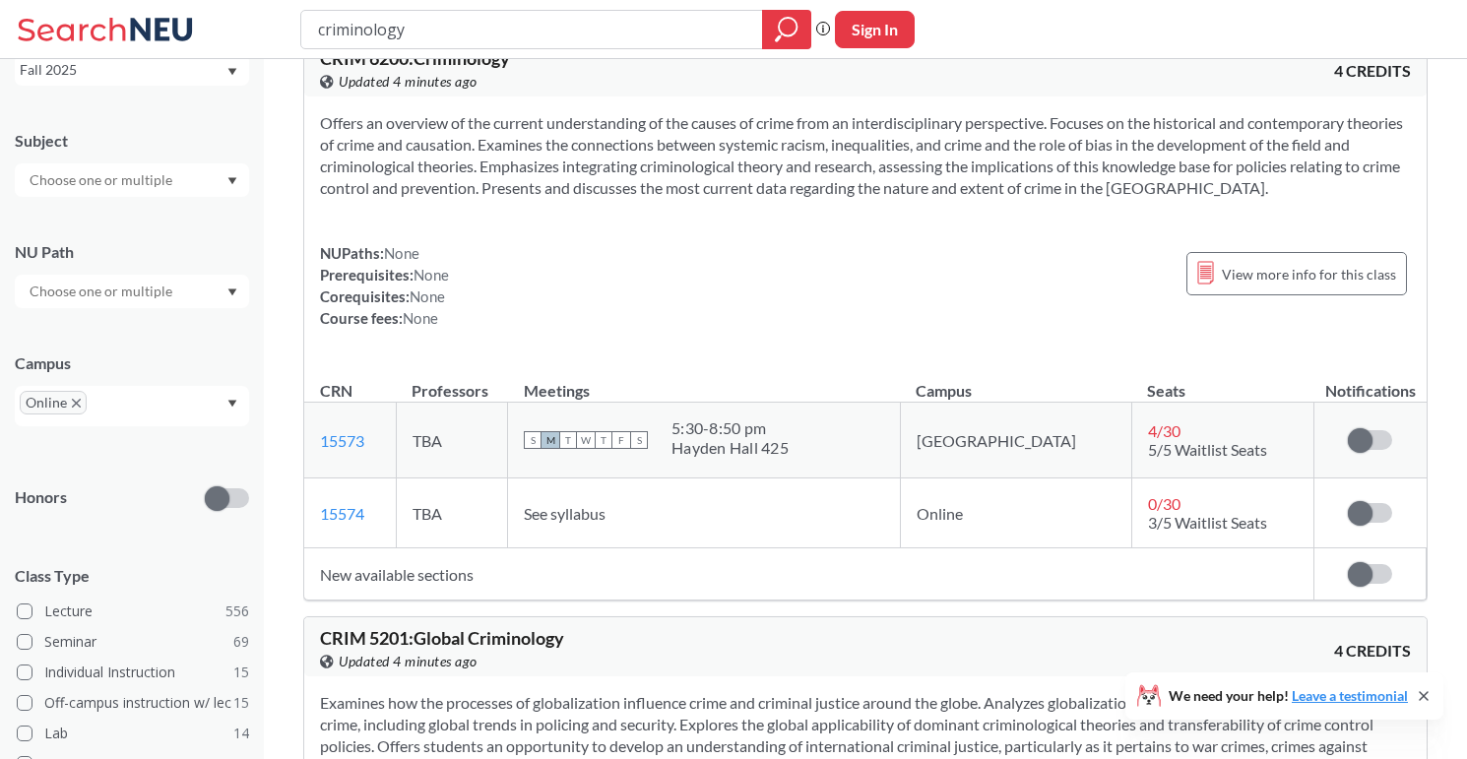
click at [78, 405] on icon "X to remove pill" at bounding box center [76, 403] width 9 height 9
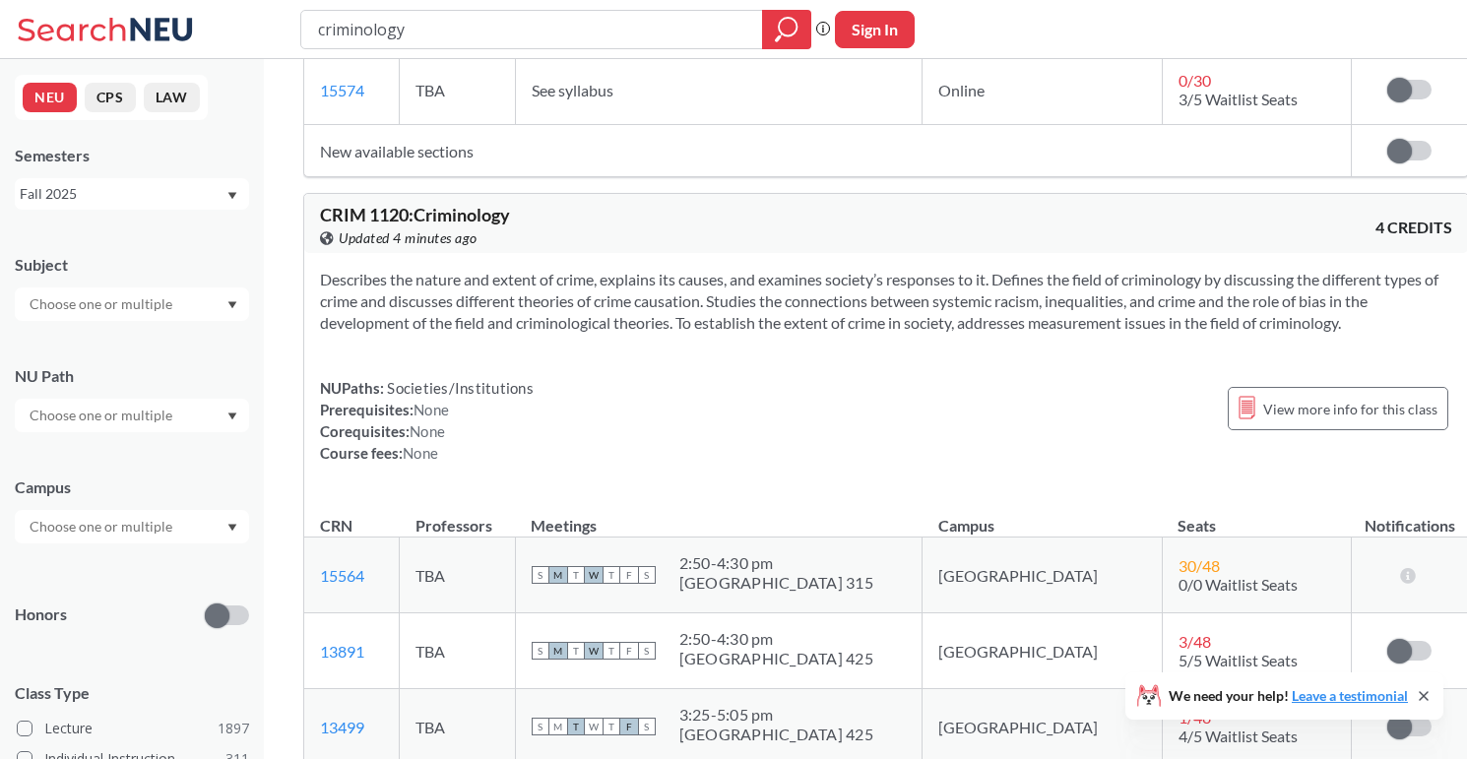
scroll to position [431, 0]
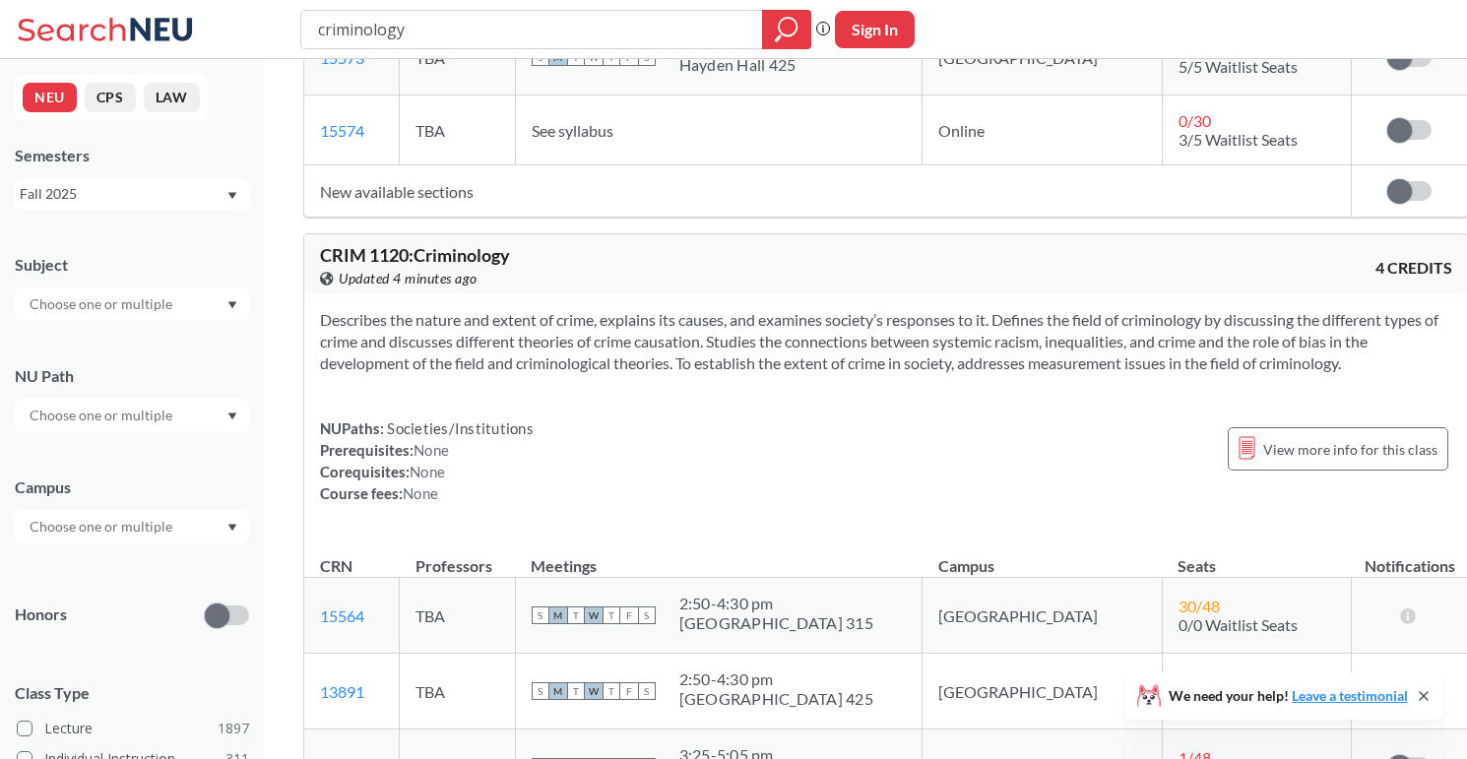
click at [143, 293] on input "text" at bounding box center [102, 304] width 165 height 24
click at [143, 294] on input "text" at bounding box center [102, 304] width 165 height 24
click at [149, 274] on div "Subject" at bounding box center [132, 265] width 234 height 22
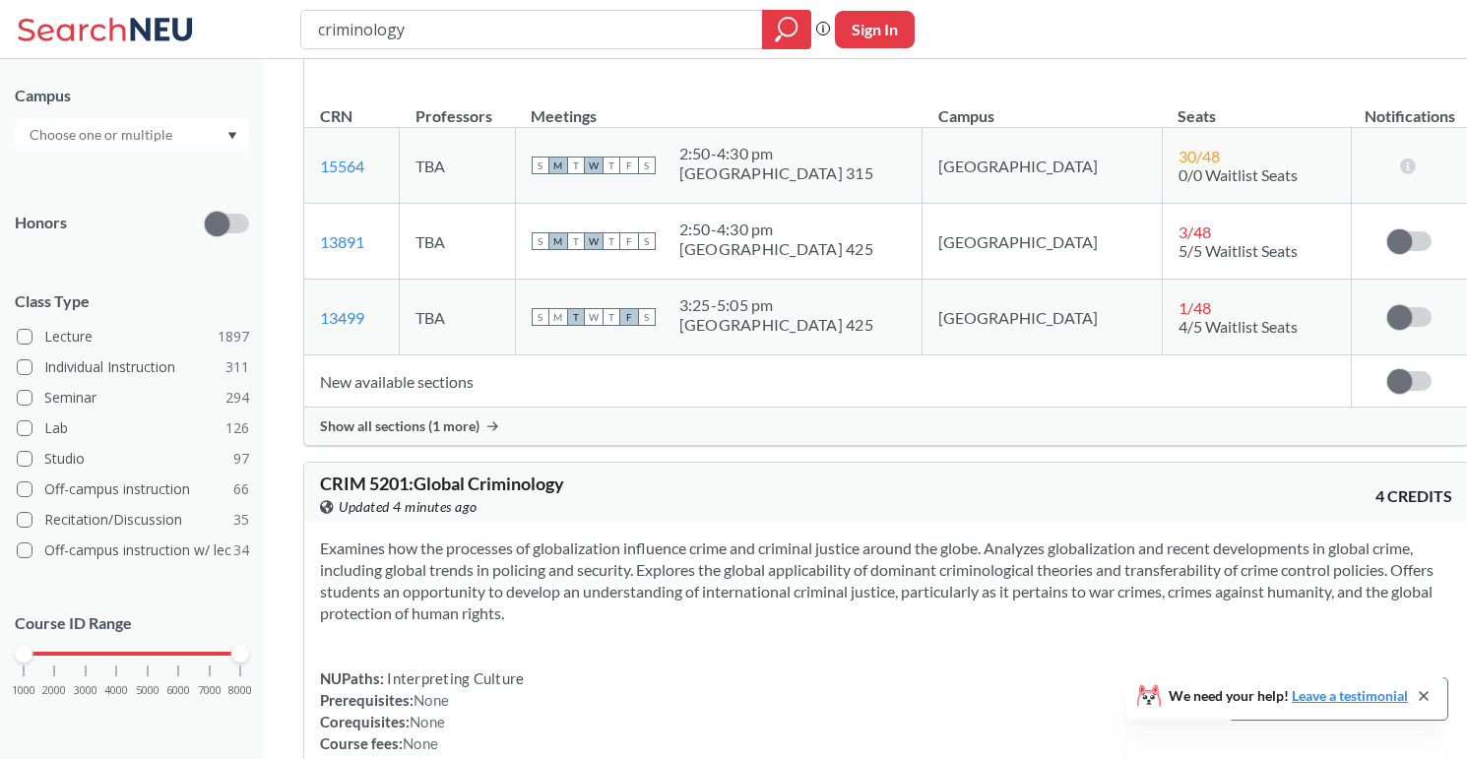
scroll to position [896, 0]
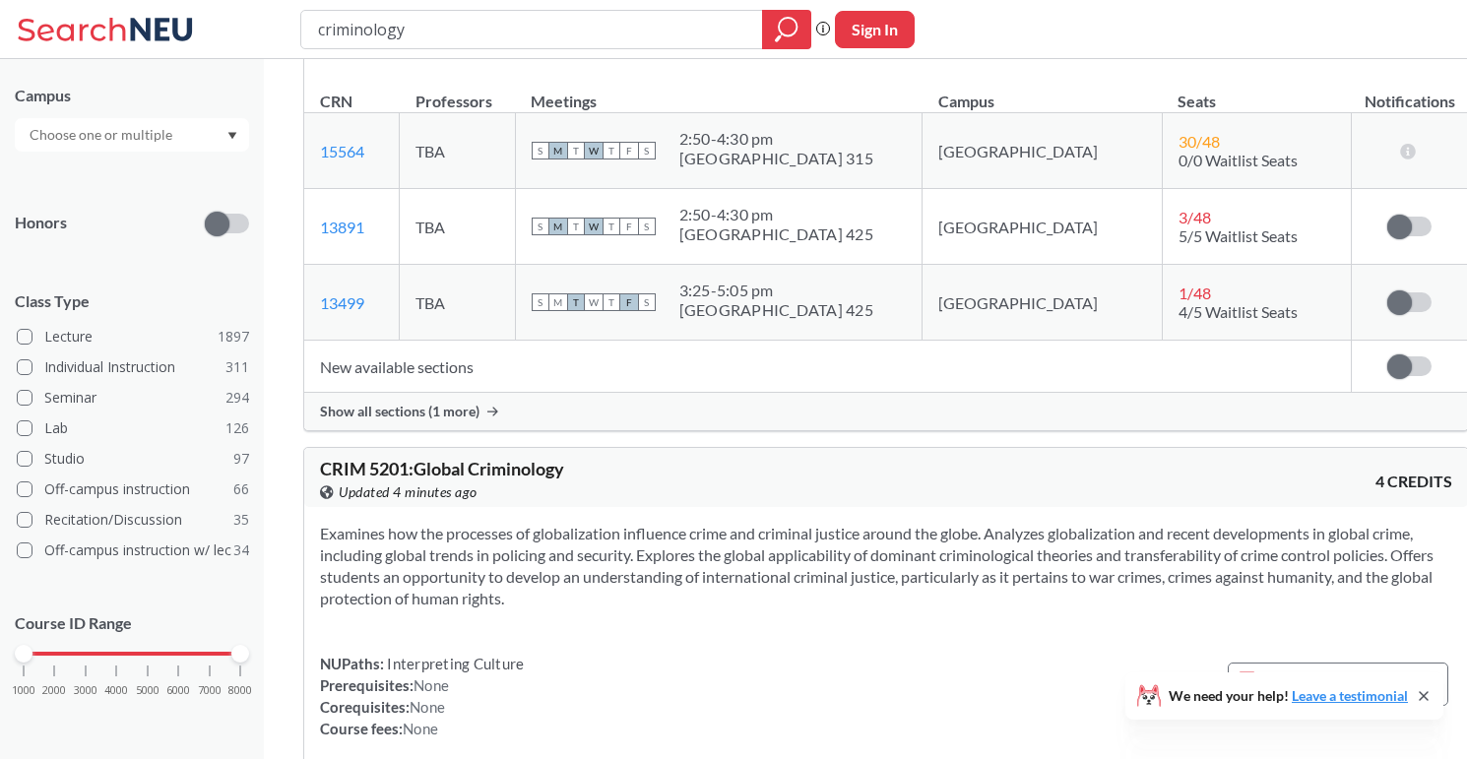
click at [439, 410] on span "Show all sections (1 more)" at bounding box center [399, 412] width 159 height 18
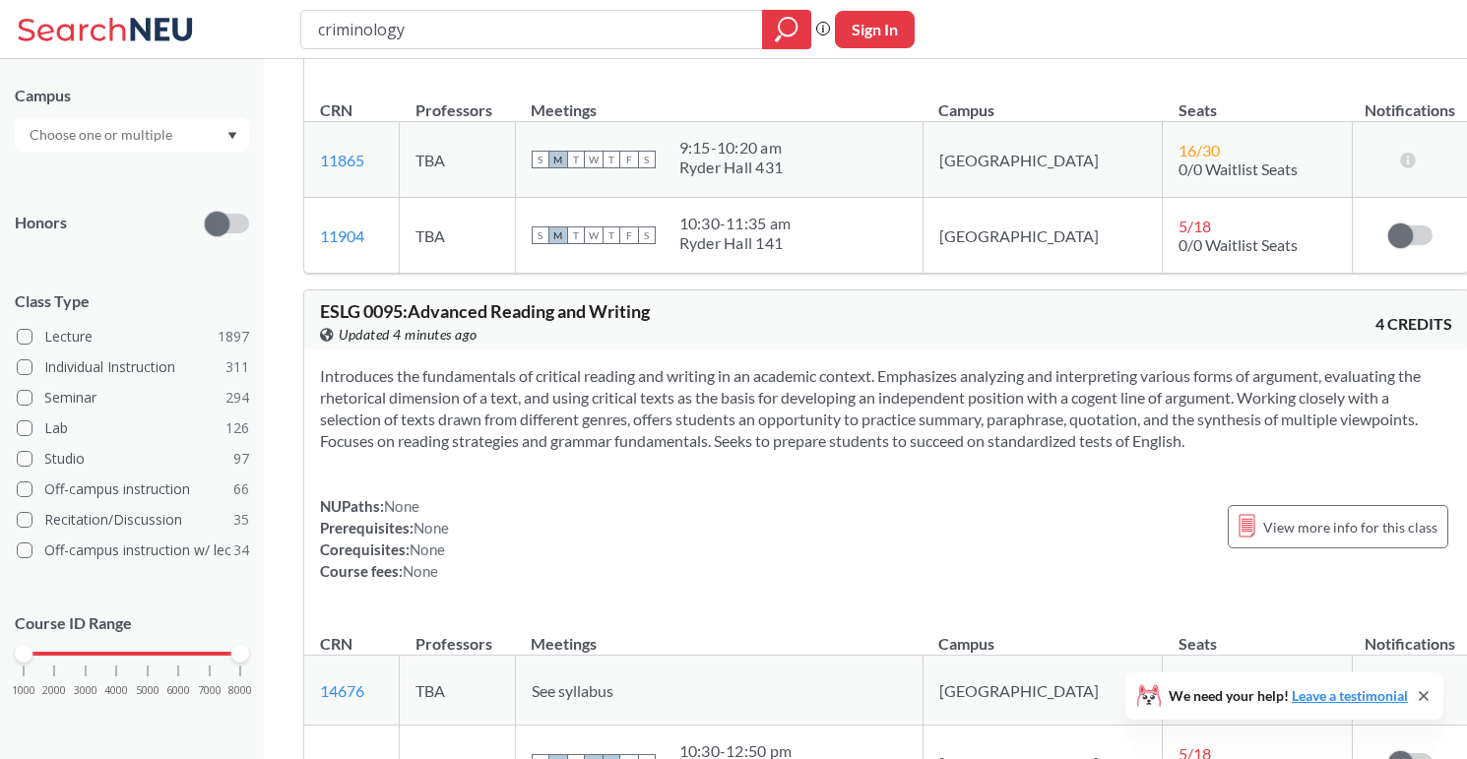
scroll to position [4116, 0]
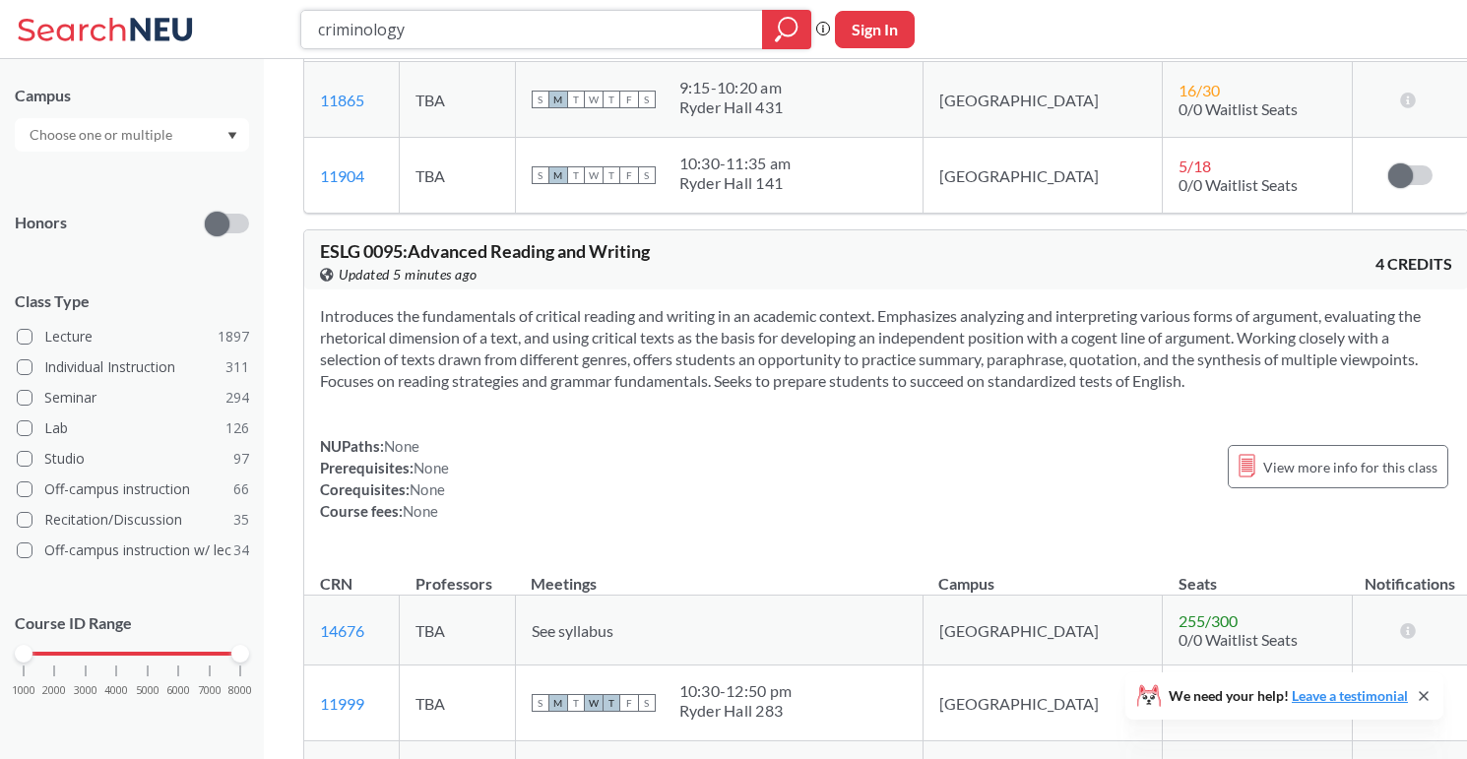
click at [591, 36] on input "criminology" at bounding box center [532, 29] width 432 height 33
type input "wellness"
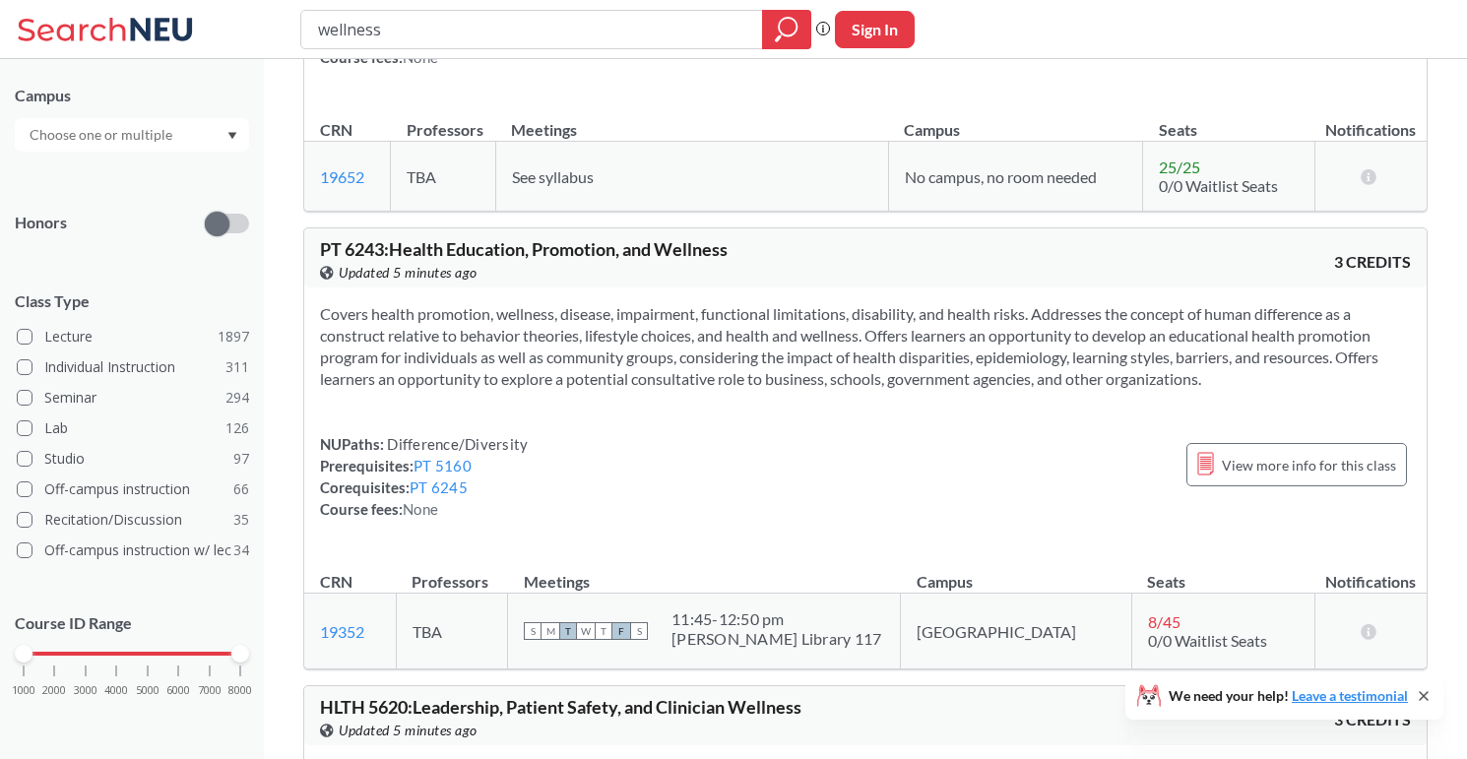
scroll to position [793, 0]
click at [451, 466] on link "PT 5160" at bounding box center [442, 465] width 58 height 18
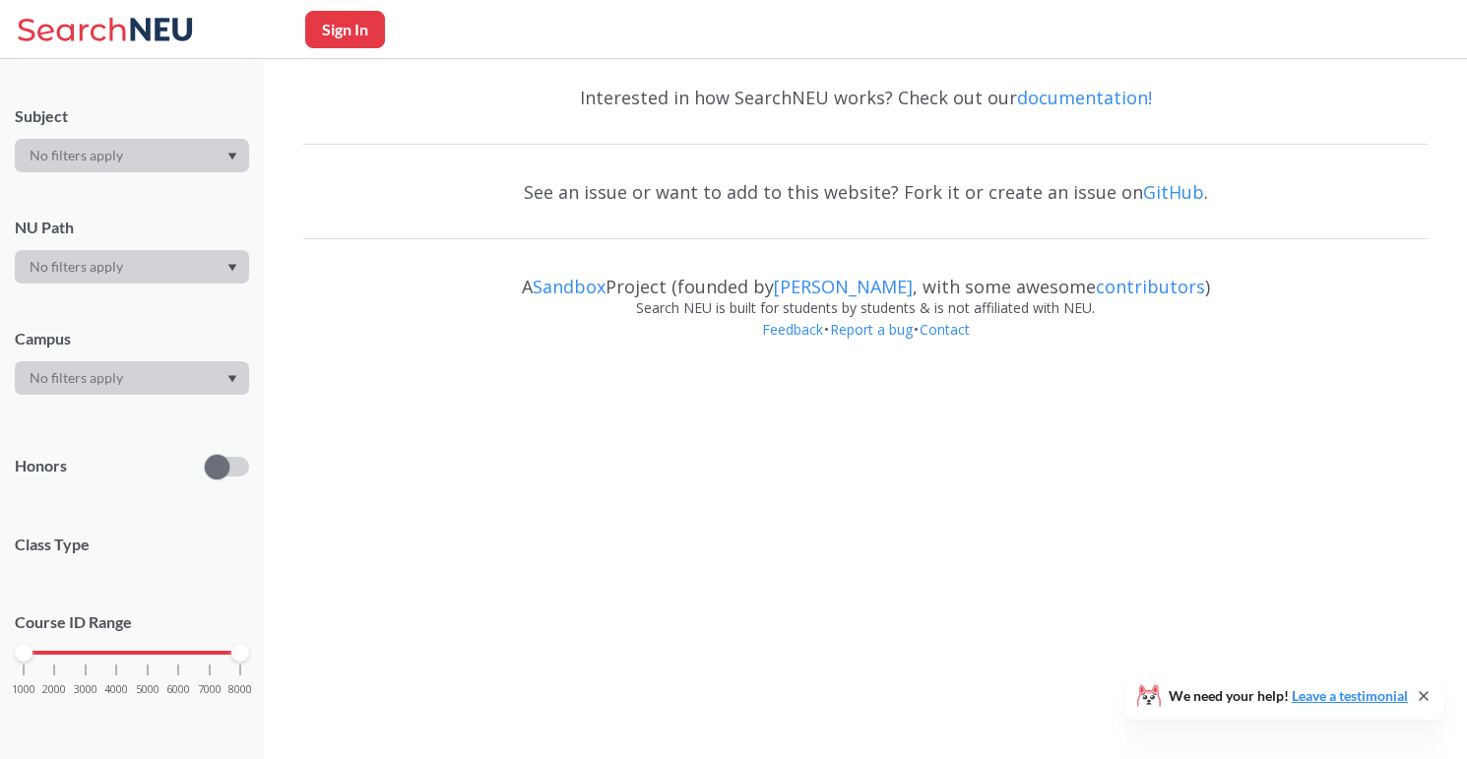
scroll to position [148, 0]
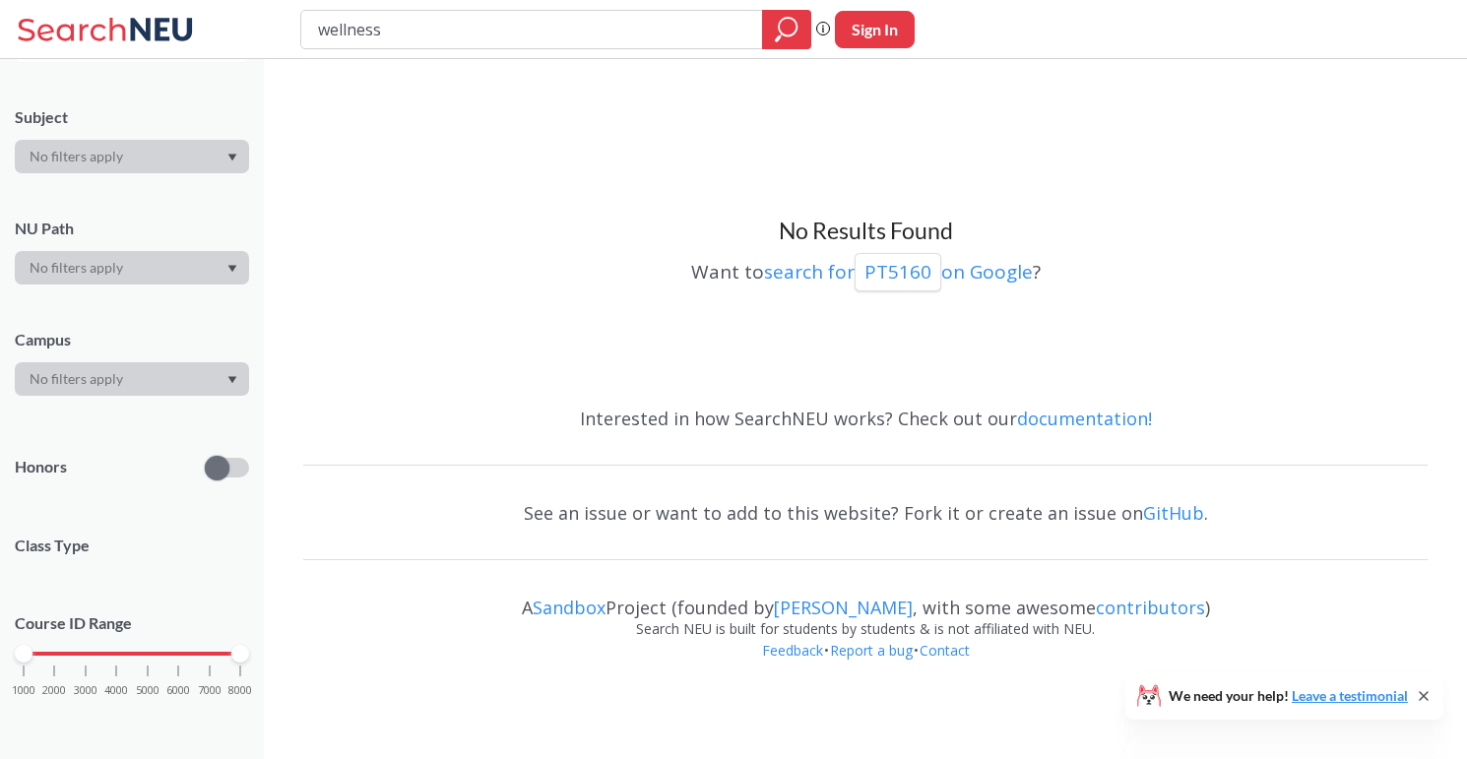
scroll to position [392, 0]
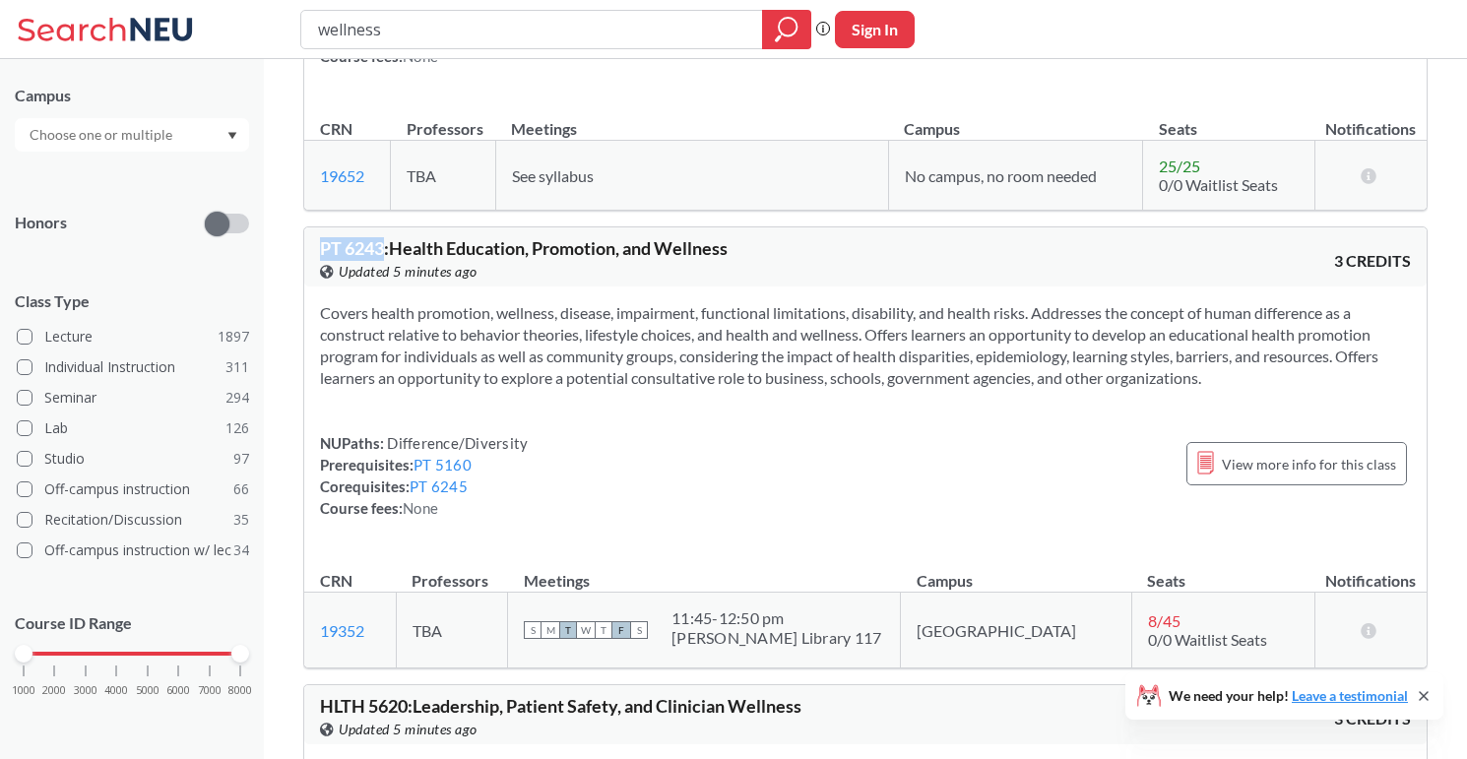
drag, startPoint x: 385, startPoint y: 246, endPoint x: 296, endPoint y: 246, distance: 88.6
click at [486, 278] on div "View this course on Banner. Updated 5 minutes ago" at bounding box center [592, 272] width 545 height 22
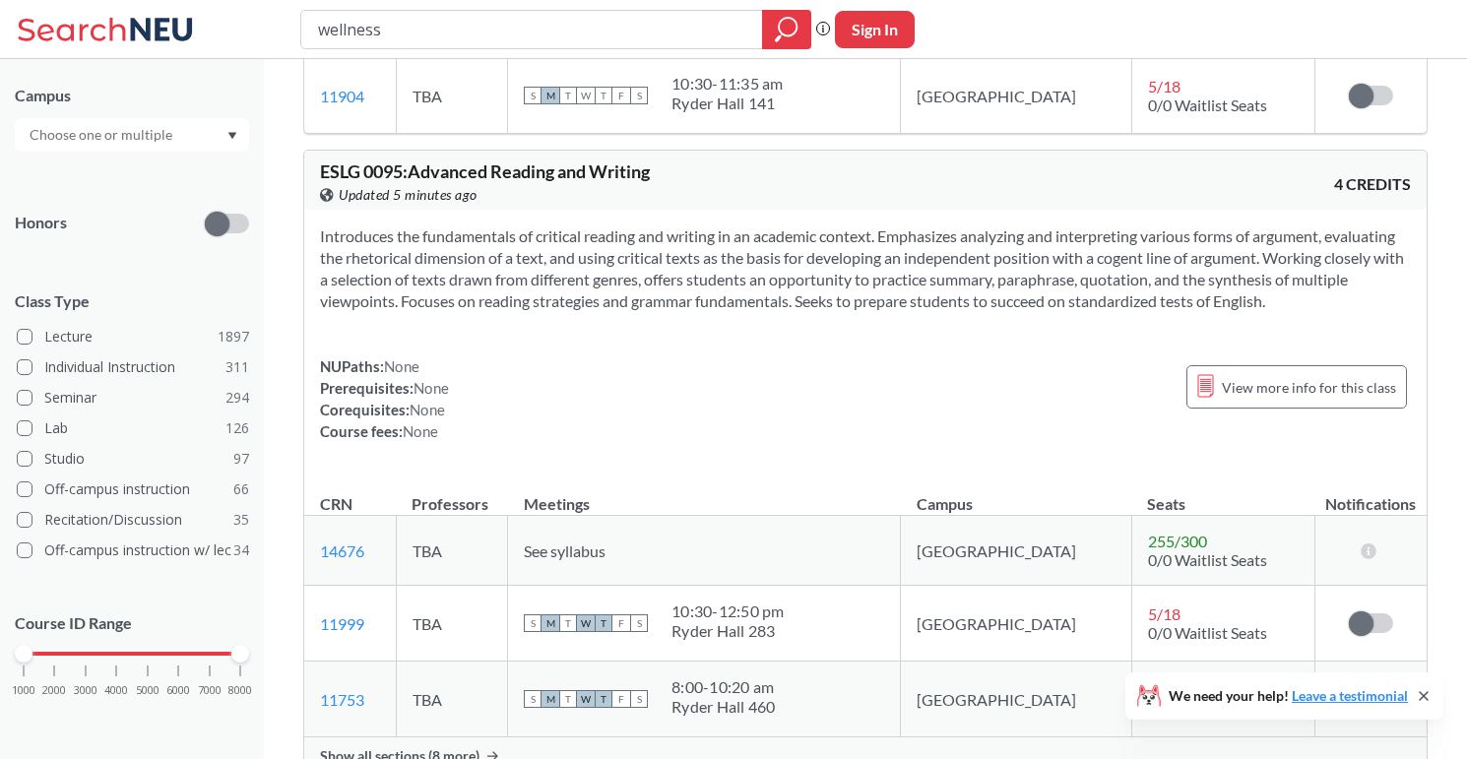
scroll to position [2804, 0]
drag, startPoint x: 403, startPoint y: 172, endPoint x: 285, endPoint y: 172, distance: 118.1
click at [285, 172] on div "HLTH 1205 : Wellness View this course on Banner. Updated 5 minutes ago 4 CREDIT…" at bounding box center [865, 78] width 1203 height 5647
copy span "ESLG 0095"
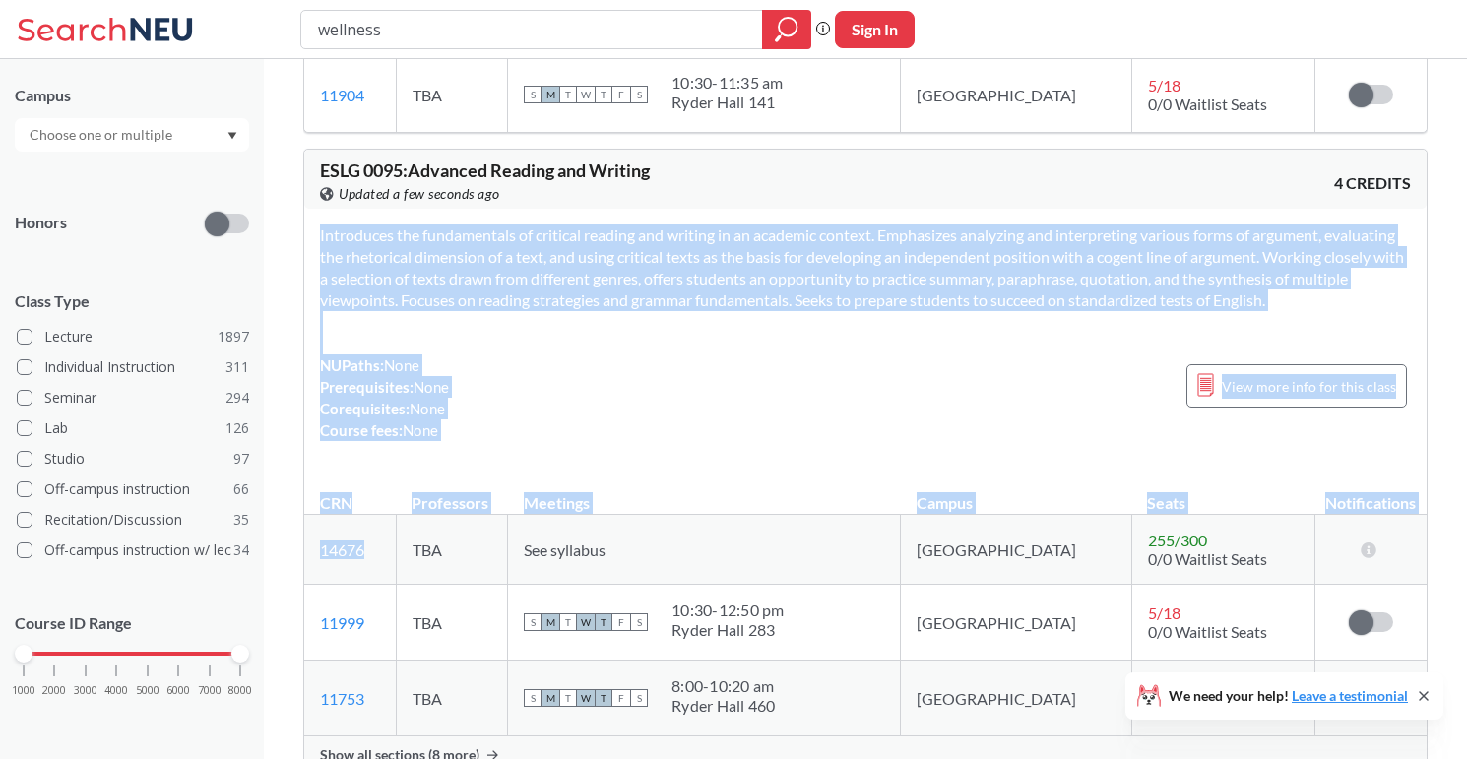
drag, startPoint x: 391, startPoint y: 550, endPoint x: 302, endPoint y: 547, distance: 88.7
click at [302, 547] on div "HLTH 1205 : Wellness View this course on Banner. Updated a few seconds ago 4 CR…" at bounding box center [865, 78] width 1203 height 5647
copy div "Introduces the fundamentals of critical reading and writing in an academic cont…"
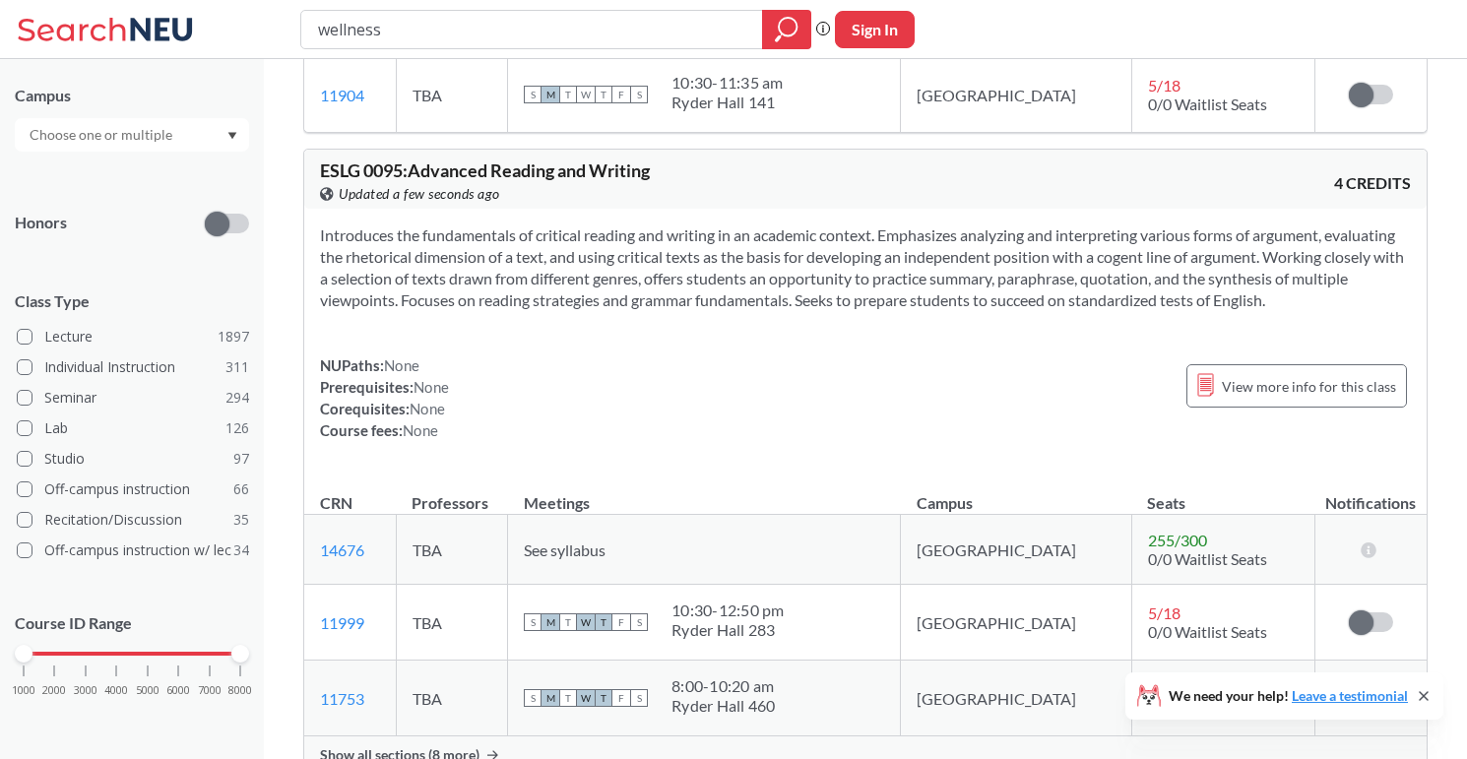
click at [396, 547] on td "14676 View this section on Banner." at bounding box center [350, 550] width 92 height 70
copy link "14676"
drag, startPoint x: 402, startPoint y: 547, endPoint x: 314, endPoint y: 548, distance: 87.6
click at [314, 548] on td "14676 View this section on Banner." at bounding box center [350, 550] width 92 height 70
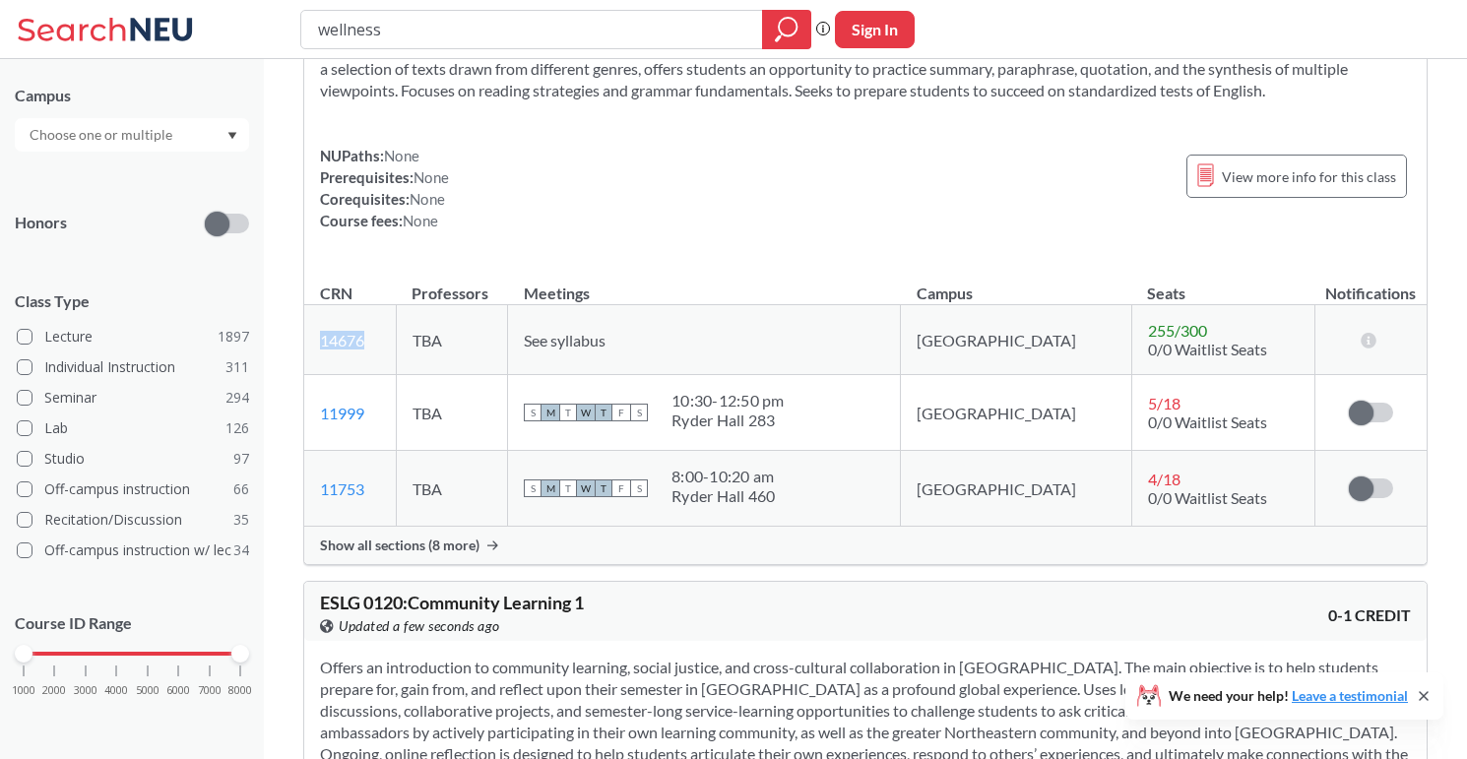
scroll to position [3021, 0]
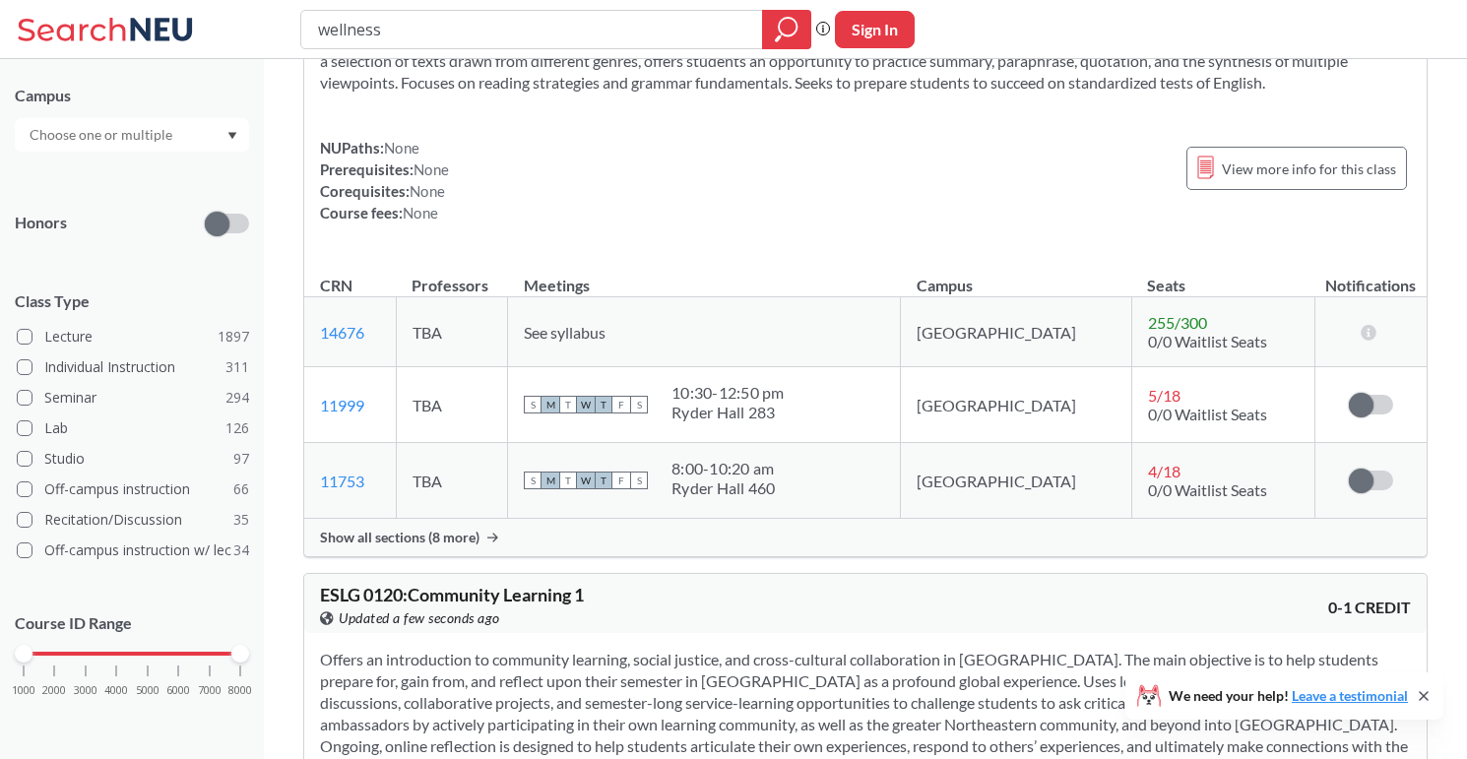
click at [450, 537] on span "Show all sections (8 more)" at bounding box center [399, 538] width 159 height 18
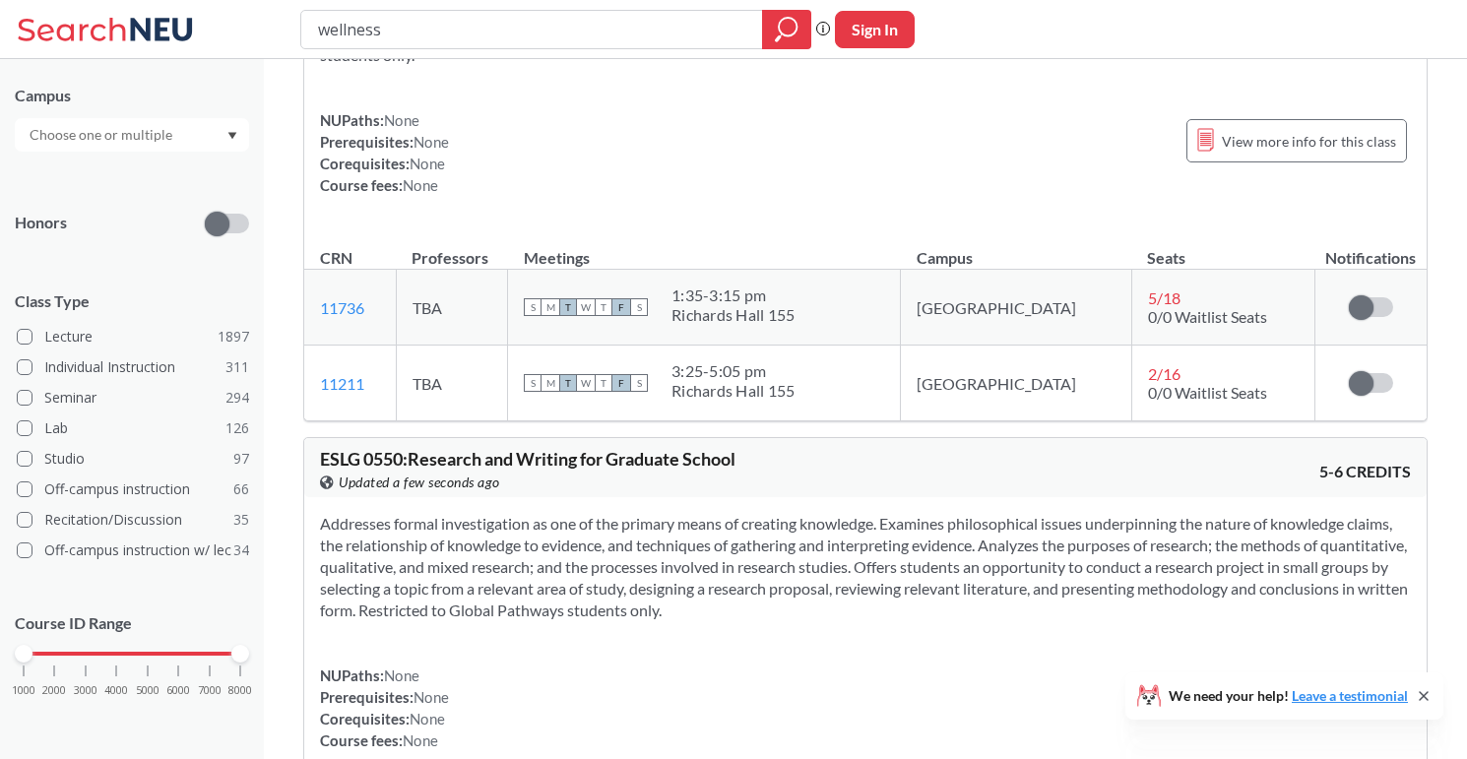
scroll to position [6599, 0]
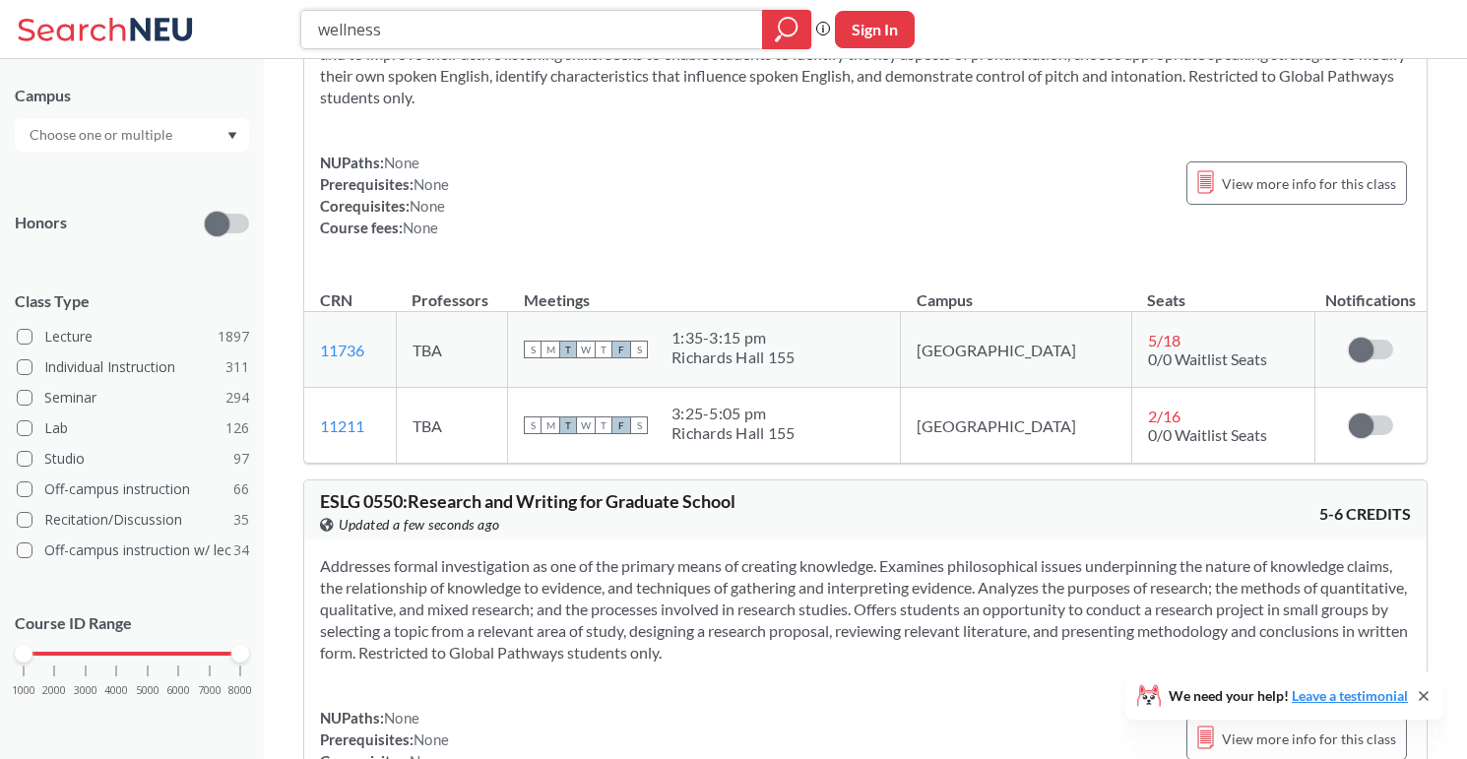
click at [446, 25] on input "wellness" at bounding box center [532, 29] width 432 height 33
type input "health"
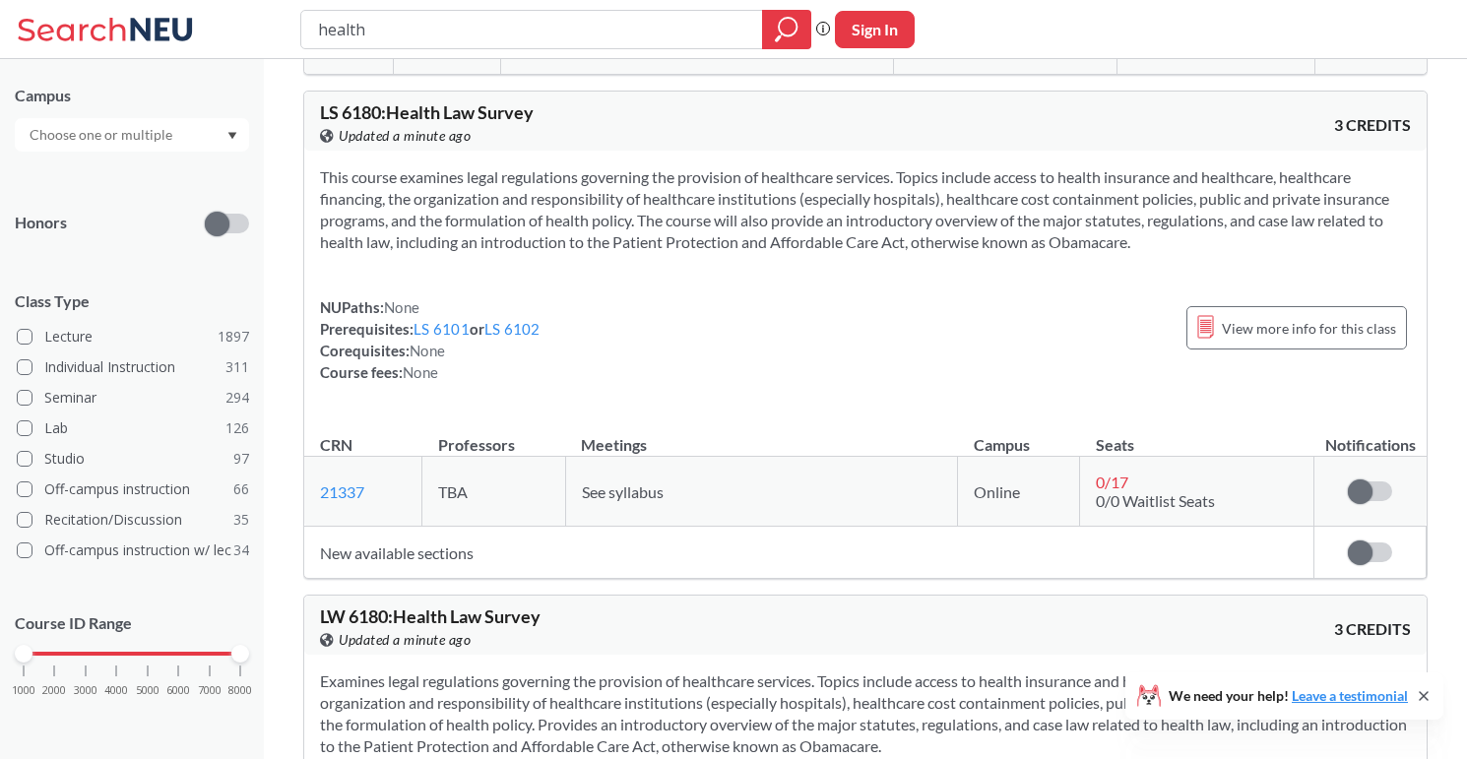
scroll to position [4755, 0]
